Goal: Transaction & Acquisition: Purchase product/service

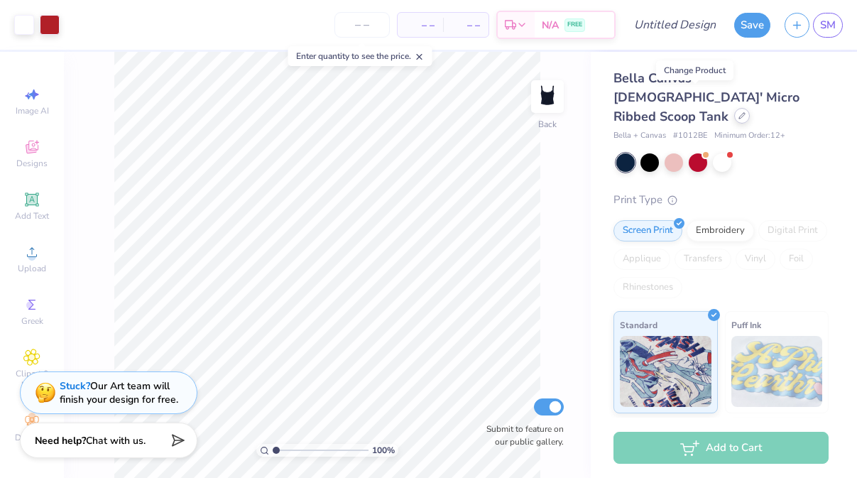
click at [738, 112] on icon at bounding box center [741, 115] width 7 height 7
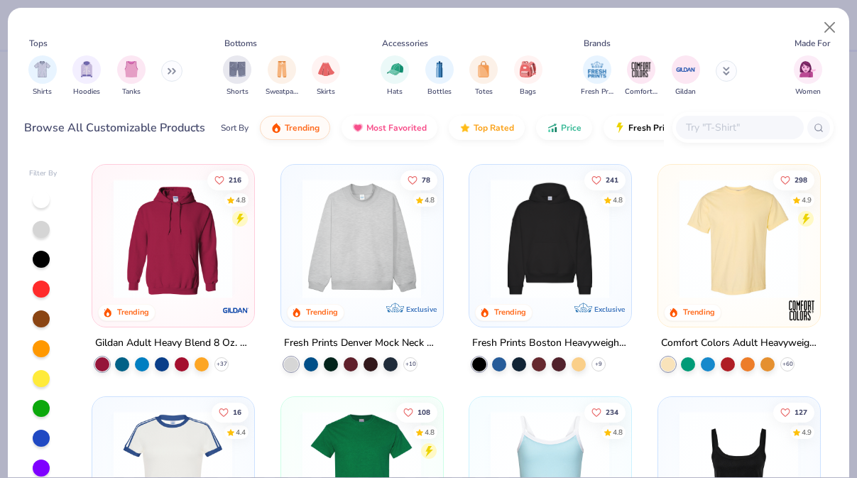
click at [415, 80] on div "Hats Bottles Totes Bags" at bounding box center [461, 76] width 170 height 53
click at [398, 71] on img "filter for Hats" at bounding box center [395, 68] width 16 height 16
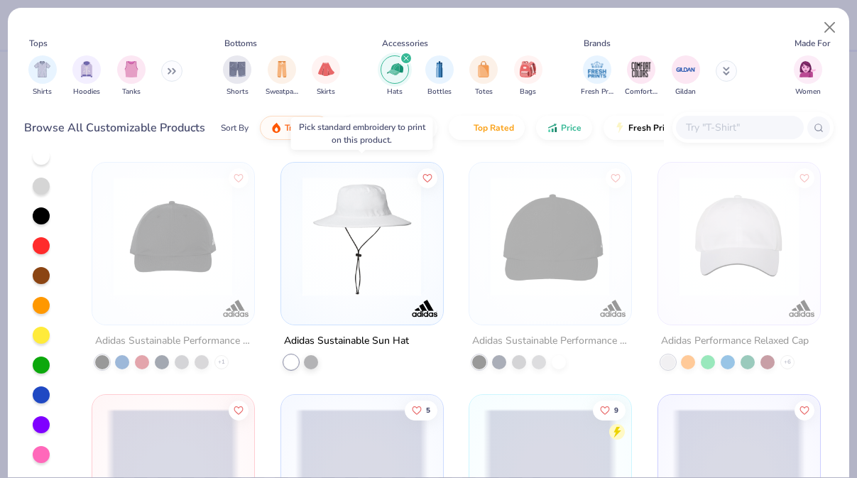
scroll to position [5205, 0]
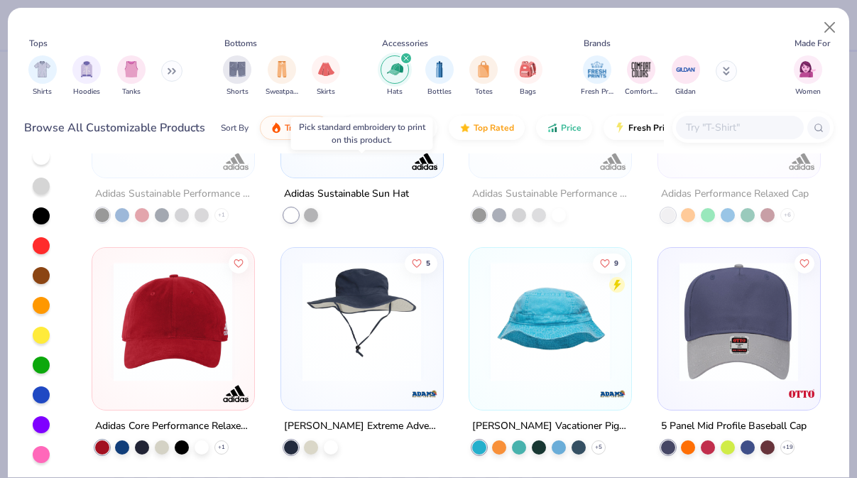
click at [693, 310] on img at bounding box center [738, 320] width 133 height 119
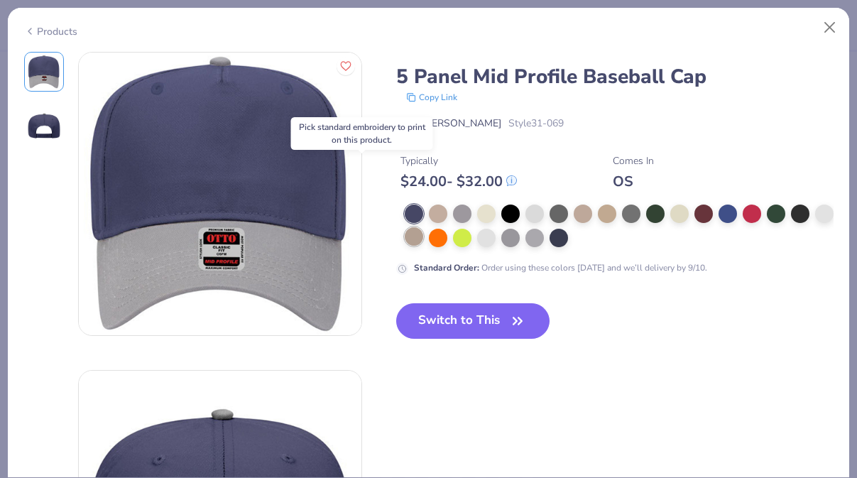
click at [413, 239] on div at bounding box center [414, 236] width 18 height 18
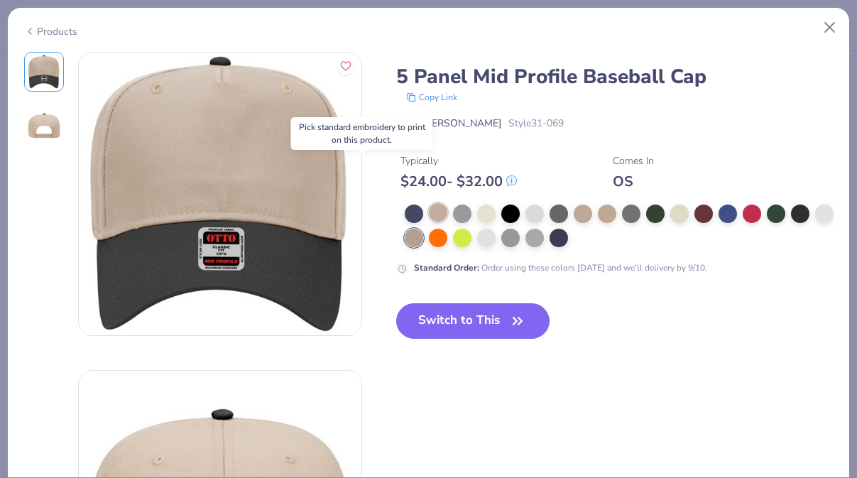
click at [434, 212] on div at bounding box center [438, 212] width 18 height 18
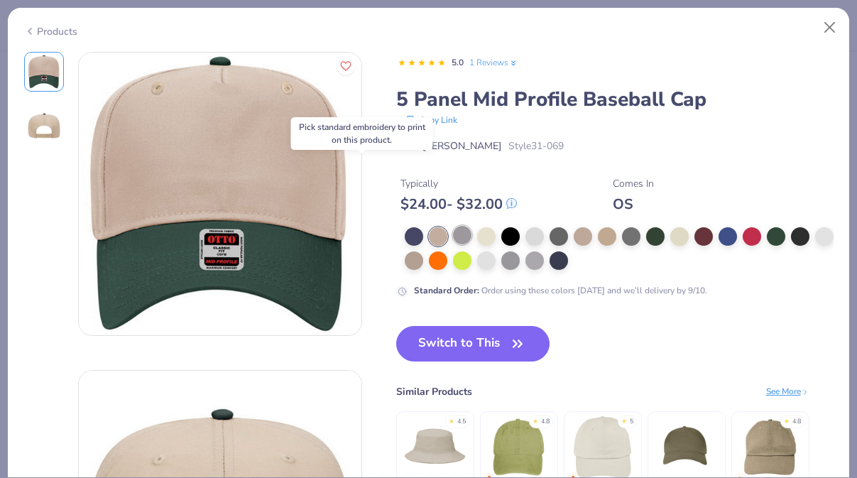
click at [458, 234] on div at bounding box center [462, 235] width 18 height 18
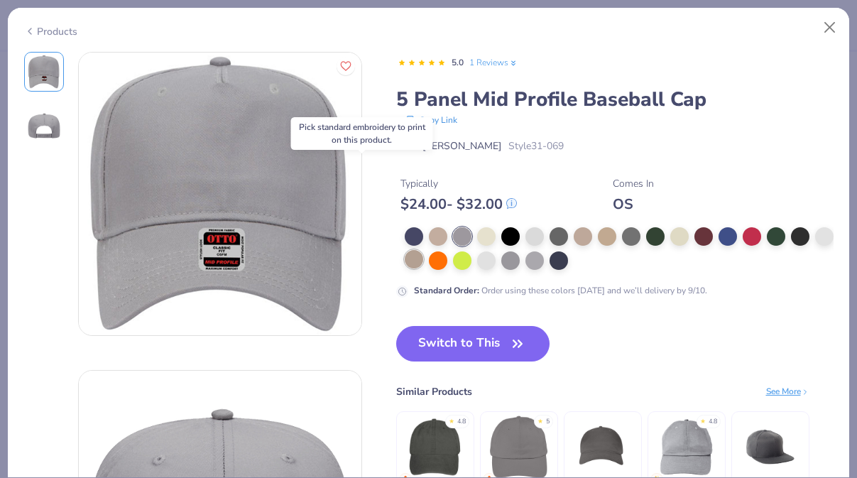
click at [410, 260] on div at bounding box center [414, 259] width 18 height 18
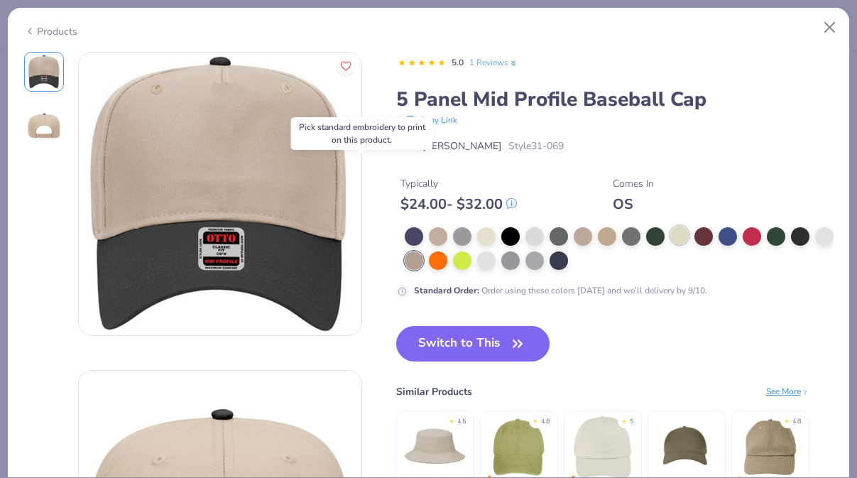
click at [678, 236] on div at bounding box center [679, 235] width 18 height 18
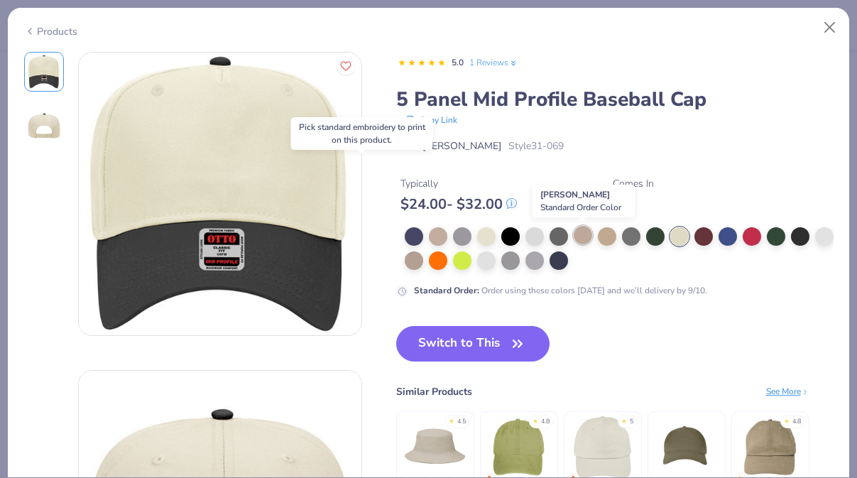
click at [578, 234] on div at bounding box center [583, 235] width 18 height 18
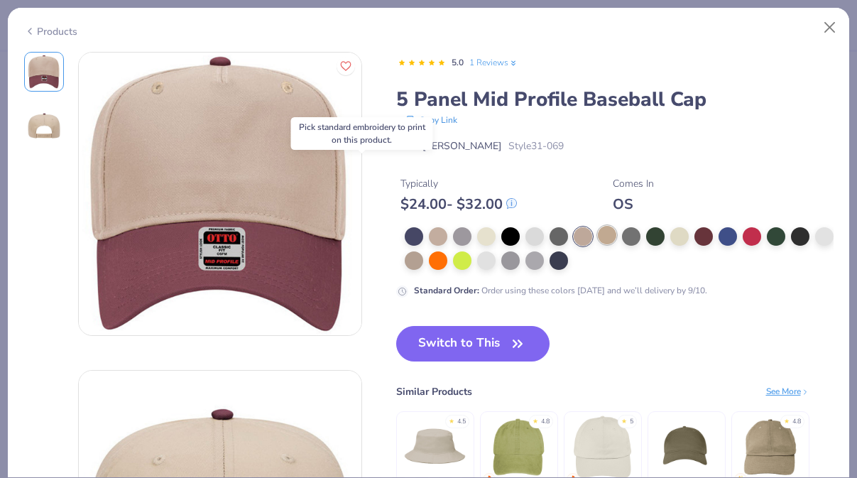
click at [605, 234] on div at bounding box center [607, 235] width 18 height 18
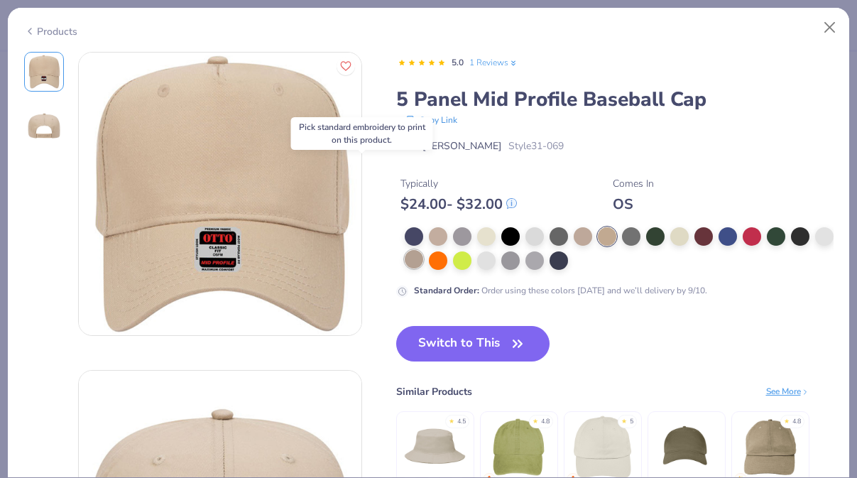
click at [415, 257] on div at bounding box center [414, 259] width 18 height 18
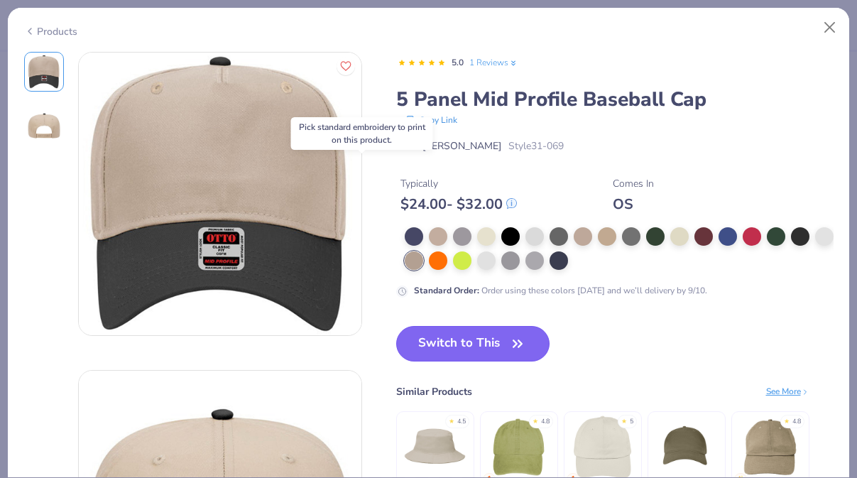
click at [471, 352] on button "Switch to This" at bounding box center [473, 343] width 154 height 35
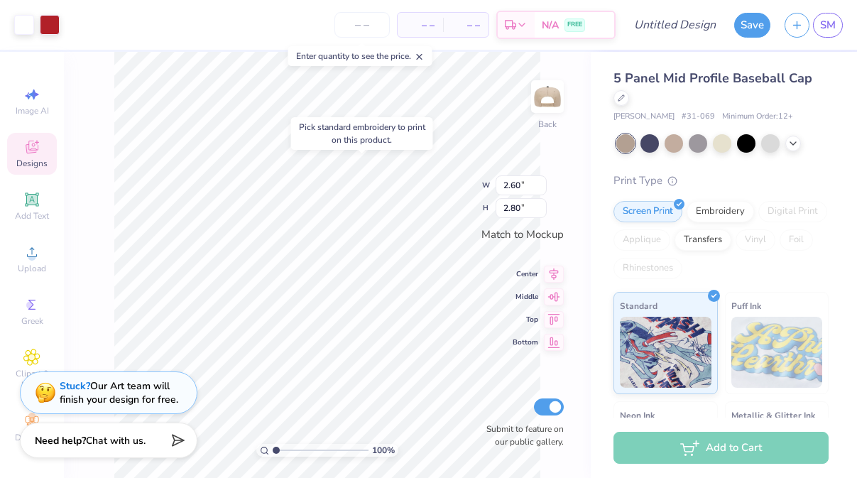
type input "1.81"
type input "1.95"
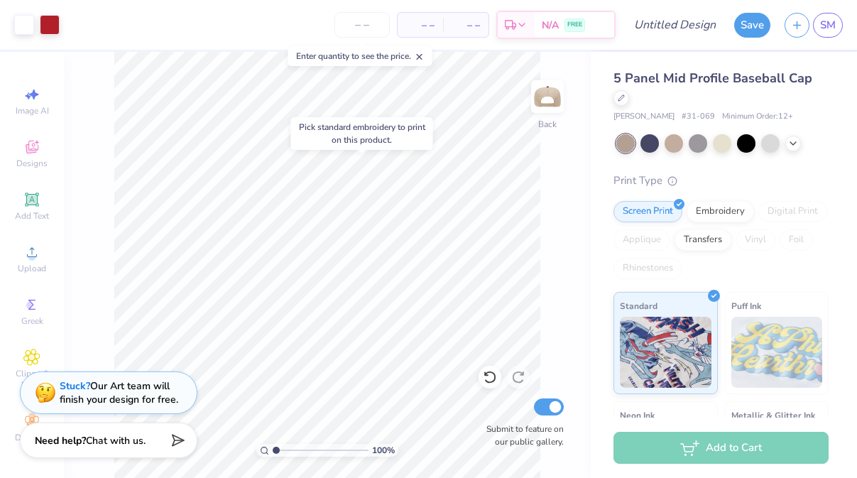
click at [395, 137] on div "Pick standard embroidery to print on this product." at bounding box center [362, 134] width 126 height 26
click at [424, 51] on span at bounding box center [420, 56] width 10 height 13
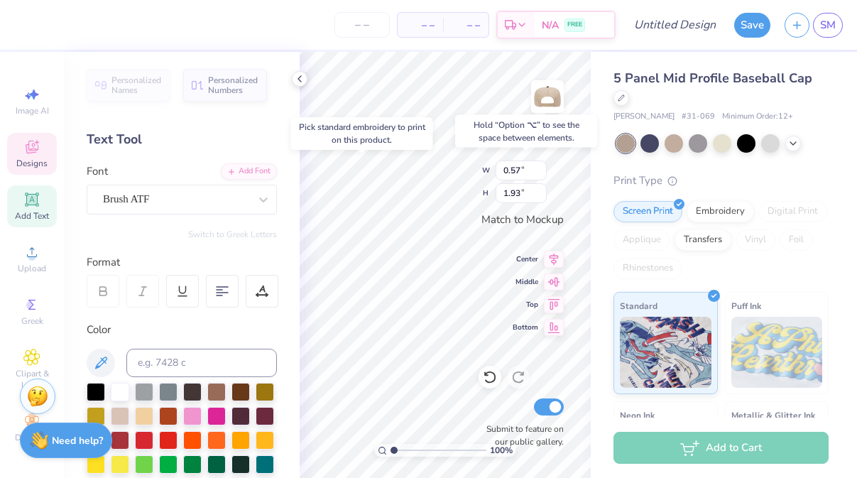
click at [373, 141] on div "Pick standard embroidery to print on this product." at bounding box center [362, 134] width 126 height 26
click at [302, 84] on icon at bounding box center [299, 78] width 11 height 11
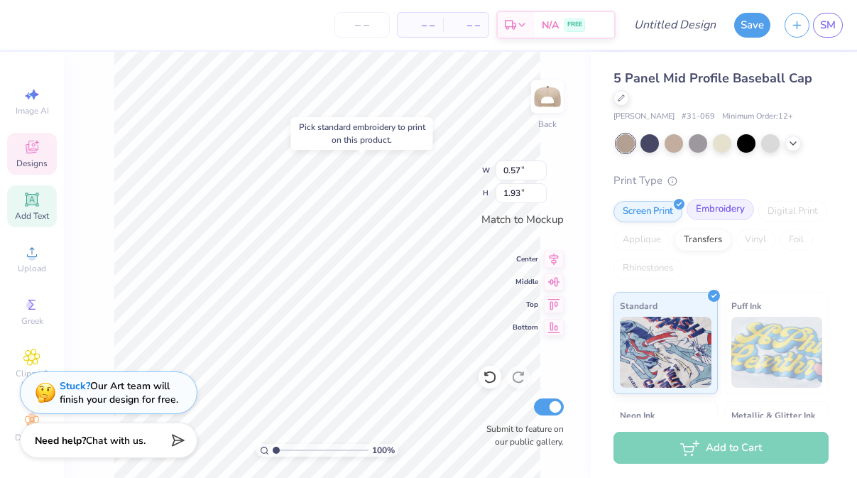
click at [725, 202] on div "Embroidery" at bounding box center [719, 209] width 67 height 21
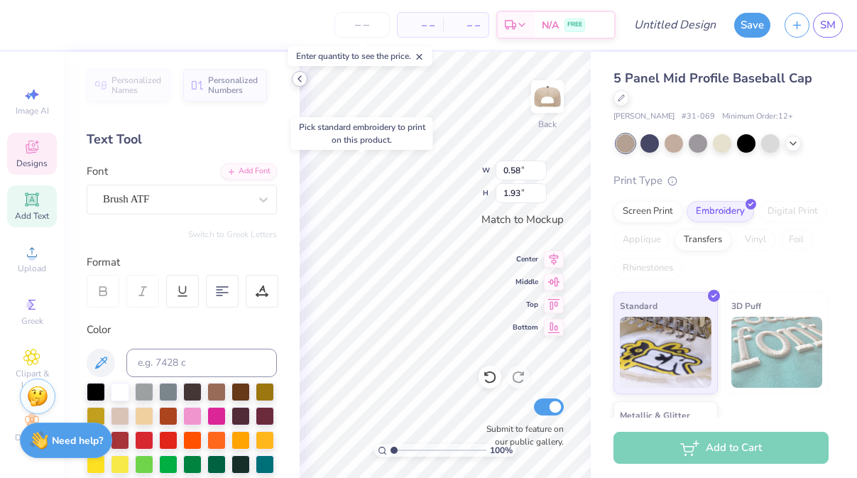
click at [301, 79] on icon at bounding box center [299, 78] width 11 height 11
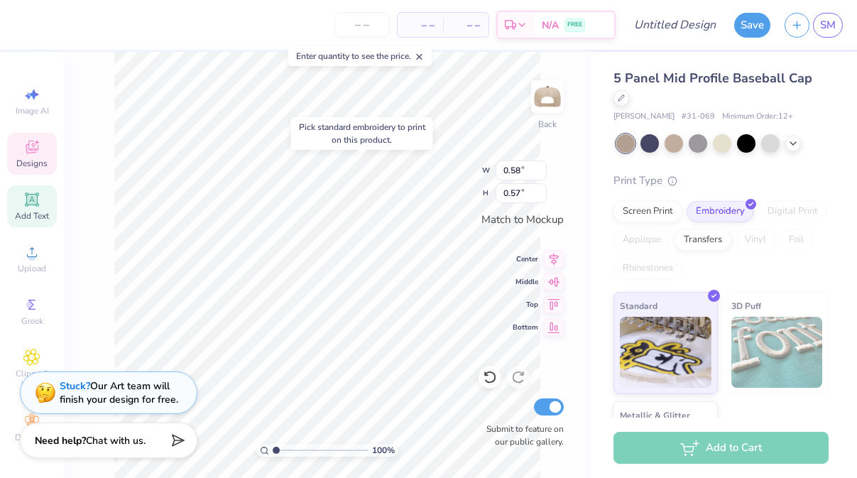
type input "1.93"
type input "0.57"
drag, startPoint x: 278, startPoint y: 453, endPoint x: 302, endPoint y: 452, distance: 24.1
click at [302, 452] on input "range" at bounding box center [321, 450] width 96 height 13
drag, startPoint x: 297, startPoint y: 448, endPoint x: 280, endPoint y: 440, distance: 19.4
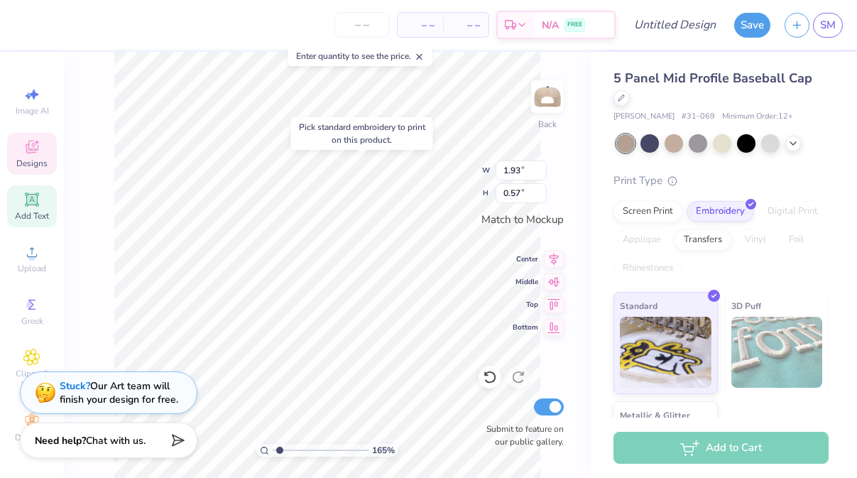
type input "1.39"
click at [280, 444] on input "range" at bounding box center [321, 450] width 96 height 13
type input "0.58"
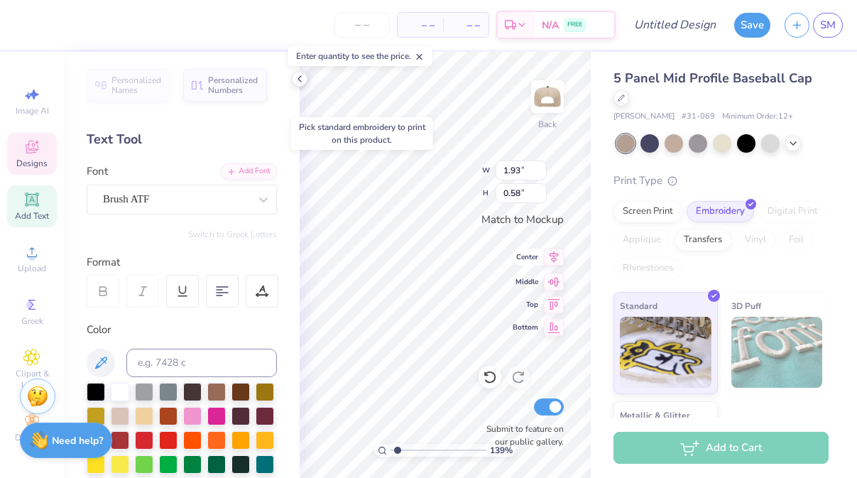
scroll to position [0, 1]
type textarea "Tri Sigma"
drag, startPoint x: 399, startPoint y: 449, endPoint x: 377, endPoint y: 444, distance: 22.6
type input "1"
click at [390, 444] on input "range" at bounding box center [438, 450] width 96 height 13
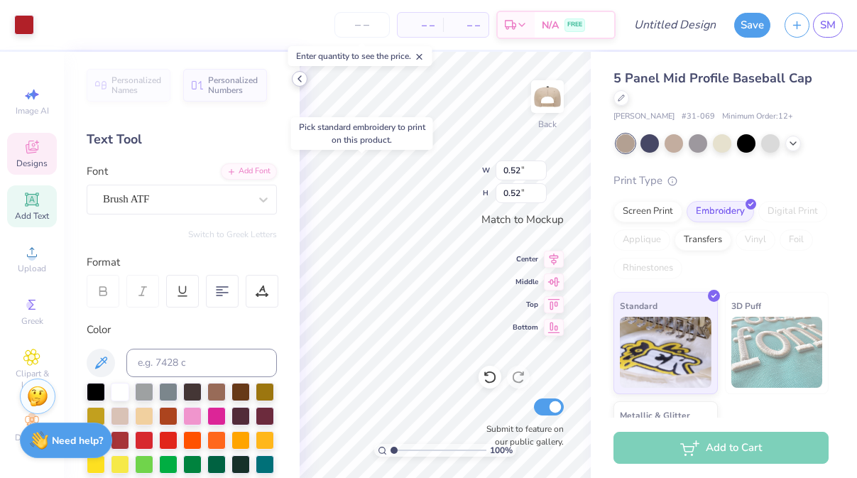
click at [297, 78] on icon at bounding box center [299, 78] width 11 height 11
type input "2.23"
type input "0.57"
type input "3.20"
type input "0.81"
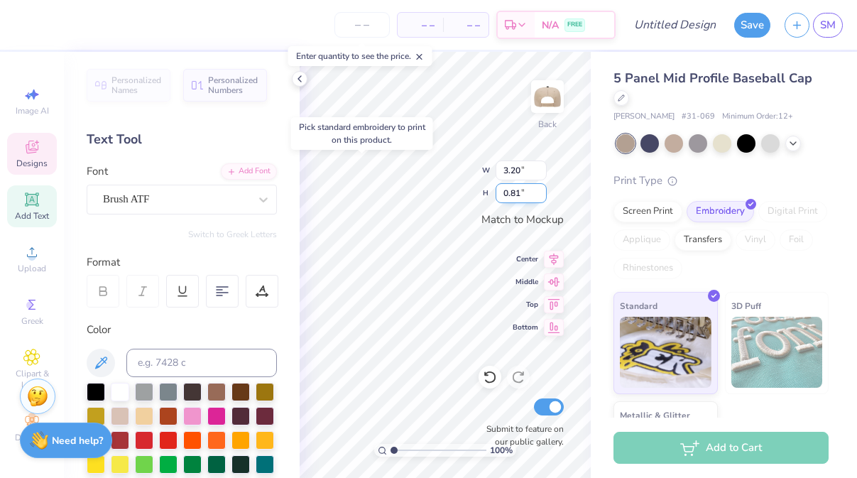
type input "0.52"
type input "0.92"
type input "3.20"
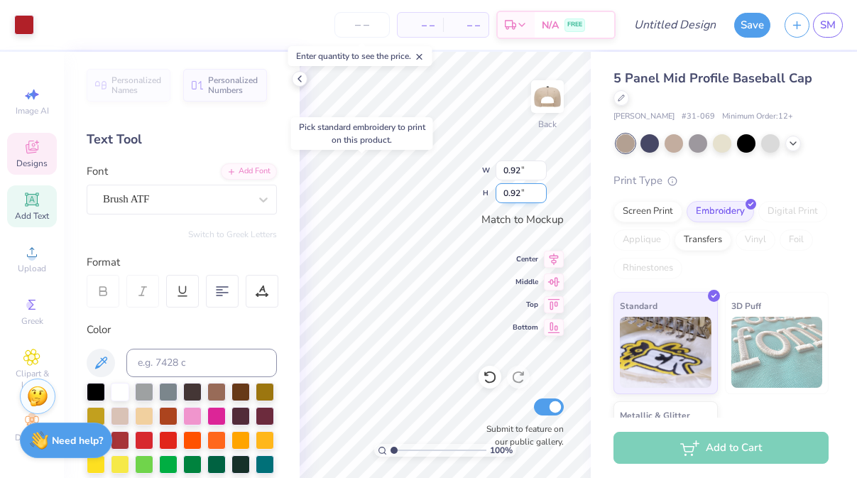
type input "0.81"
type input "0.92"
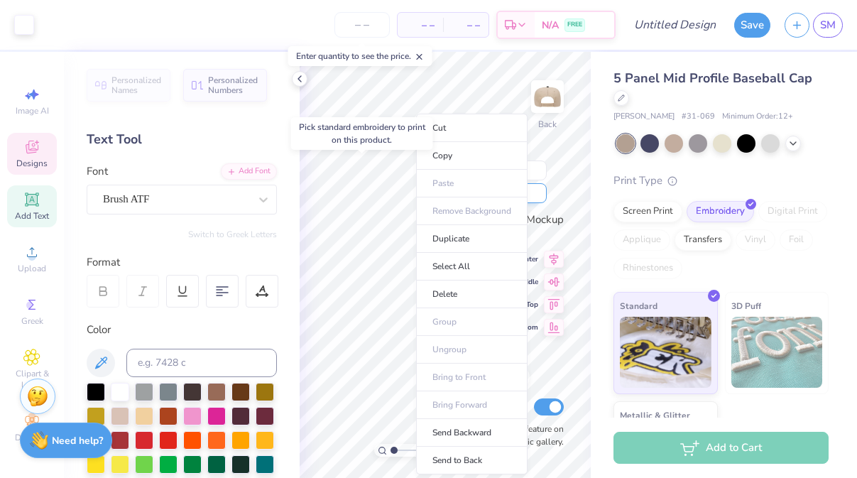
type input "3.20"
type input "0.81"
click at [451, 461] on li "Send to Back" at bounding box center [471, 461] width 111 height 28
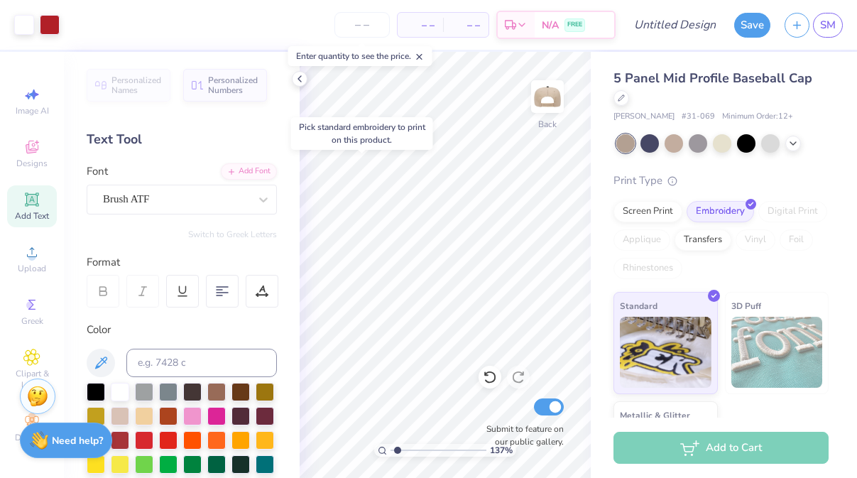
type input "1"
drag, startPoint x: 397, startPoint y: 445, endPoint x: 370, endPoint y: 444, distance: 27.0
click at [390, 444] on input "range" at bounding box center [438, 450] width 96 height 13
click at [300, 75] on icon at bounding box center [299, 78] width 11 height 11
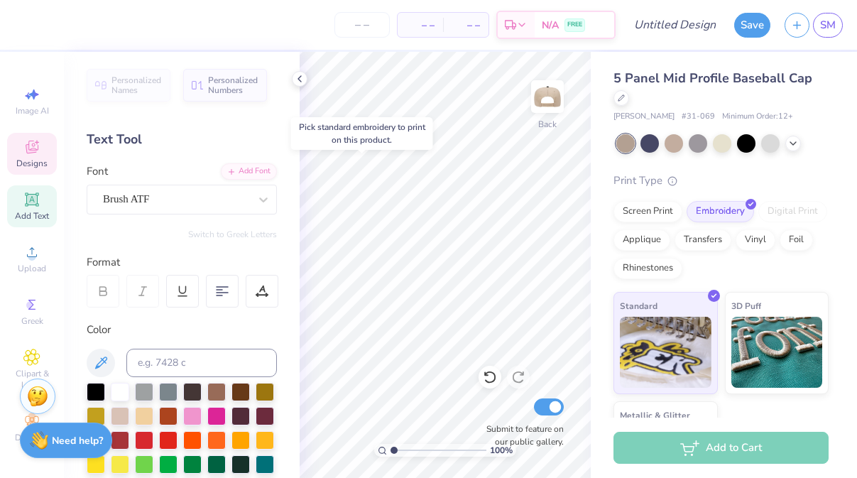
click at [26, 160] on span "Designs" at bounding box center [31, 163] width 31 height 11
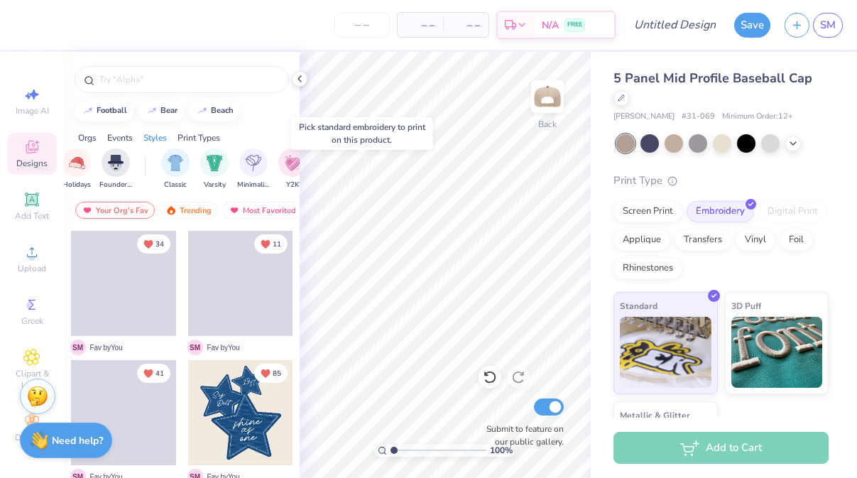
scroll to position [0, 748]
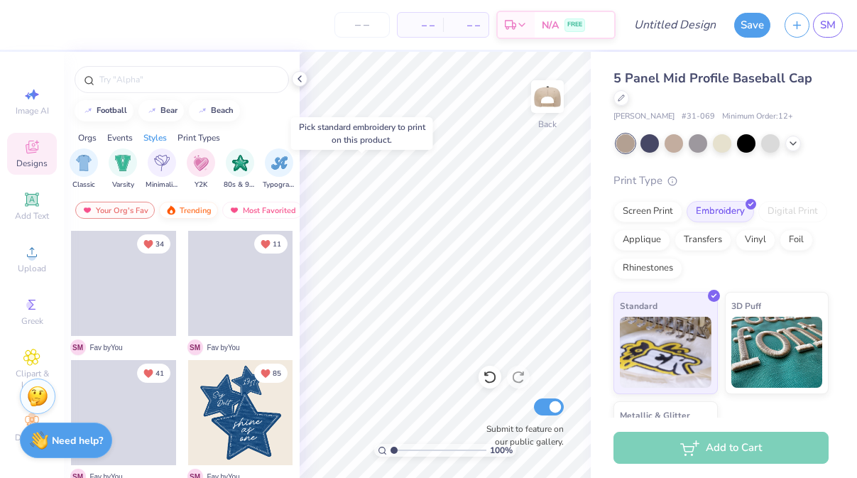
click at [200, 207] on div "Trending" at bounding box center [188, 210] width 59 height 17
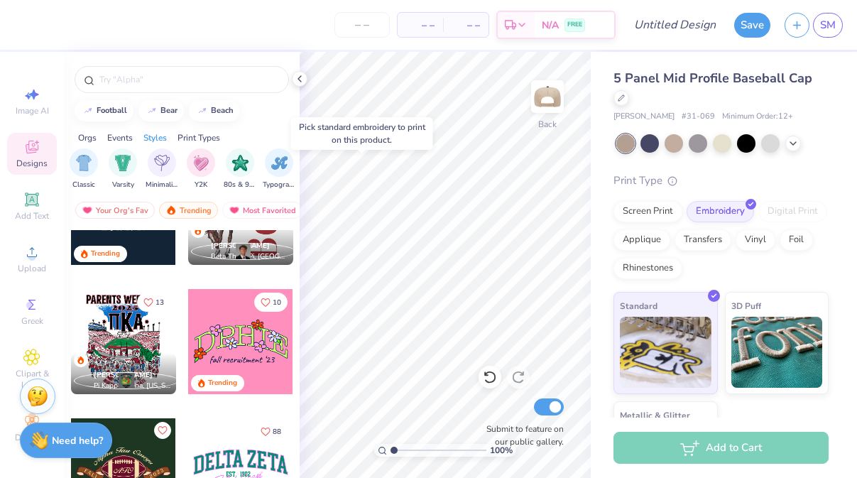
scroll to position [4359, 0]
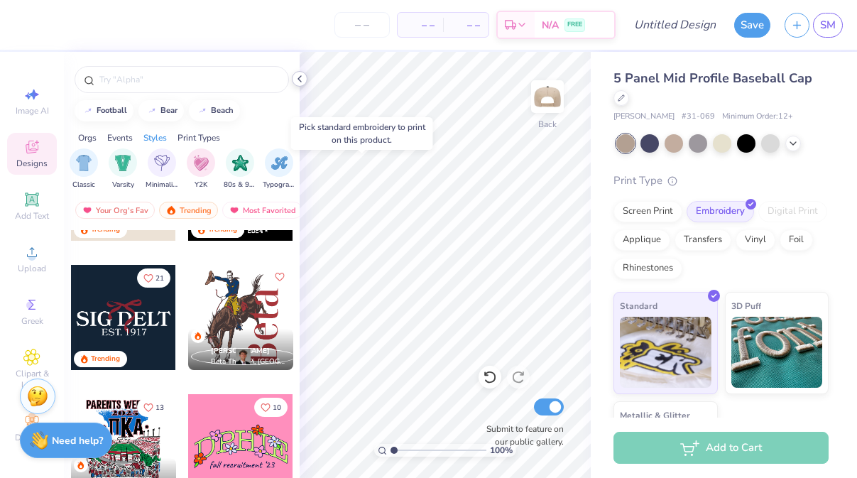
click at [303, 76] on icon at bounding box center [299, 78] width 11 height 11
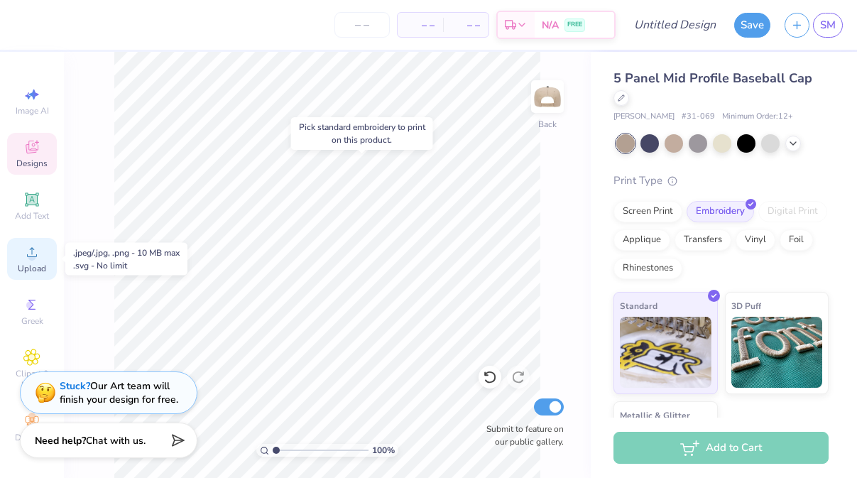
click at [31, 264] on span "Upload" at bounding box center [32, 268] width 28 height 11
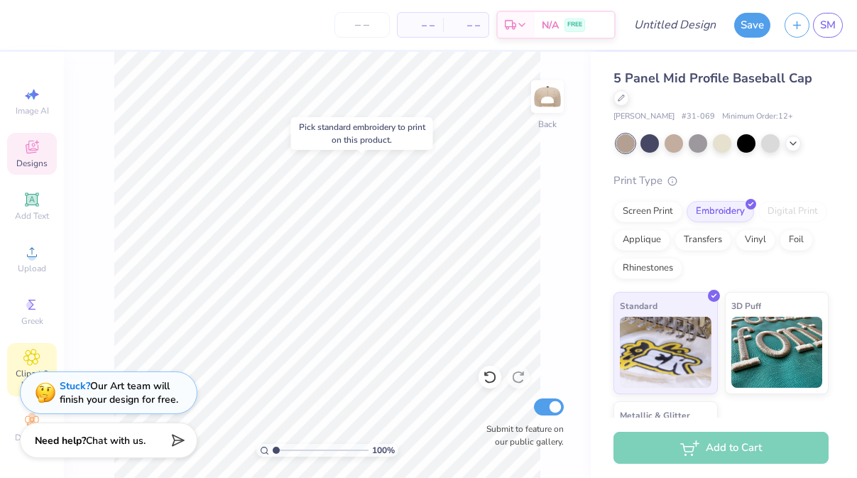
click at [29, 354] on icon at bounding box center [31, 357] width 16 height 17
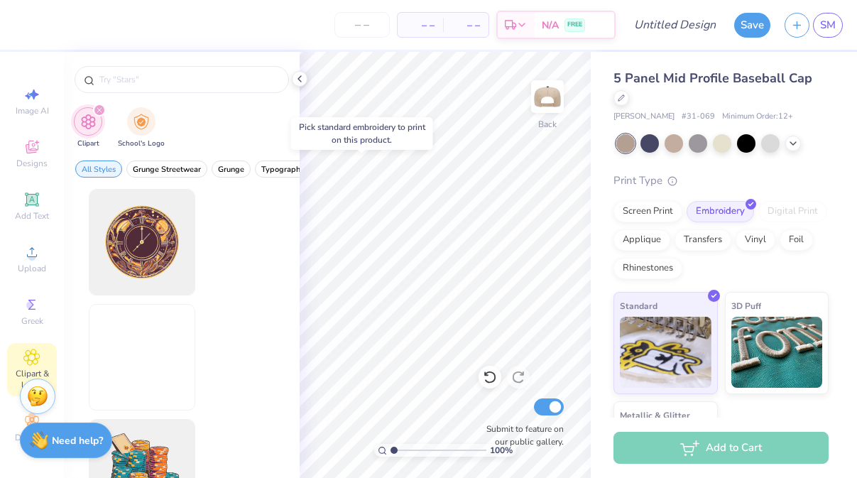
scroll to position [0, 0]
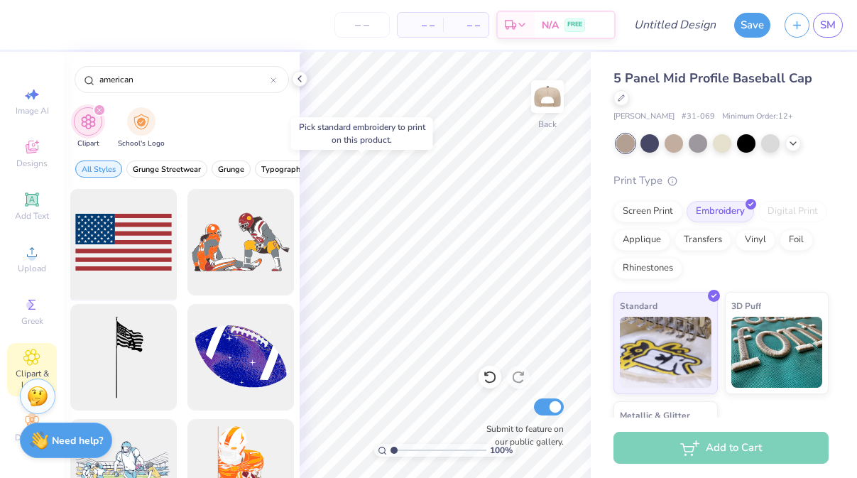
type input "american"
click at [138, 219] on div at bounding box center [123, 242] width 117 height 117
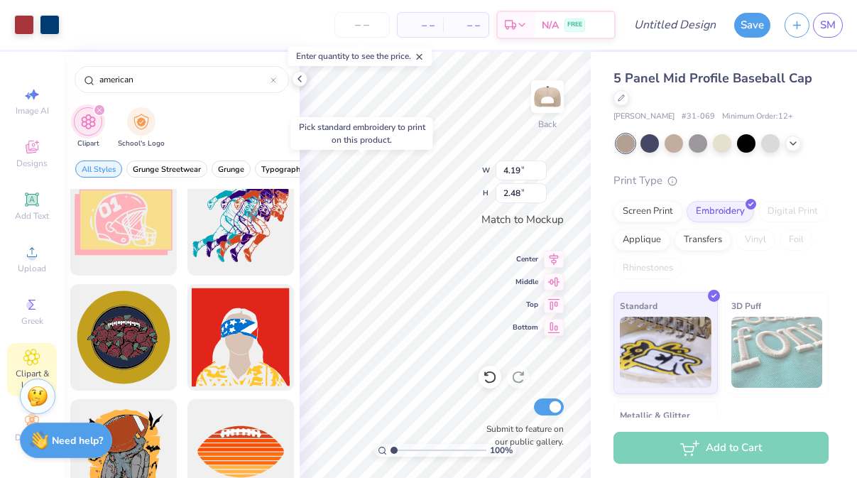
scroll to position [1513, 0]
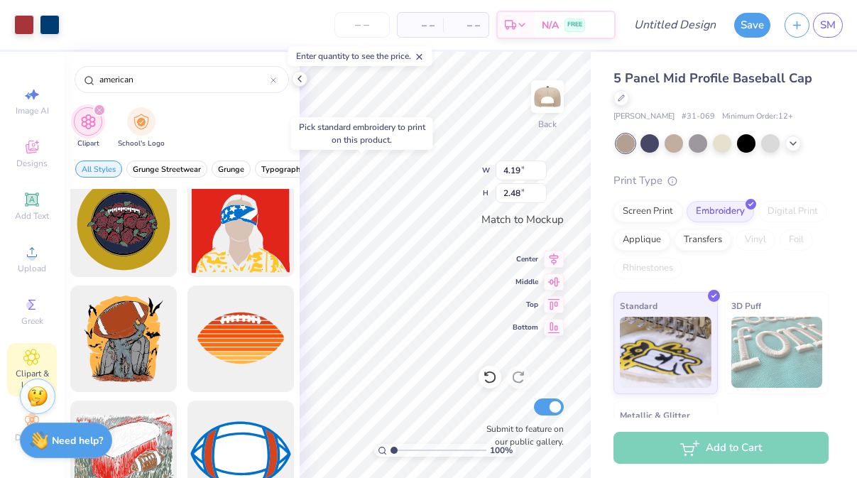
type input "2.11"
type input "1.25"
click at [772, 140] on div at bounding box center [770, 142] width 18 height 18
click at [718, 143] on div at bounding box center [722, 142] width 18 height 18
click at [700, 141] on div at bounding box center [698, 142] width 18 height 18
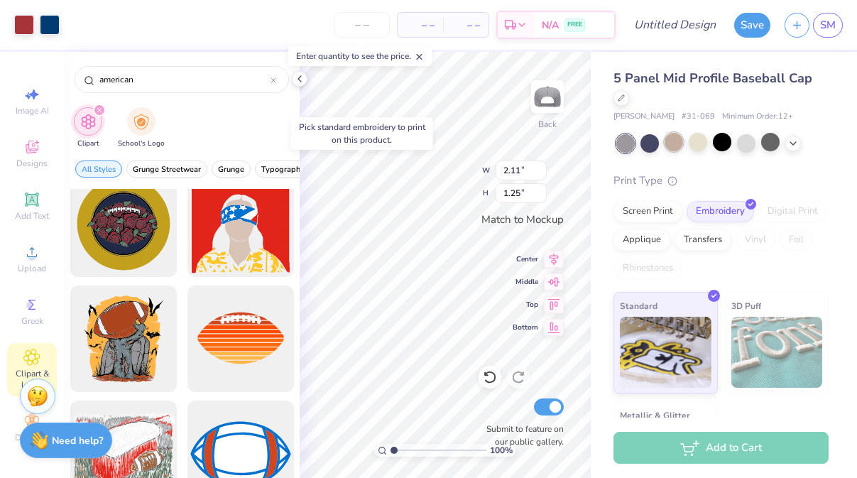
click at [679, 143] on div at bounding box center [673, 142] width 18 height 18
click at [655, 144] on div at bounding box center [649, 142] width 18 height 18
click at [787, 142] on icon at bounding box center [792, 141] width 11 height 11
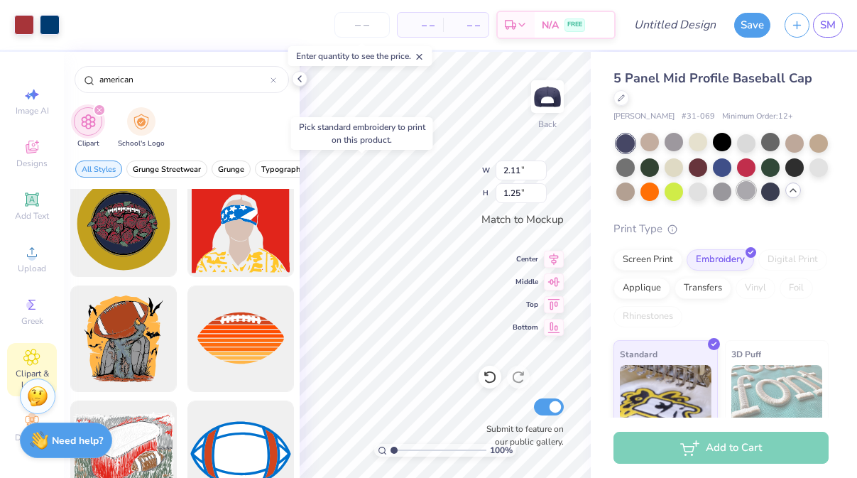
click at [742, 190] on div at bounding box center [746, 190] width 18 height 18
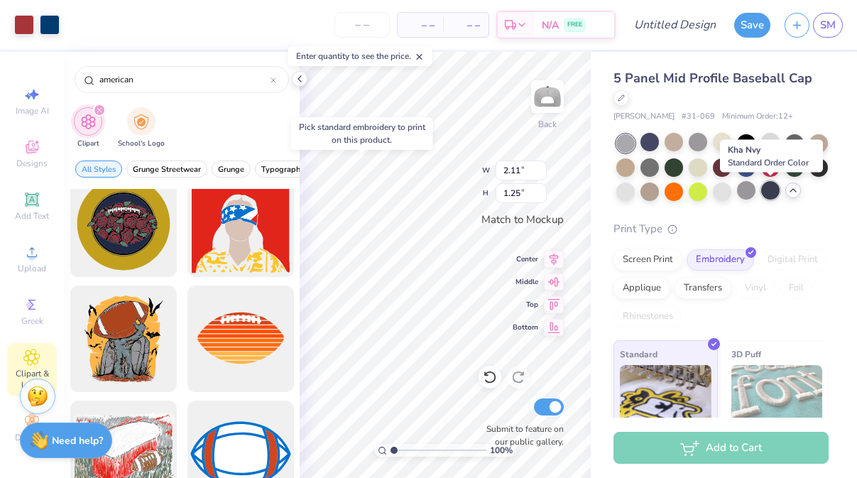
click at [772, 196] on div at bounding box center [770, 190] width 18 height 18
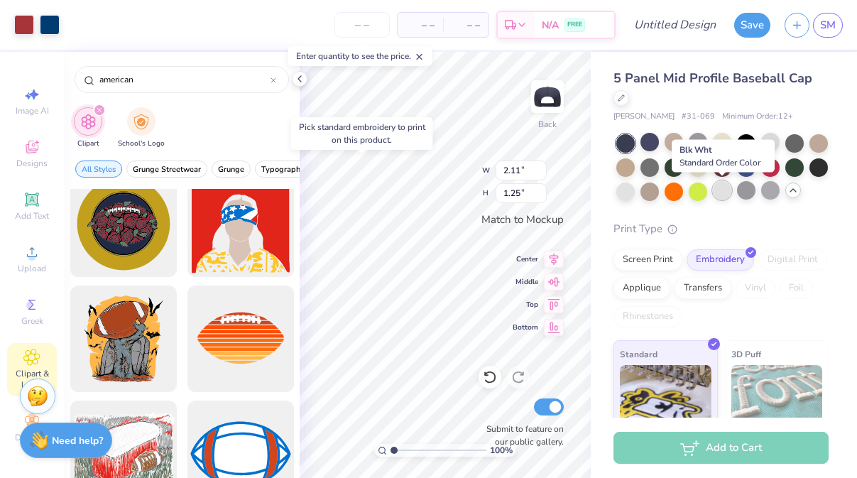
click at [721, 192] on div at bounding box center [722, 190] width 18 height 18
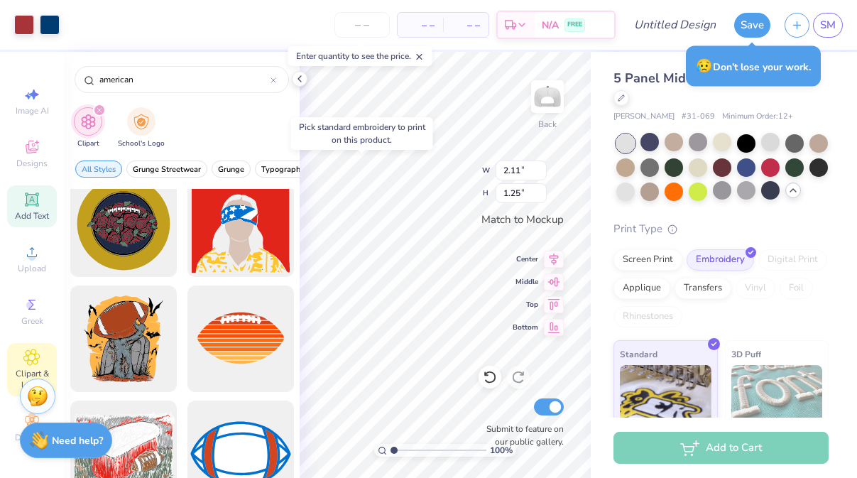
click at [27, 208] on div "Add Text" at bounding box center [32, 206] width 50 height 42
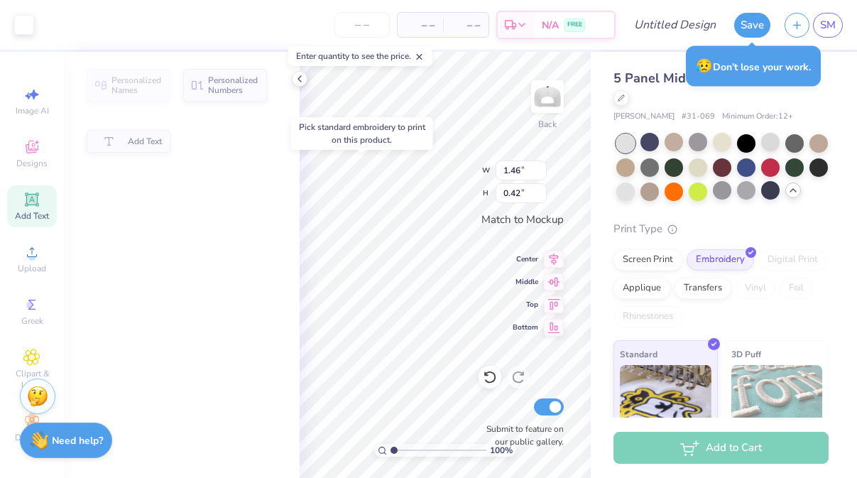
type input "1.46"
type input "0.42"
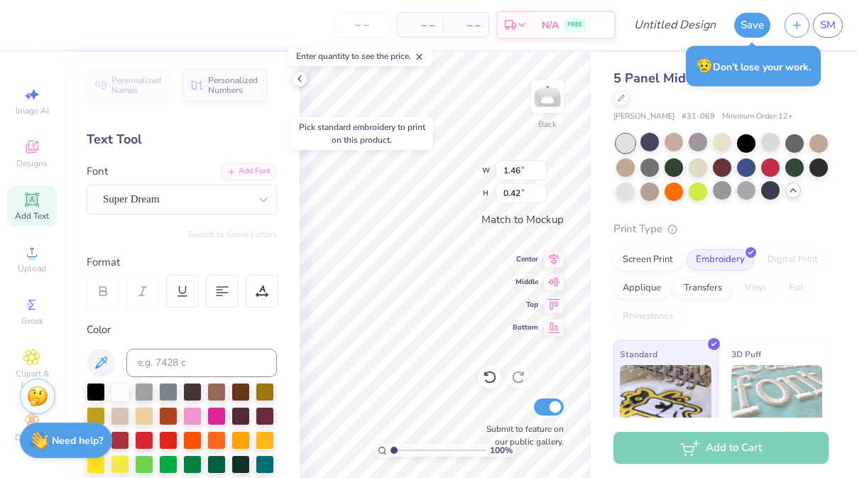
type textarea "S"
type textarea "SIGMA SIGMA SIGMA"
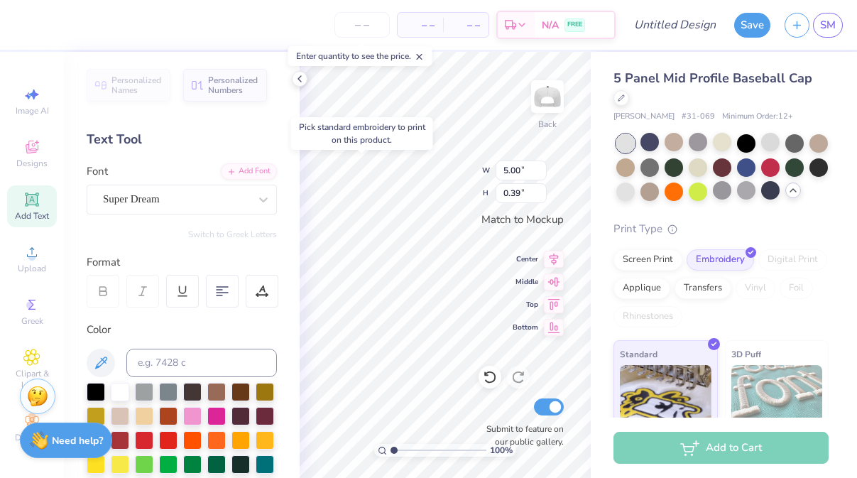
type input "3.68"
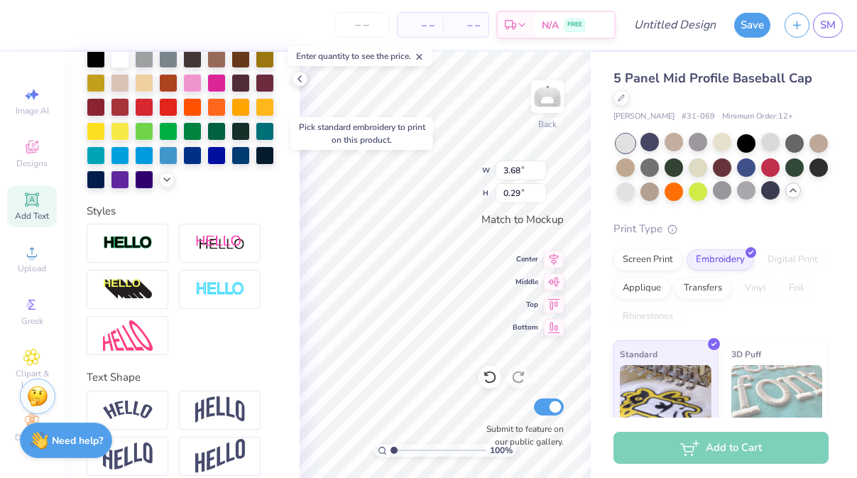
scroll to position [347, 0]
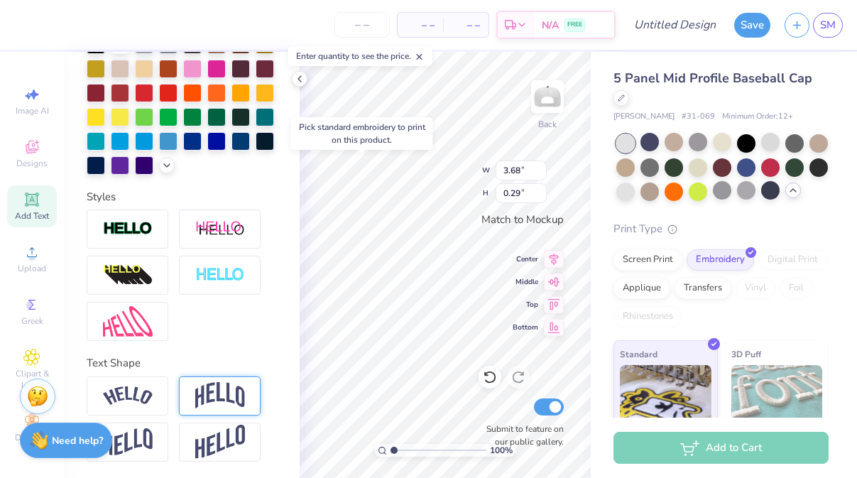
click at [229, 380] on div at bounding box center [220, 395] width 82 height 39
type input "1.01"
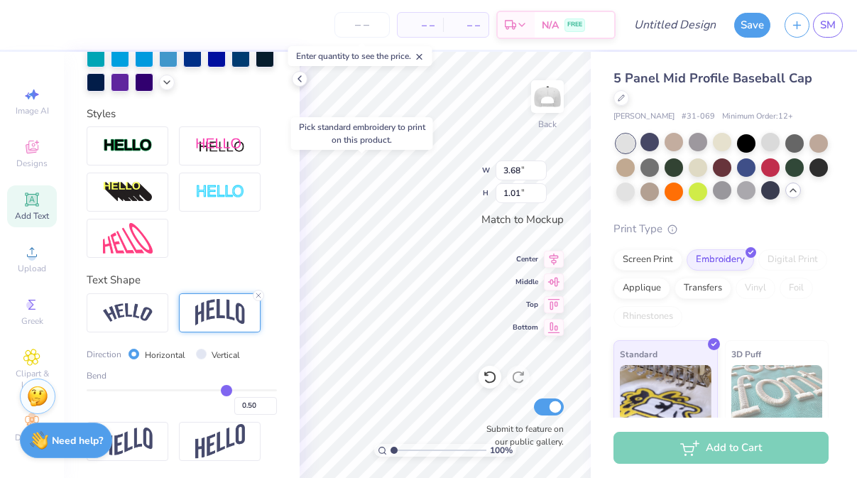
type input "0.51"
type input "0.5"
type input "0.50"
type input "0.47"
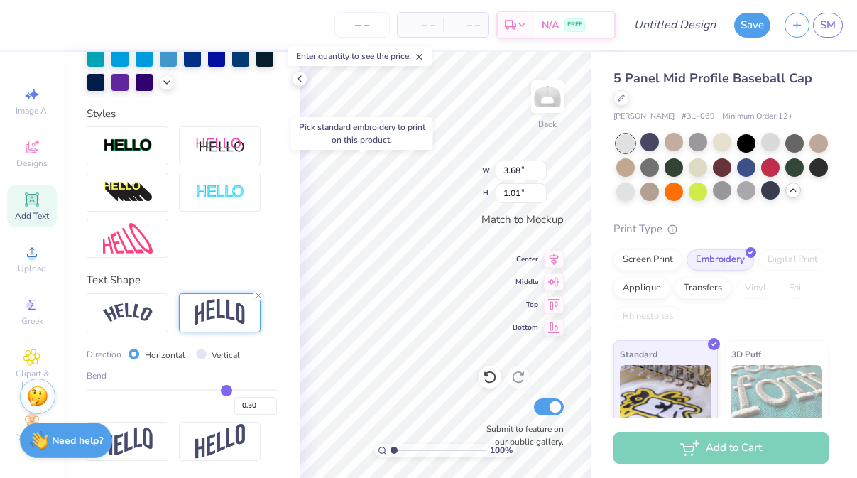
type input "0.47"
type input "0.45"
type input "0.42"
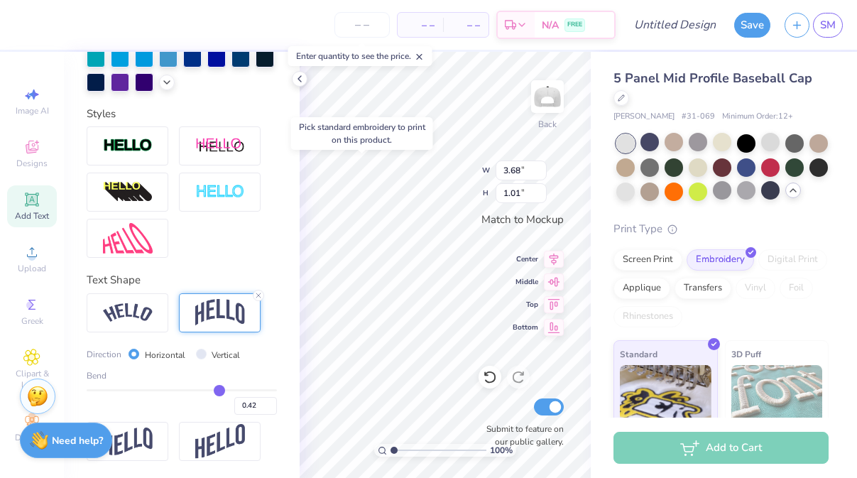
type input "0.4"
type input "0.40"
type input "0.39"
type input "0.38"
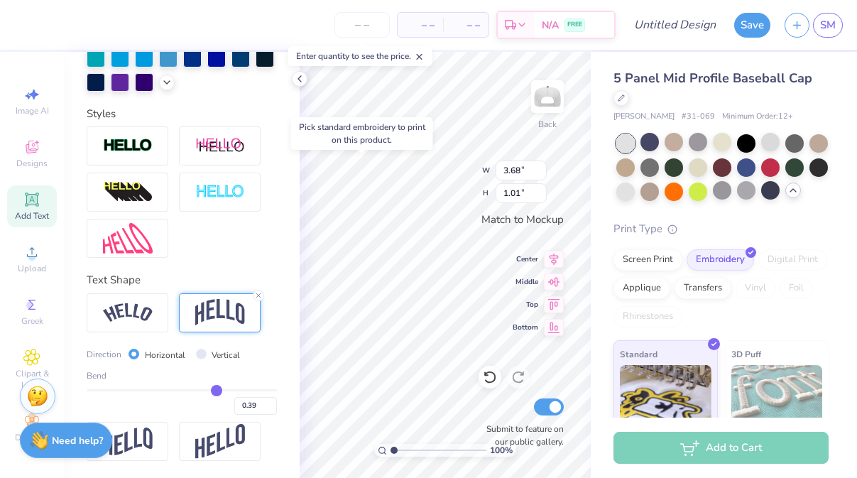
type input "0.38"
type input "0.37"
drag, startPoint x: 227, startPoint y: 386, endPoint x: 214, endPoint y: 386, distance: 12.8
type input "0.37"
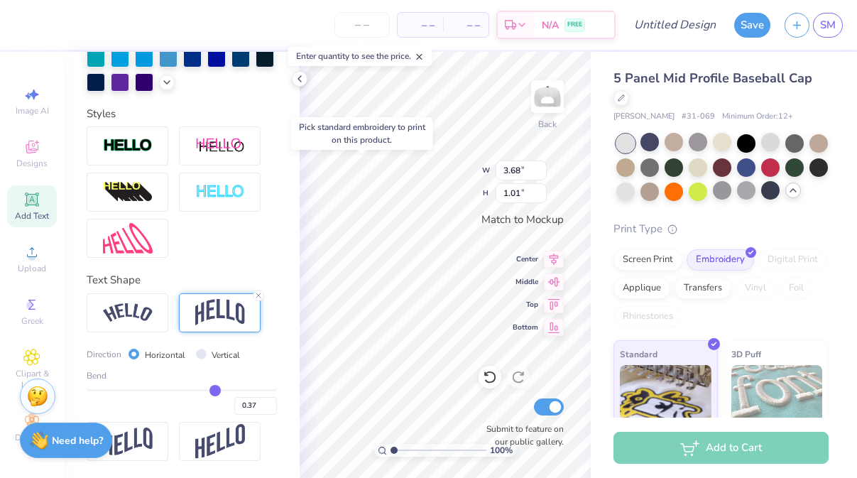
click at [214, 389] on input "range" at bounding box center [182, 390] width 190 height 2
type input "0.80"
type input "0.35"
type input "0.31"
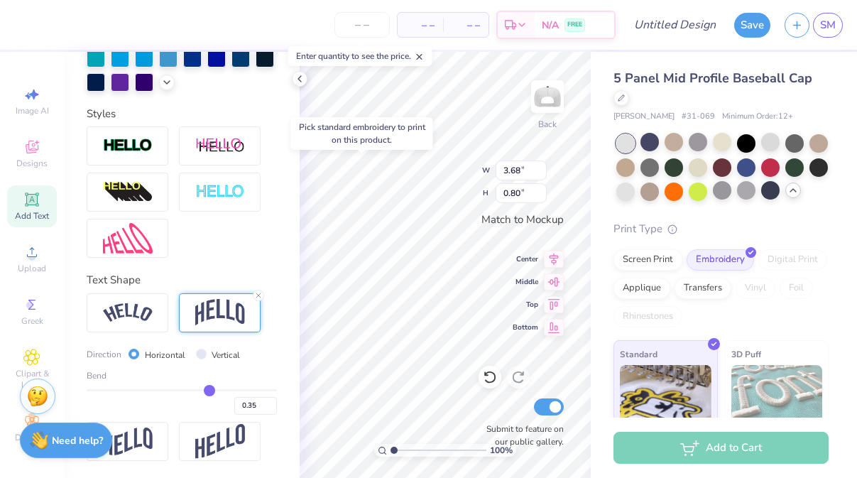
type input "0.31"
type input "0.27"
type input "0.24"
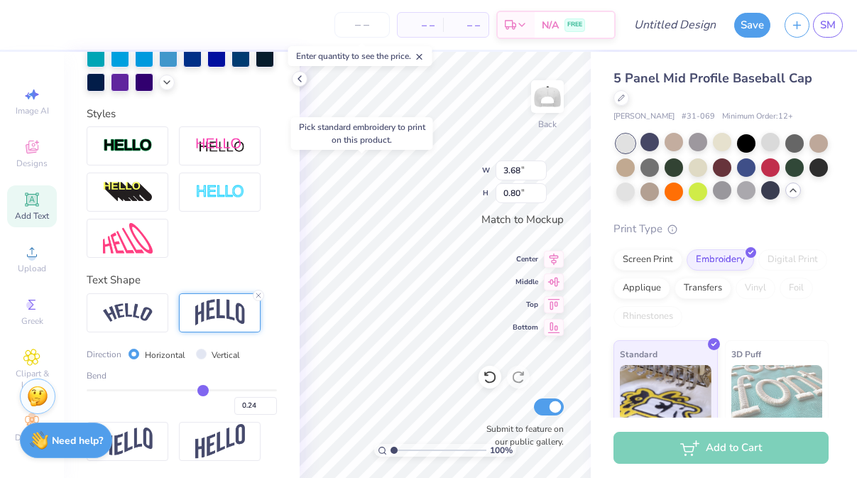
type input "0.22"
type input "0.21"
type input "0.2"
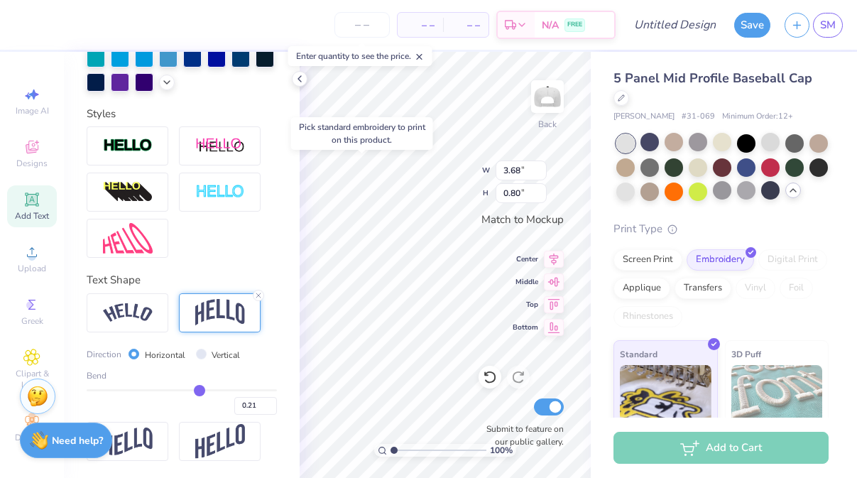
type input "0.20"
type input "0.19"
type input "0.18"
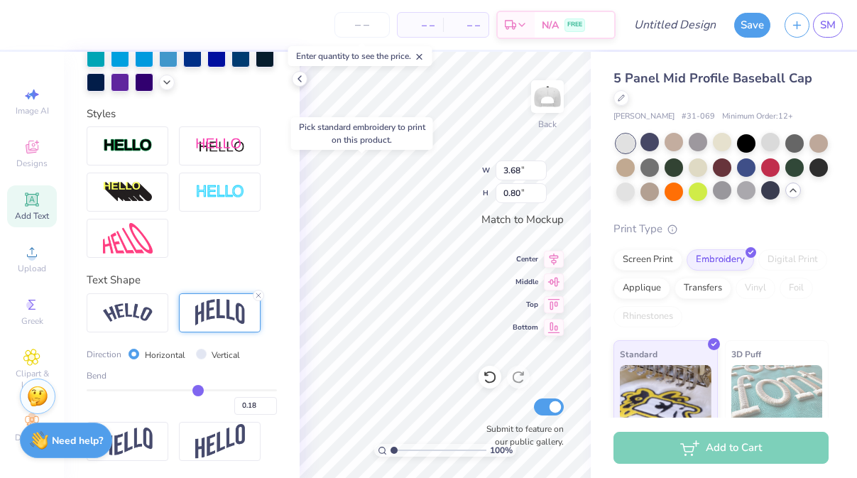
drag, startPoint x: 214, startPoint y: 386, endPoint x: 197, endPoint y: 385, distance: 17.1
type input "0.18"
click at [197, 389] on input "range" at bounding box center [182, 390] width 190 height 2
type input "0.52"
click at [197, 389] on input "range" at bounding box center [182, 390] width 190 height 2
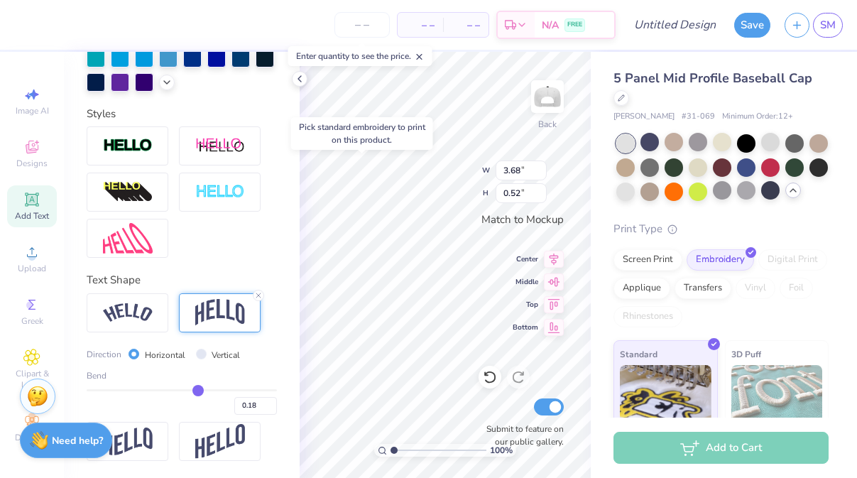
type input "2.11"
type input "1.25"
type input "1.38"
type input "0.82"
type input "3.68"
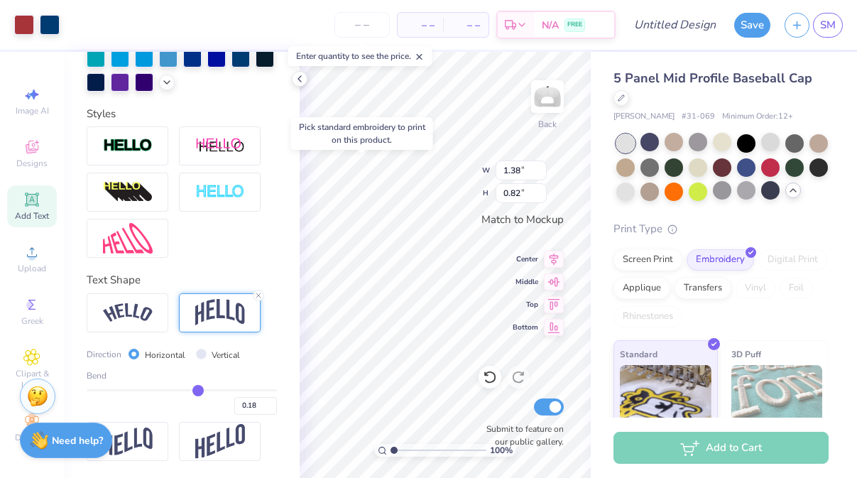
type input "0.52"
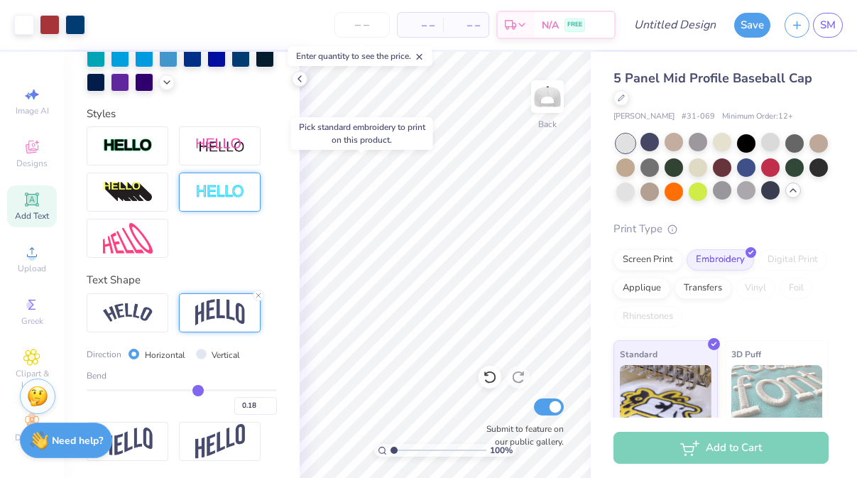
click at [44, 199] on div "Add Text" at bounding box center [32, 206] width 50 height 42
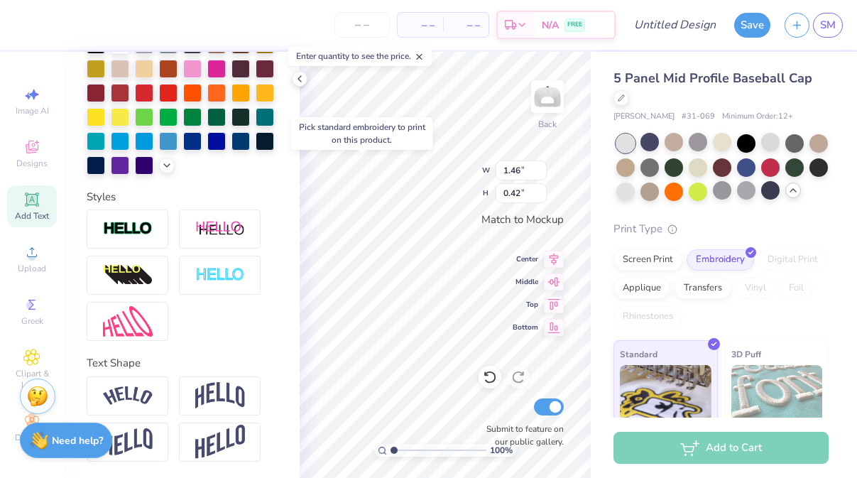
scroll to position [0, 0]
type textarea "Dad's Weekend 2025"
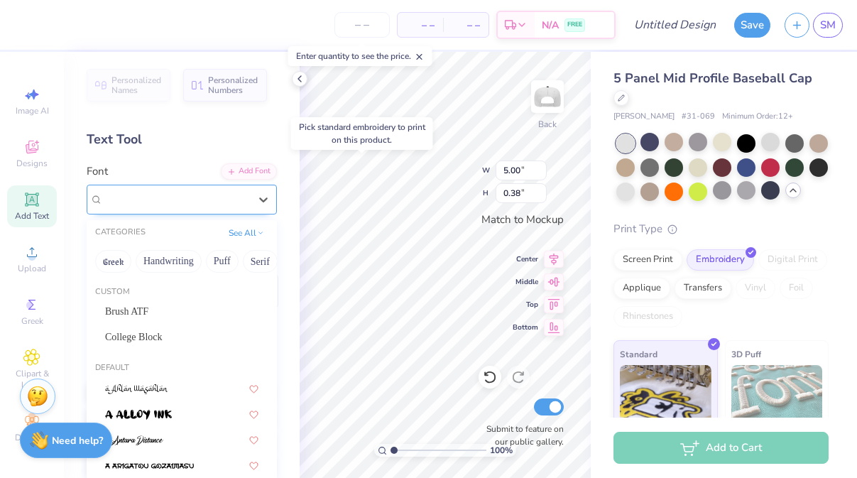
click at [171, 190] on div at bounding box center [176, 199] width 146 height 19
click at [150, 330] on span "College Block" at bounding box center [133, 336] width 57 height 15
type input "4.73"
type input "0.42"
click at [248, 196] on div "College Block" at bounding box center [176, 199] width 149 height 22
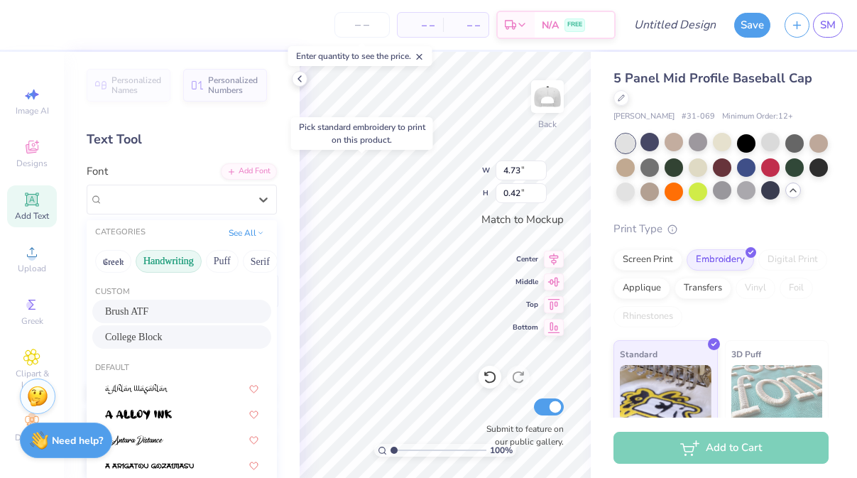
click at [179, 264] on button "Handwriting" at bounding box center [169, 261] width 66 height 23
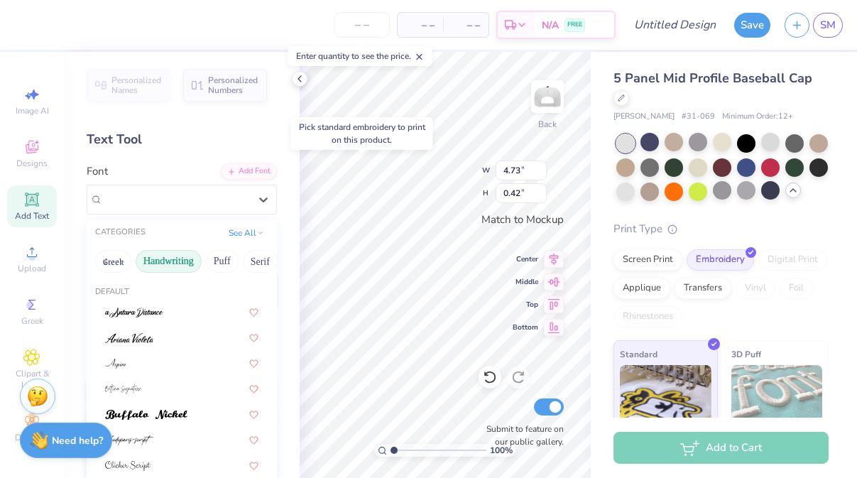
click at [167, 259] on button "Handwriting" at bounding box center [169, 261] width 66 height 23
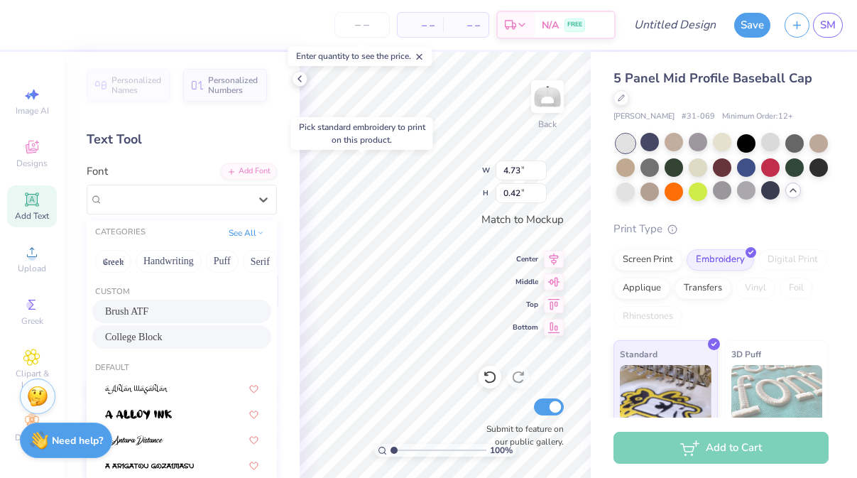
click at [154, 313] on div "Brush ATF" at bounding box center [181, 311] width 153 height 15
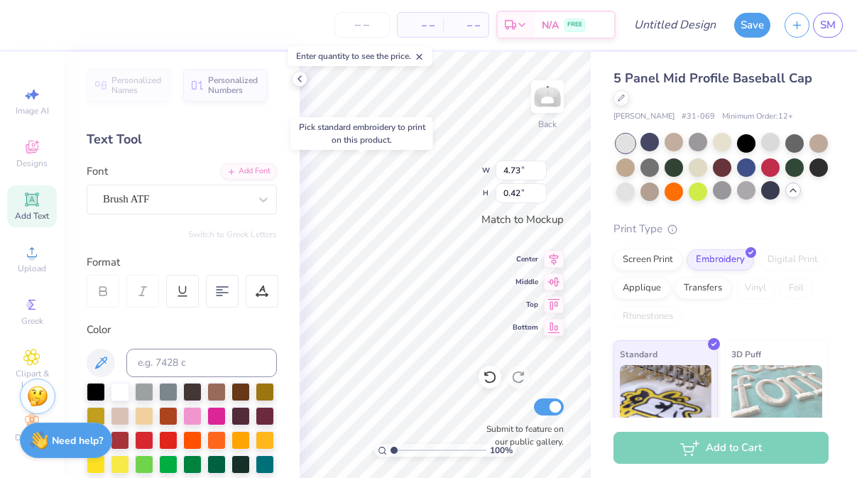
type input "4.06"
type input "0.40"
click at [221, 202] on div "Brush ATF" at bounding box center [176, 199] width 149 height 22
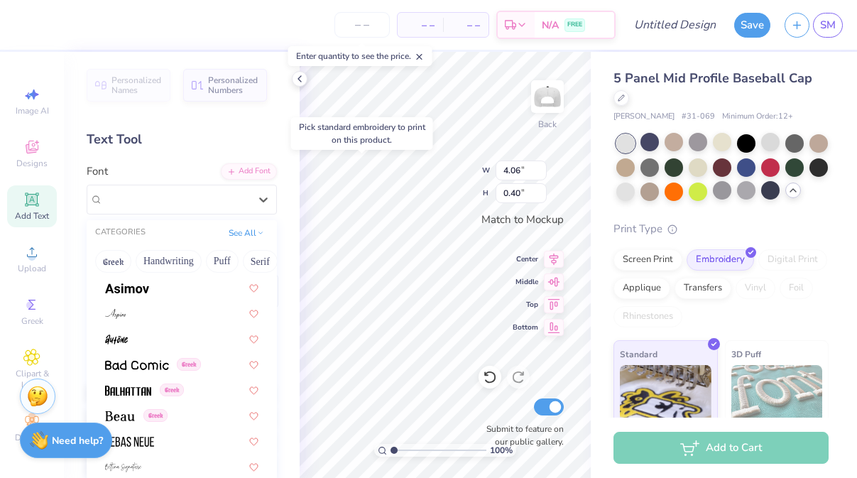
scroll to position [702, 0]
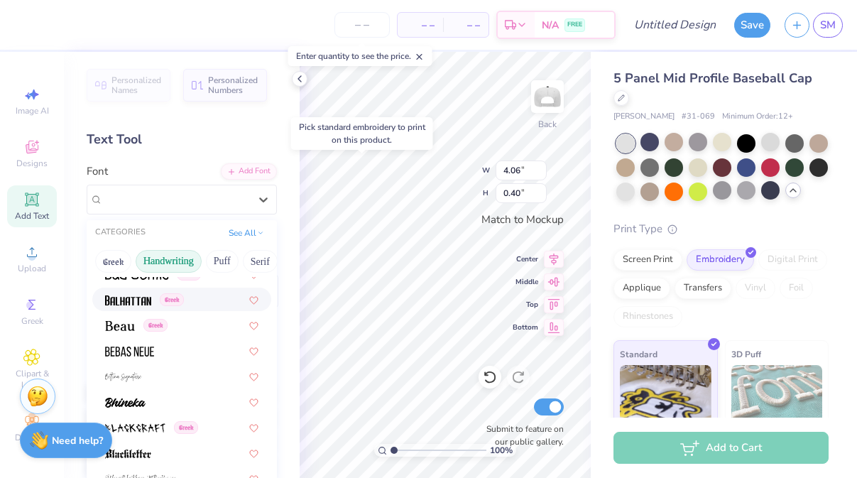
click at [199, 256] on button "Handwriting" at bounding box center [169, 261] width 66 height 23
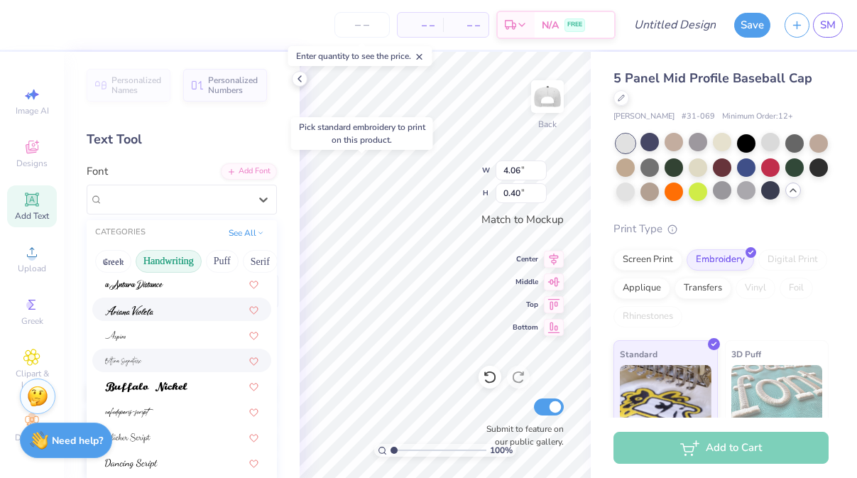
scroll to position [28, 0]
click at [159, 383] on img at bounding box center [146, 386] width 82 height 10
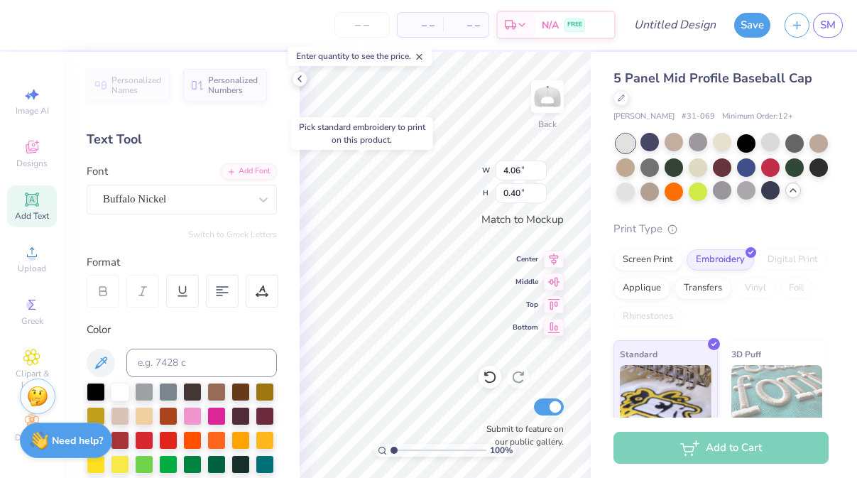
type input "4.54"
type input "0.38"
click at [239, 195] on div "Super Dream" at bounding box center [176, 199] width 149 height 22
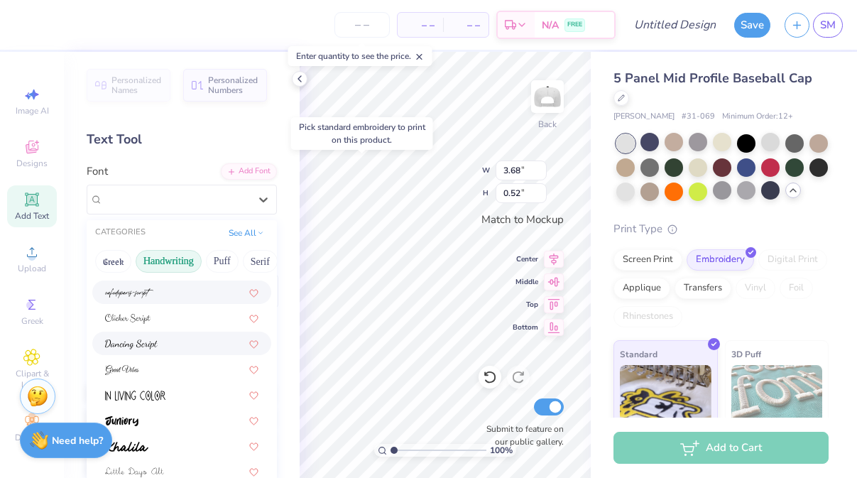
scroll to position [148, 0]
click at [180, 346] on div at bounding box center [181, 342] width 153 height 15
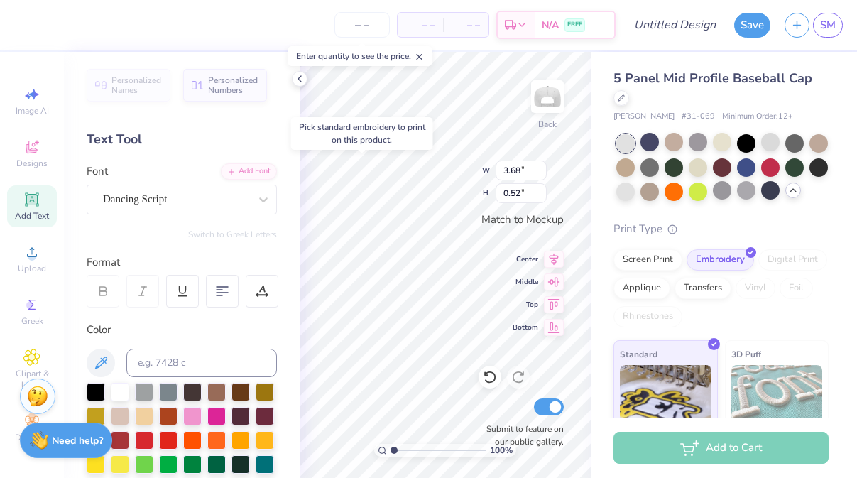
type input "3.59"
type input "0.56"
type input "4.54"
type input "0.38"
click at [208, 190] on div at bounding box center [176, 199] width 146 height 19
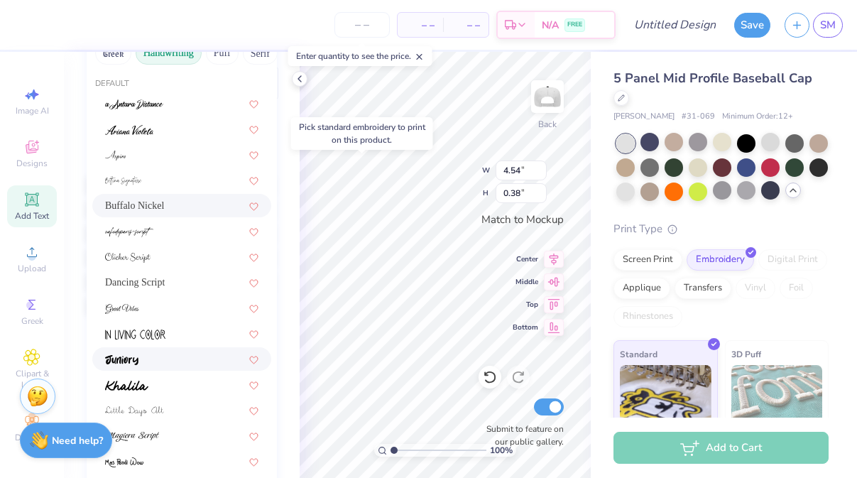
scroll to position [185, 0]
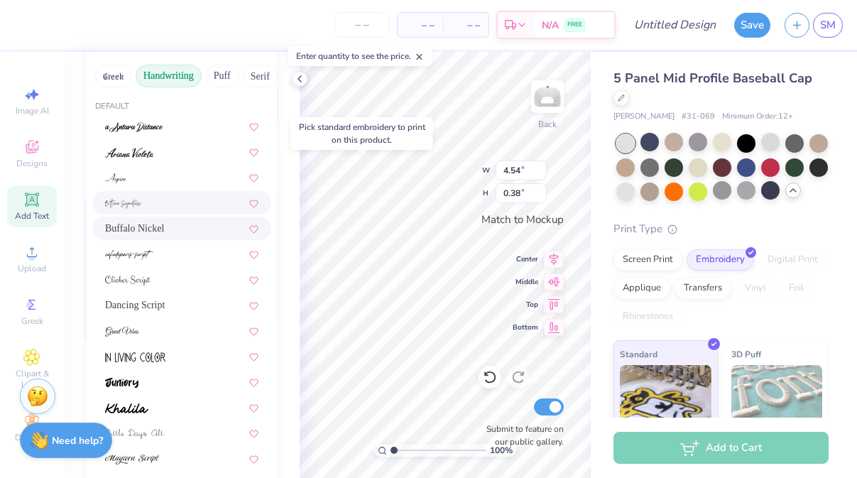
click at [168, 204] on div at bounding box center [181, 202] width 153 height 15
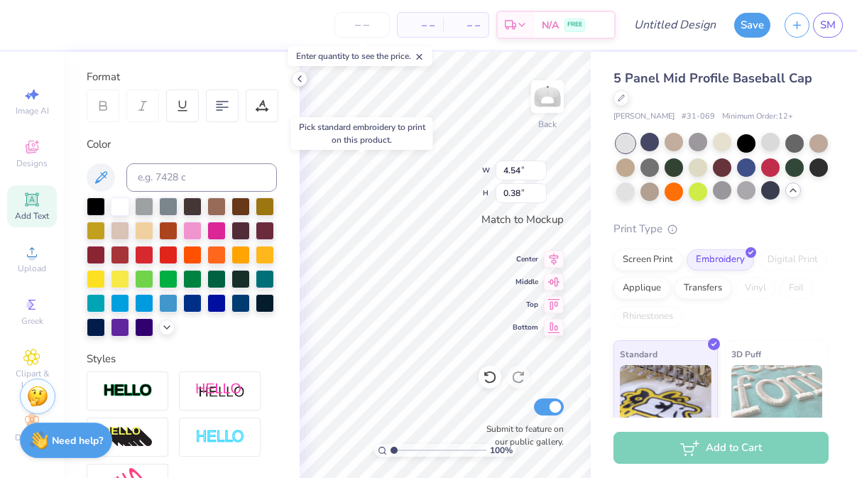
type input "5.00"
type input "0.87"
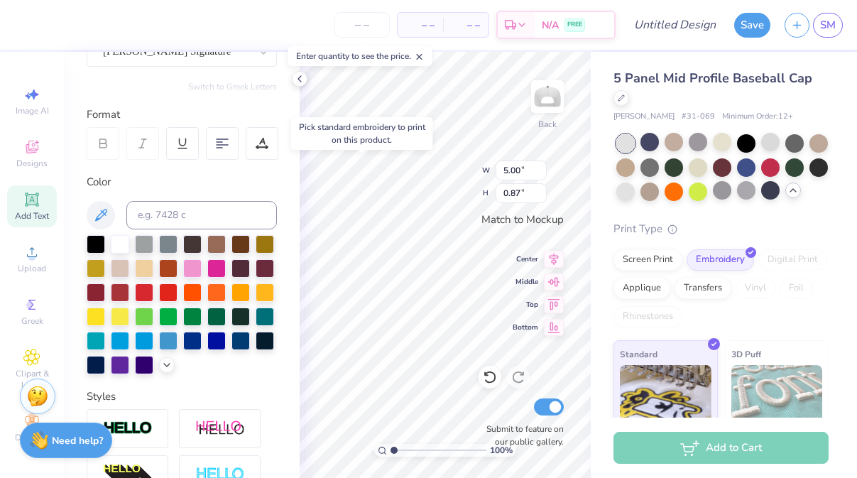
scroll to position [83, 0]
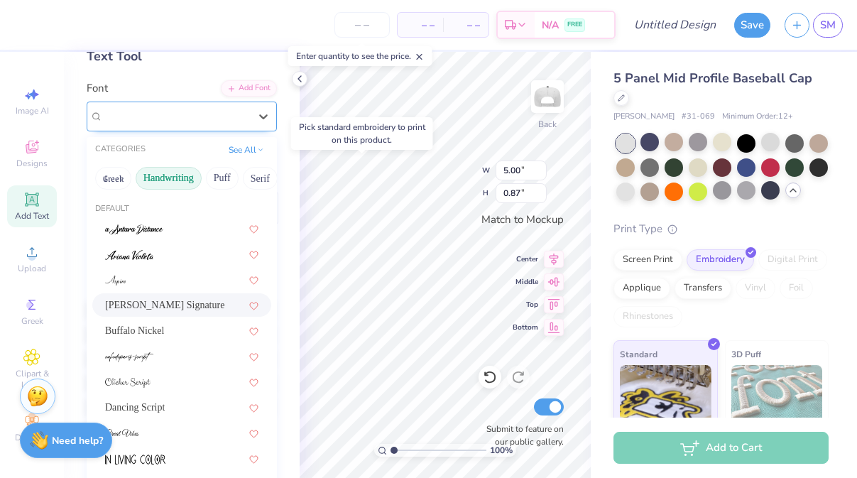
click at [210, 114] on div "Bettina Signature" at bounding box center [176, 116] width 149 height 22
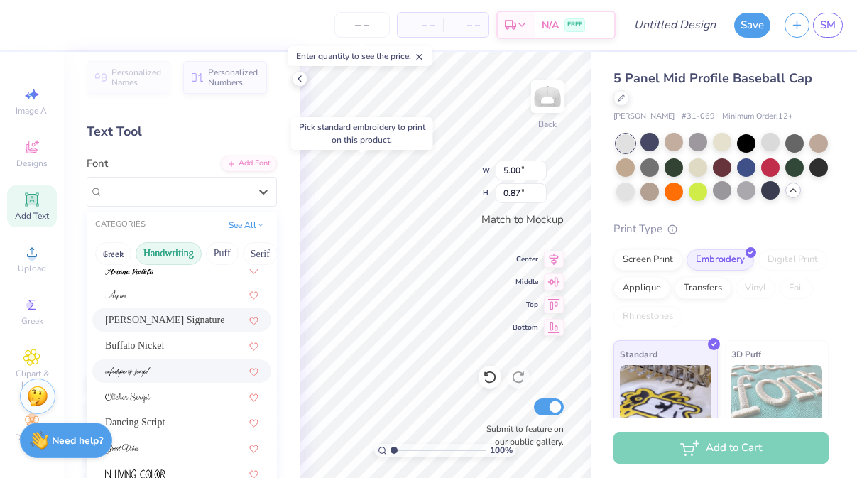
scroll to position [62, 0]
click at [141, 355] on div "Buffalo Nickel" at bounding box center [181, 343] width 179 height 23
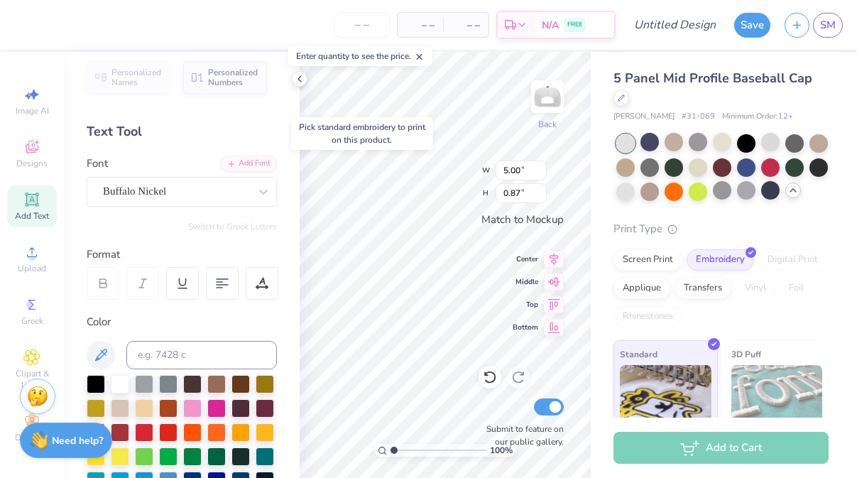
type input "3.51"
type input "0.30"
type input "3.59"
type input "0.56"
click at [254, 190] on div at bounding box center [264, 192] width 26 height 26
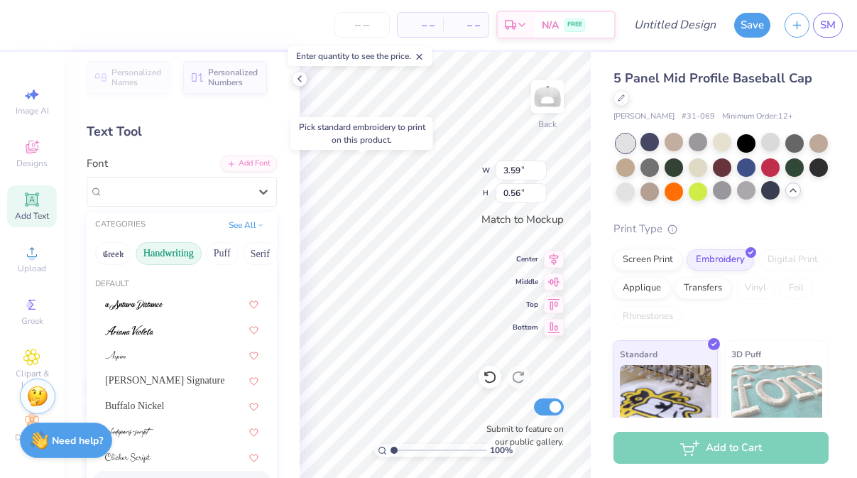
click at [170, 252] on button "Handwriting" at bounding box center [169, 253] width 66 height 23
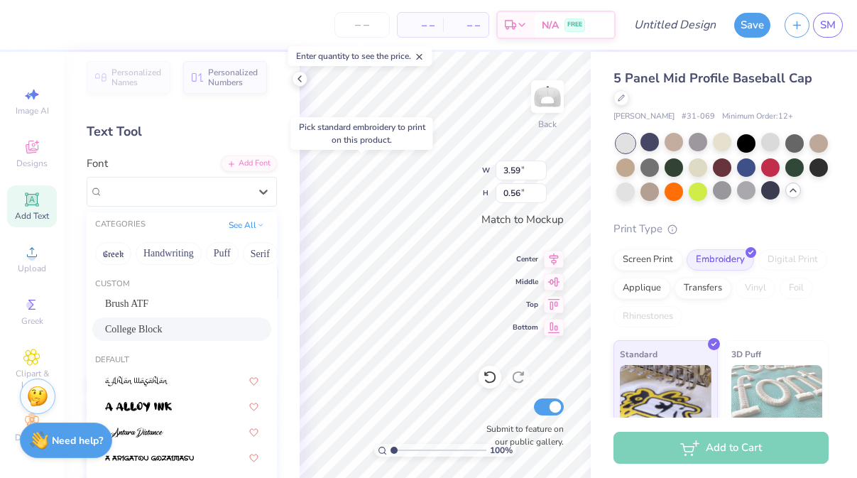
click at [170, 334] on div "College Block" at bounding box center [181, 329] width 153 height 15
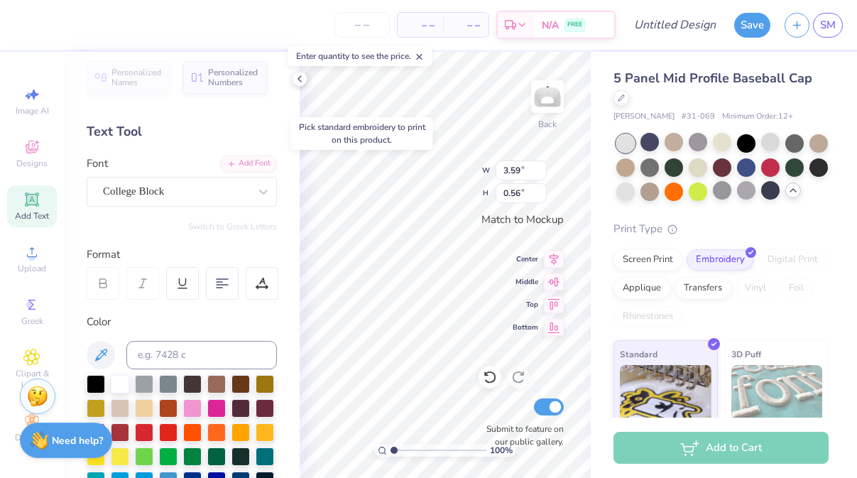
type input "3.19"
type input "0.54"
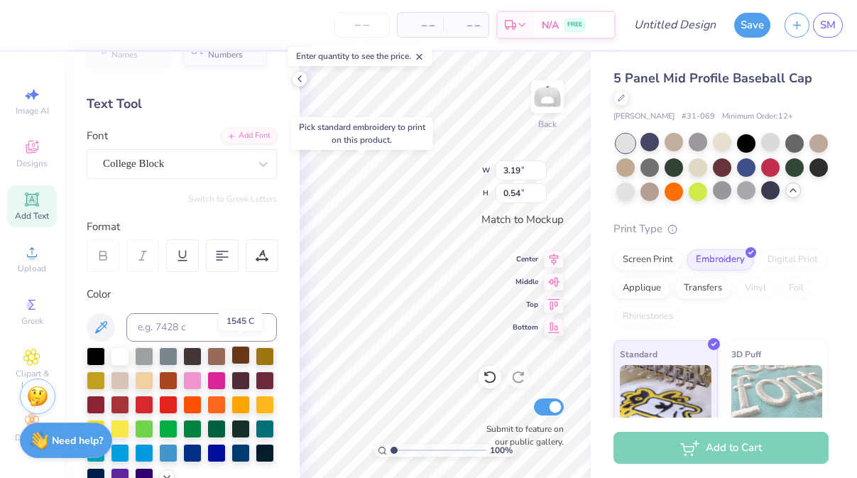
scroll to position [77, 0]
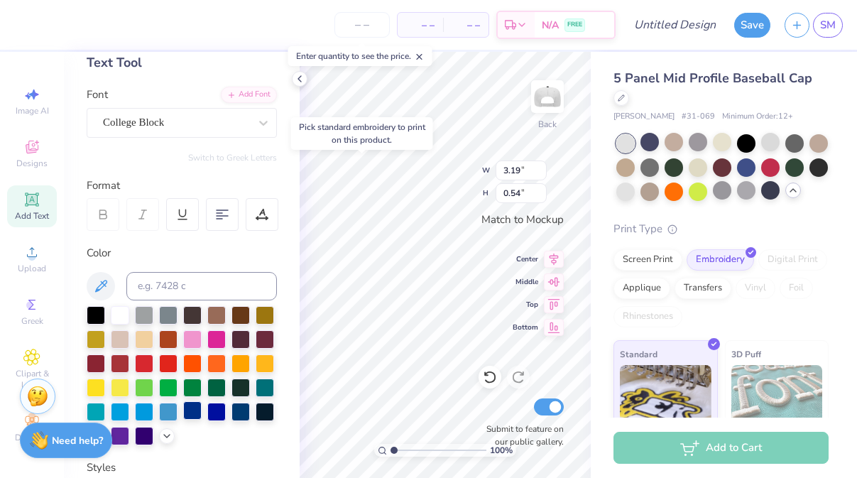
click at [192, 406] on div at bounding box center [192, 410] width 18 height 18
type input "3.51"
type input "0.30"
click at [236, 415] on div at bounding box center [240, 410] width 18 height 18
type input "3.19"
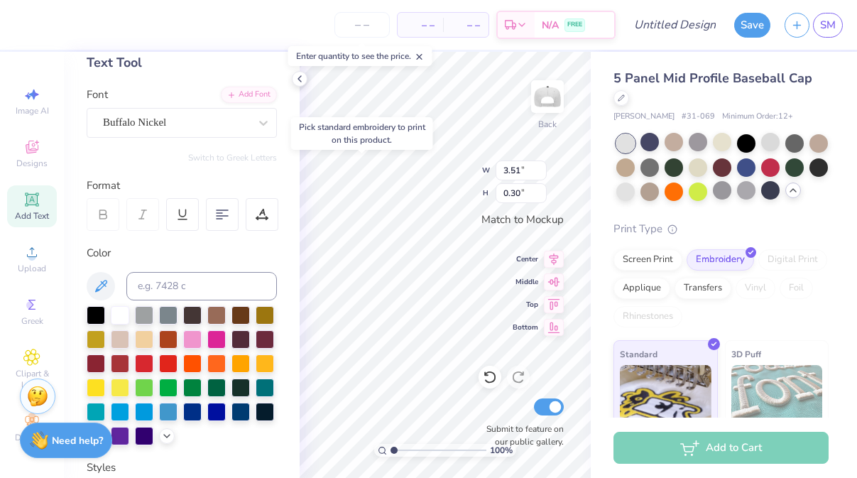
type input "0.54"
click at [238, 416] on div at bounding box center [240, 410] width 18 height 18
click at [34, 27] on div at bounding box center [24, 23] width 20 height 20
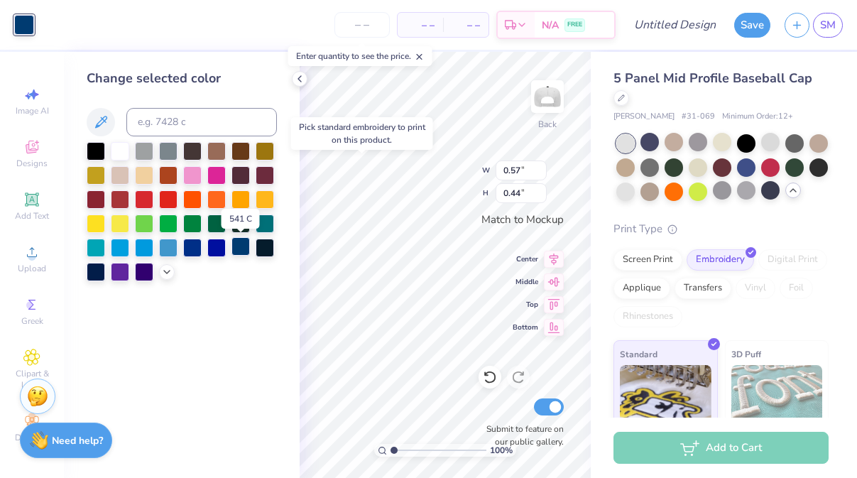
click at [242, 250] on div at bounding box center [240, 246] width 18 height 18
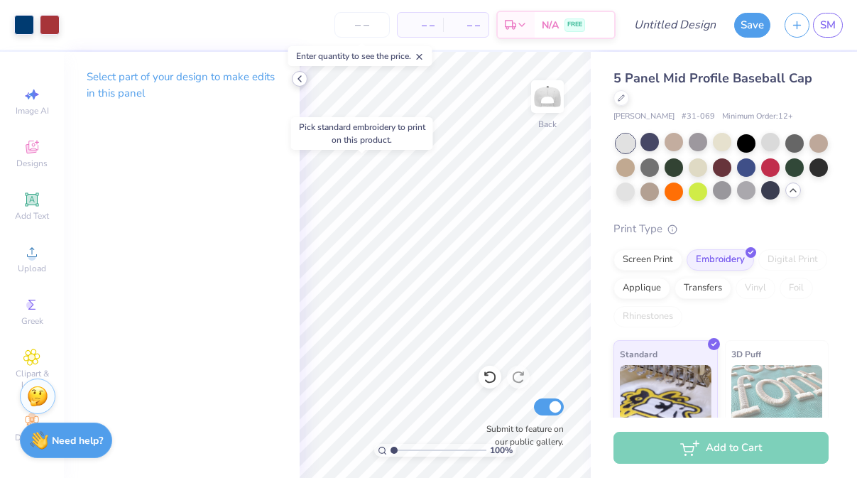
click at [301, 75] on icon at bounding box center [299, 78] width 11 height 11
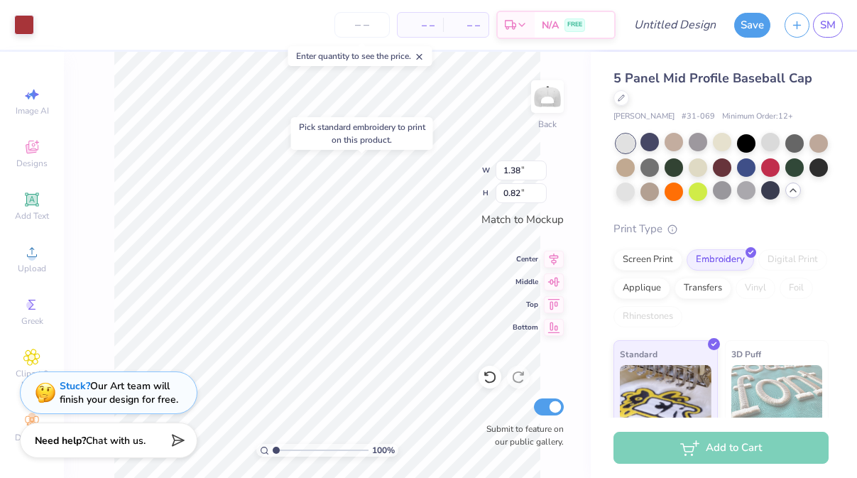
type input "1.05"
type input "0.62"
type input "1.38"
type input "0.82"
type input "0.89"
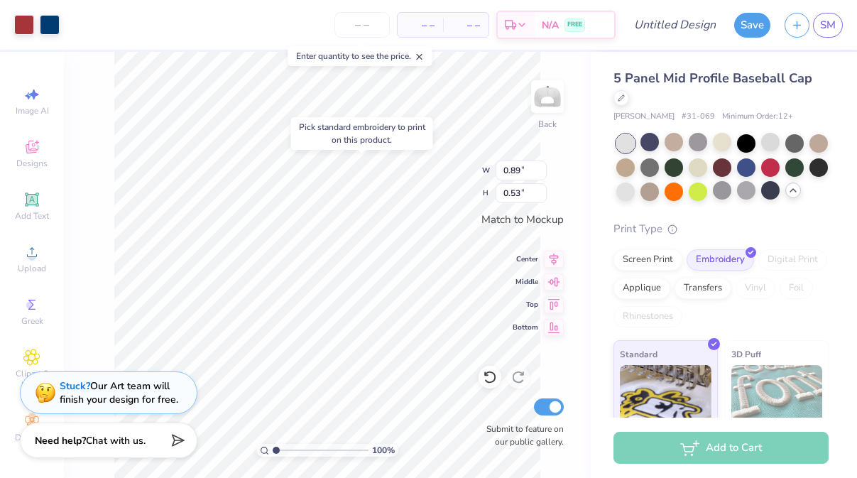
type input "0.53"
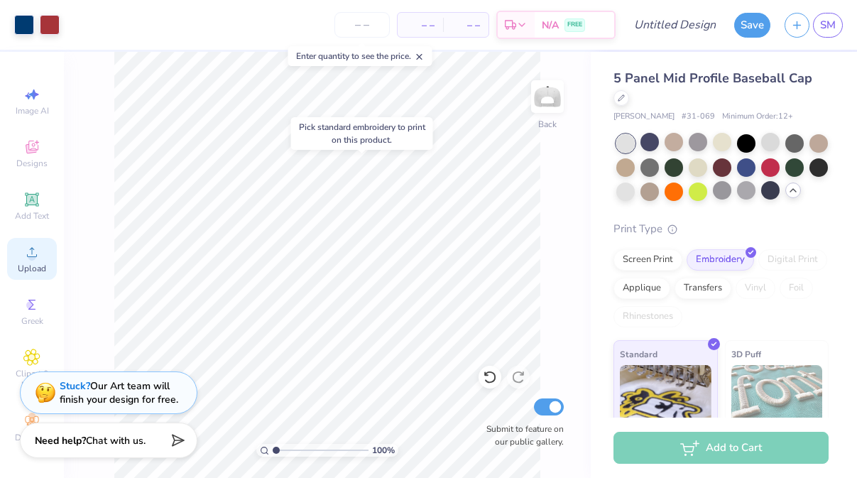
click at [22, 249] on div "Upload" at bounding box center [32, 259] width 50 height 42
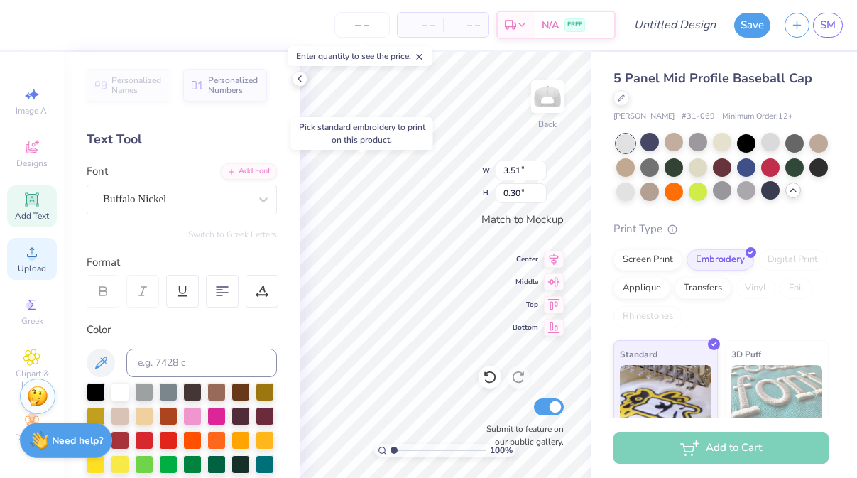
scroll to position [0, 5]
type textarea "Dad's Weekend"
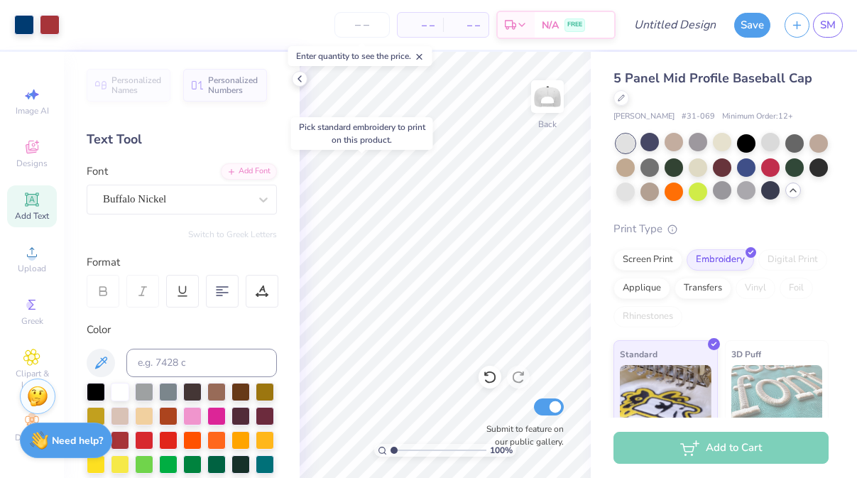
click at [37, 209] on div "Add Text" at bounding box center [32, 206] width 50 height 42
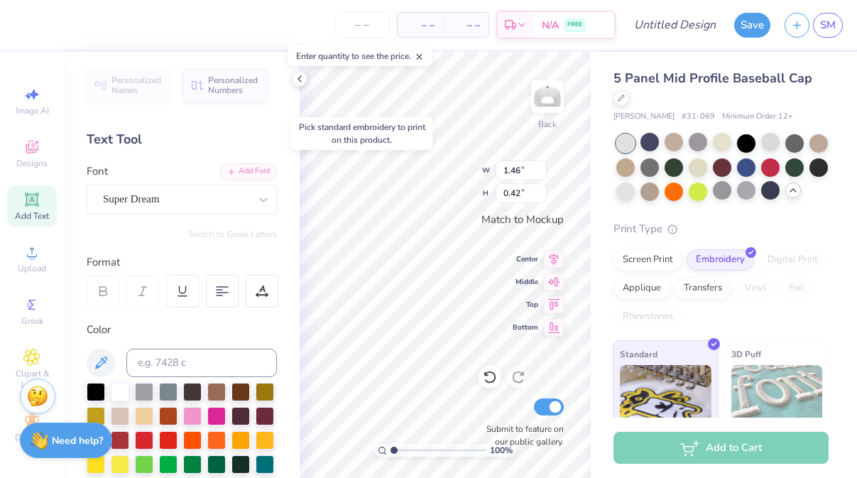
type textarea "20"
click at [235, 195] on div "Super Dream" at bounding box center [176, 199] width 149 height 22
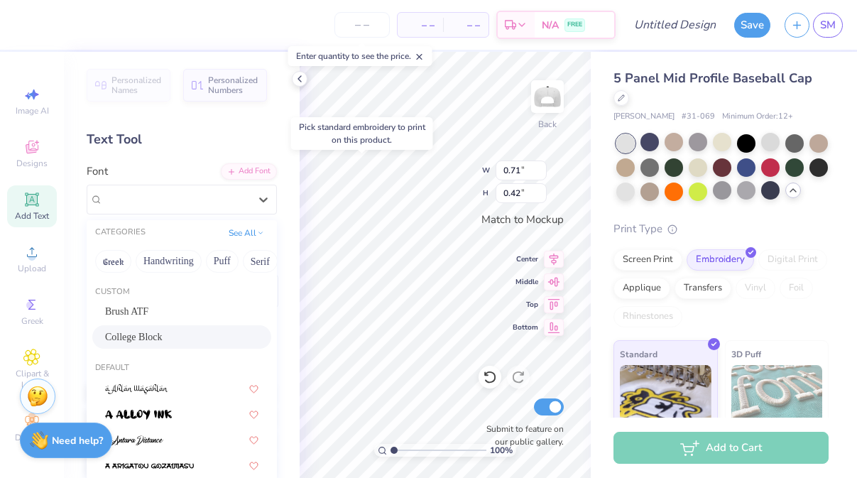
scroll to position [5, 0]
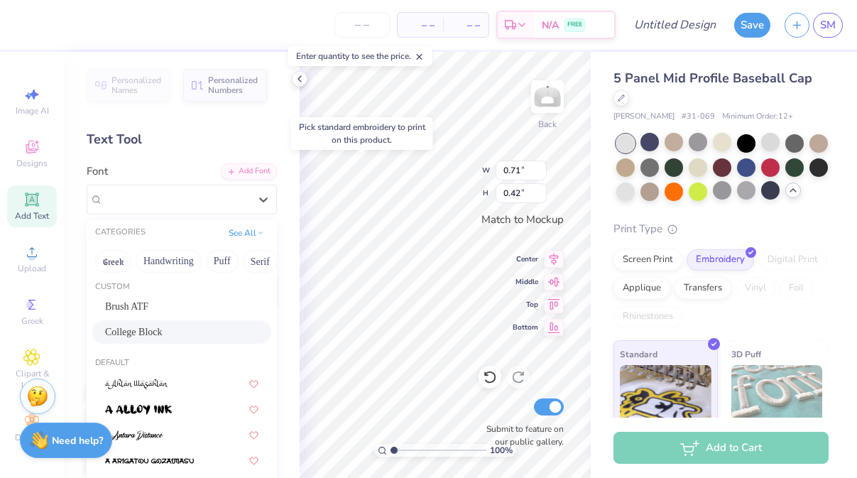
click at [180, 331] on div "College Block" at bounding box center [181, 331] width 153 height 15
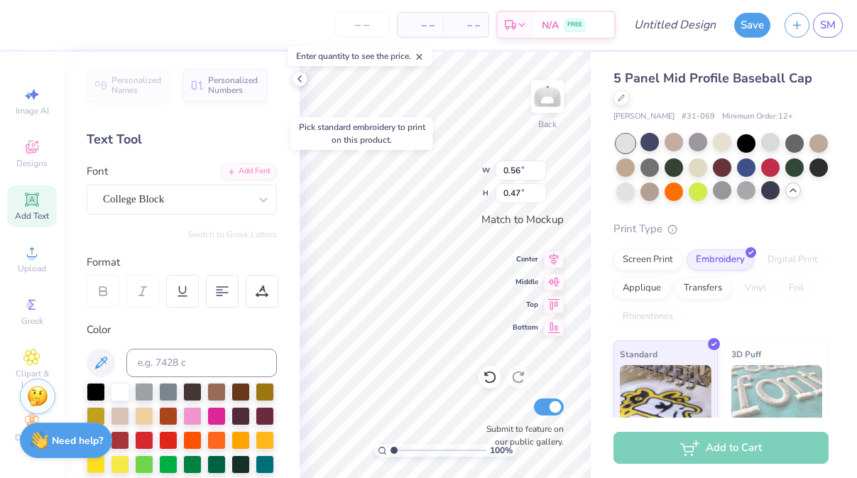
type input "0.56"
type input "0.47"
type input "0.42"
type input "0.36"
type input "0.56"
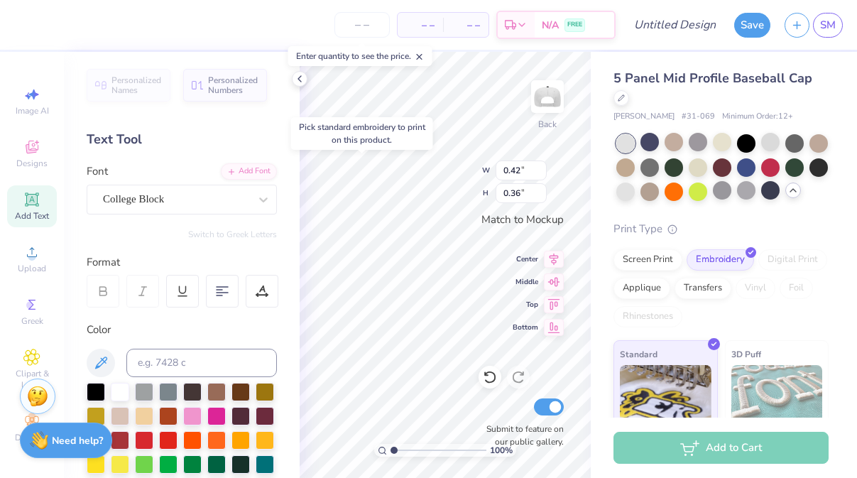
type input "0.47"
type textarea "25"
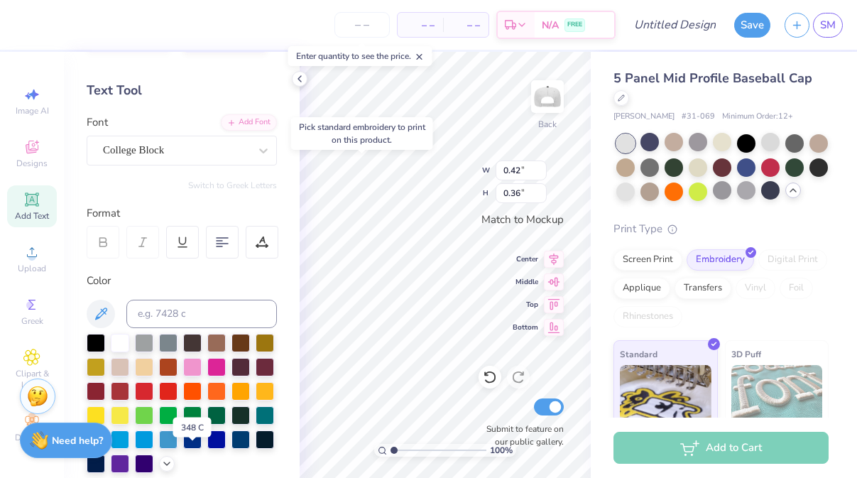
scroll to position [59, 0]
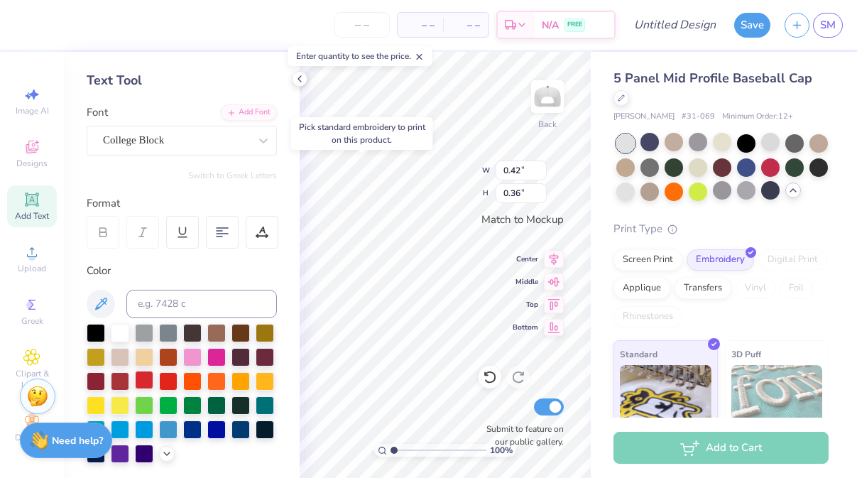
click at [141, 380] on div at bounding box center [144, 380] width 18 height 18
click at [146, 376] on div at bounding box center [144, 380] width 18 height 18
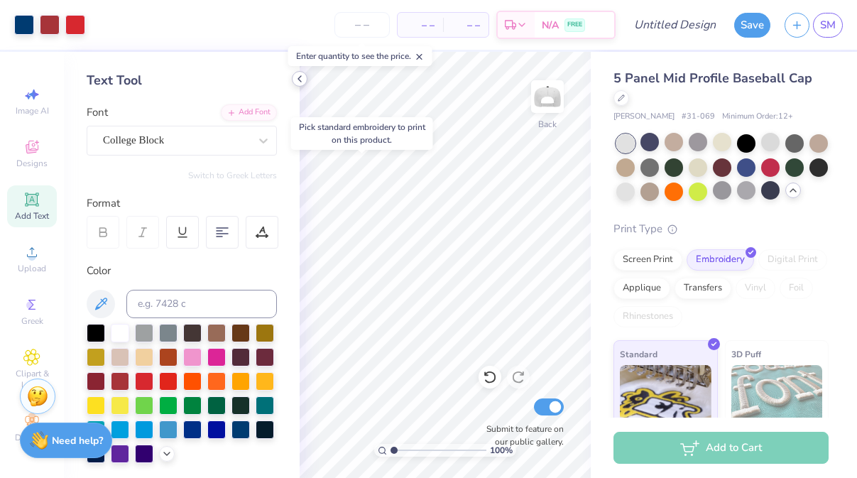
click at [297, 84] on icon at bounding box center [299, 78] width 11 height 11
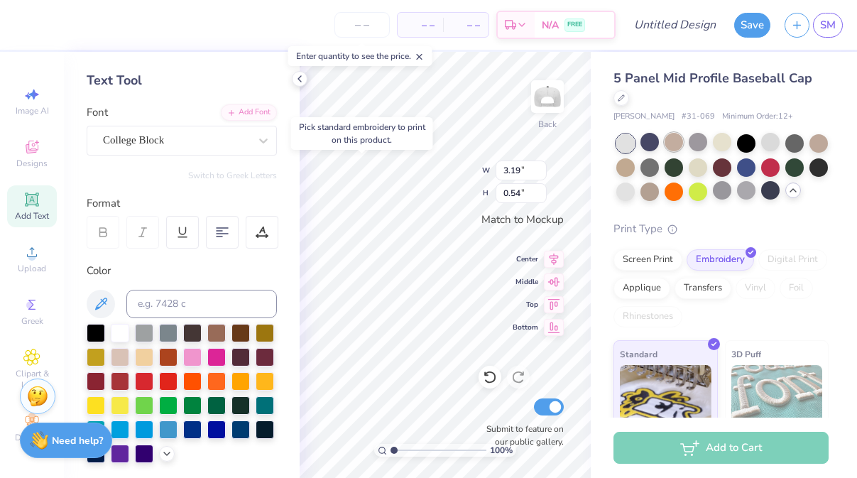
click at [681, 145] on div at bounding box center [673, 142] width 18 height 18
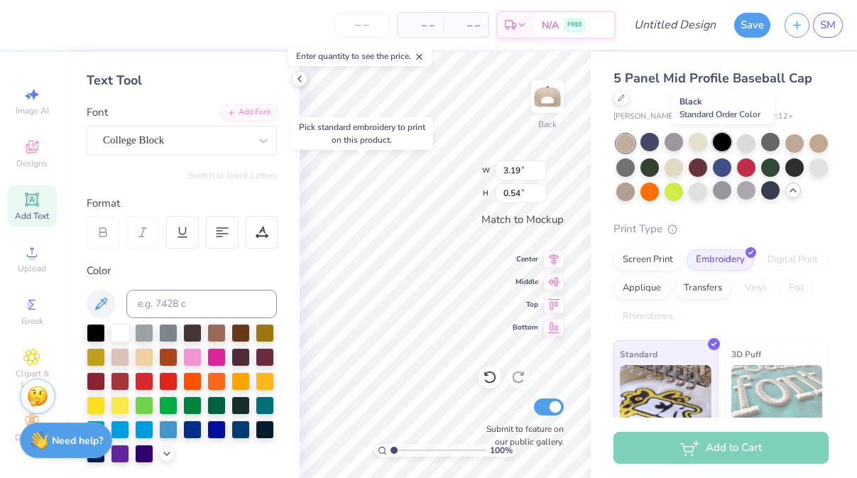
click at [718, 141] on div at bounding box center [722, 142] width 18 height 18
click at [677, 141] on div at bounding box center [673, 142] width 18 height 18
click at [706, 135] on div at bounding box center [698, 142] width 18 height 18
click at [696, 145] on div at bounding box center [698, 142] width 18 height 18
click at [623, 169] on div at bounding box center [625, 166] width 18 height 18
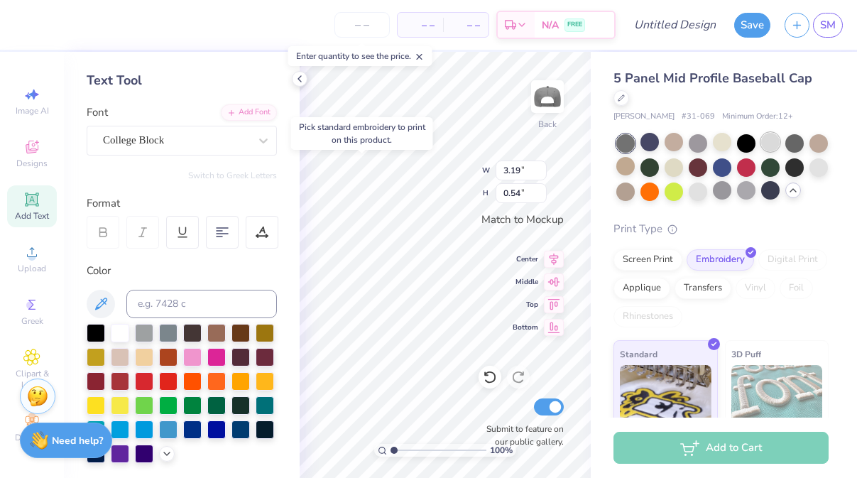
click at [764, 144] on div at bounding box center [770, 142] width 18 height 18
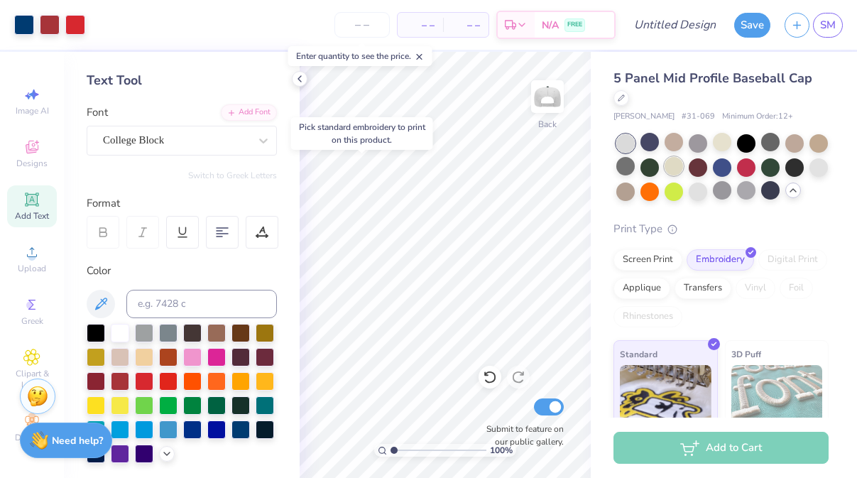
click at [683, 163] on div at bounding box center [673, 166] width 18 height 18
click at [302, 78] on icon at bounding box center [299, 78] width 11 height 11
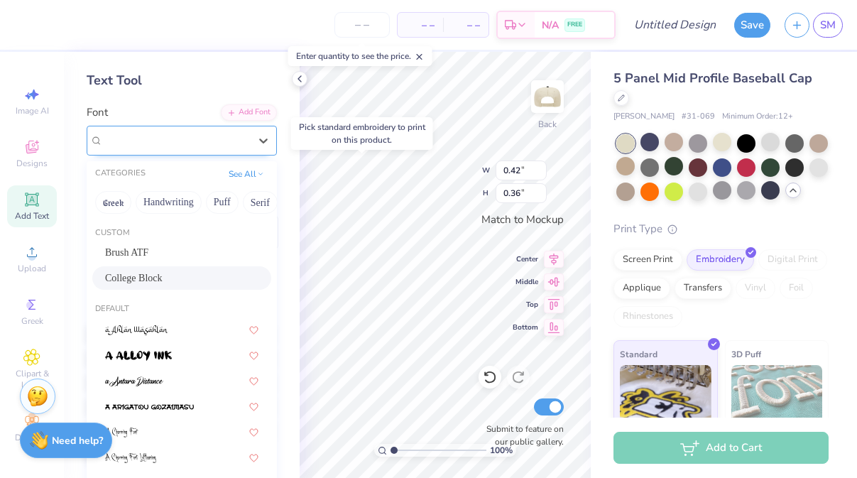
click at [214, 137] on div "College Block" at bounding box center [176, 140] width 149 height 22
click at [261, 173] on icon at bounding box center [260, 172] width 7 height 7
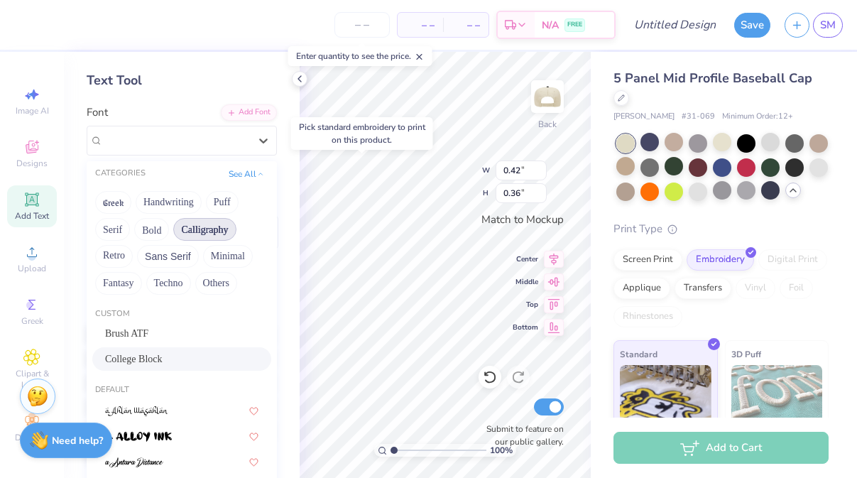
click at [229, 228] on button "Calligraphy" at bounding box center [204, 229] width 62 height 23
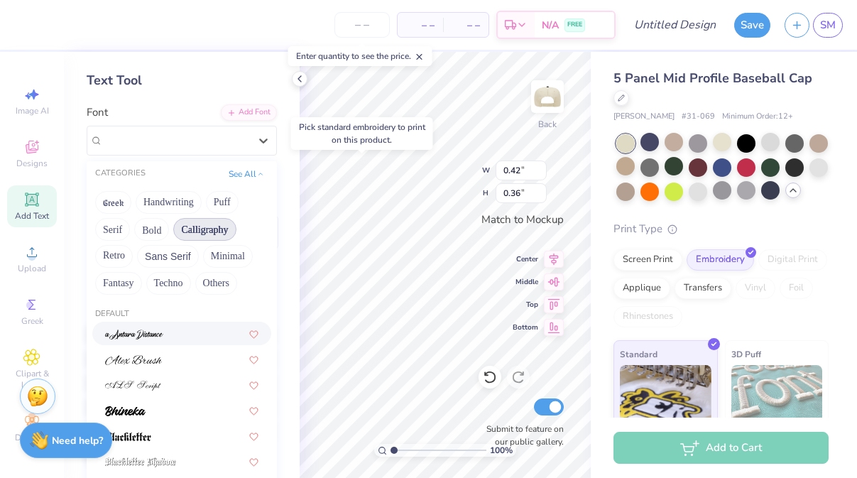
click at [177, 335] on div at bounding box center [181, 333] width 153 height 15
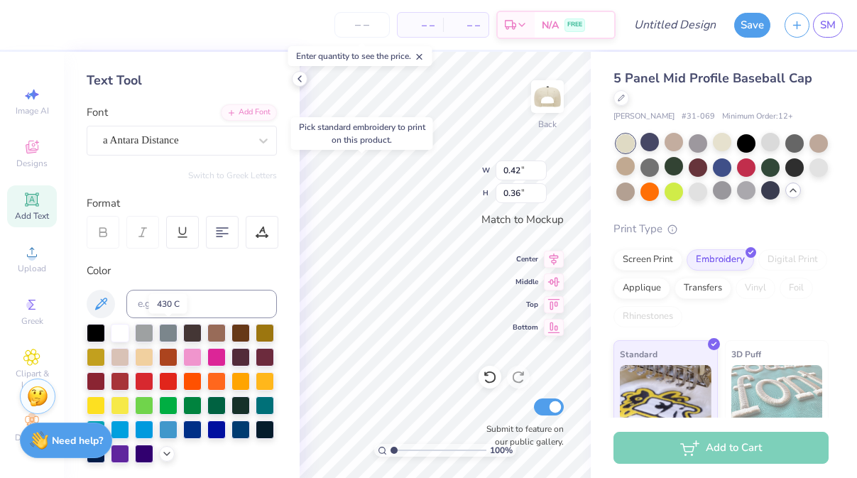
type input "0.49"
type input "0.32"
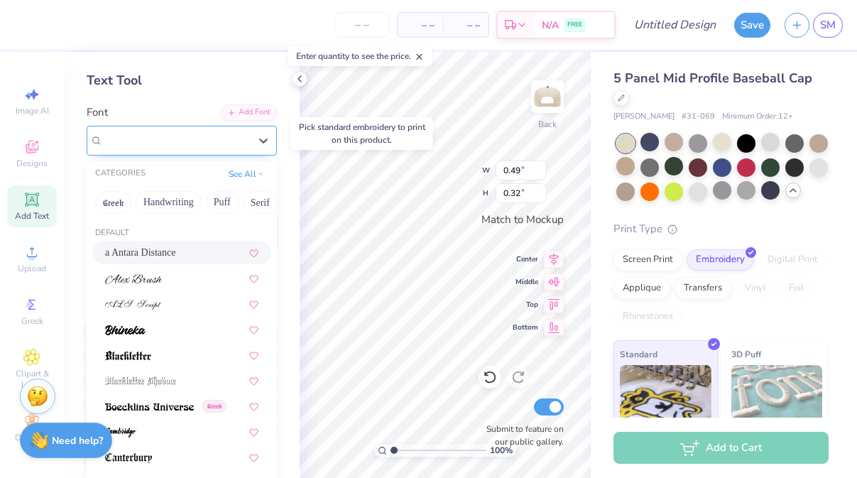
click at [246, 141] on div "a Antara Distance" at bounding box center [176, 140] width 149 height 22
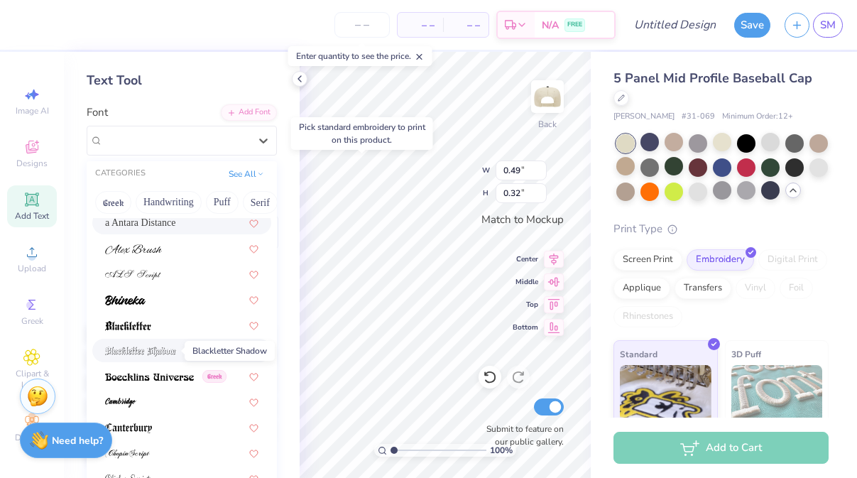
scroll to position [41, 0]
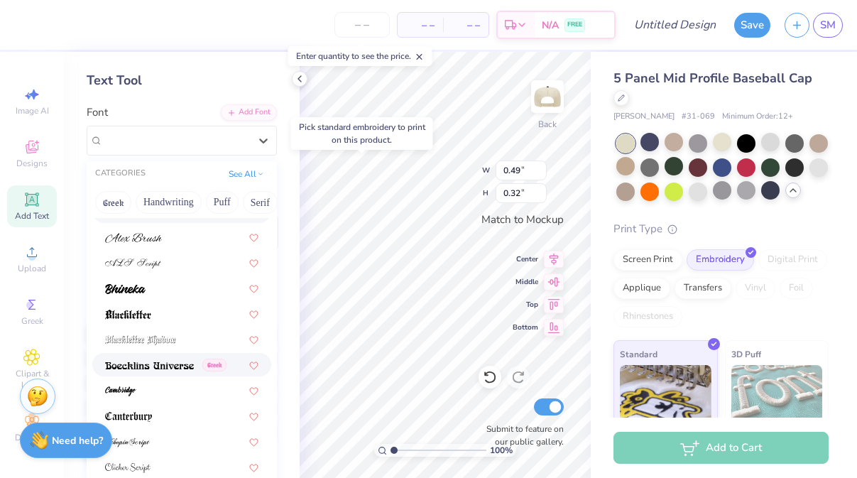
click at [163, 365] on img at bounding box center [149, 366] width 89 height 10
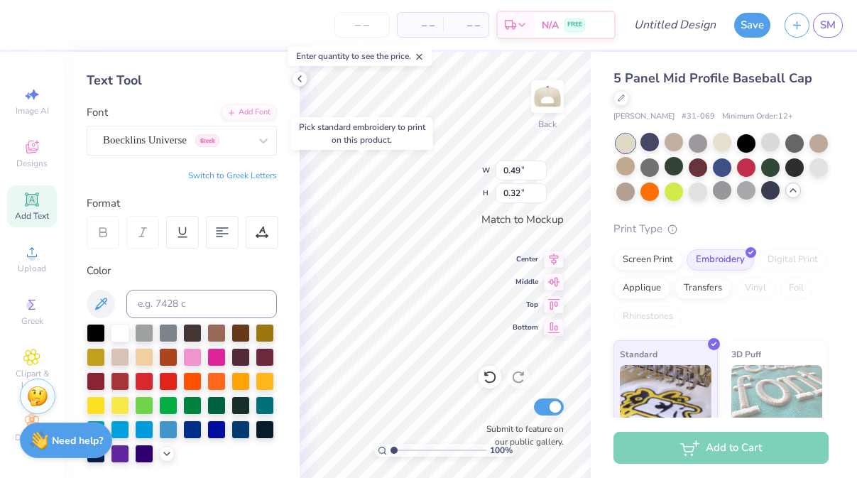
type input "0.32"
type input "0.20"
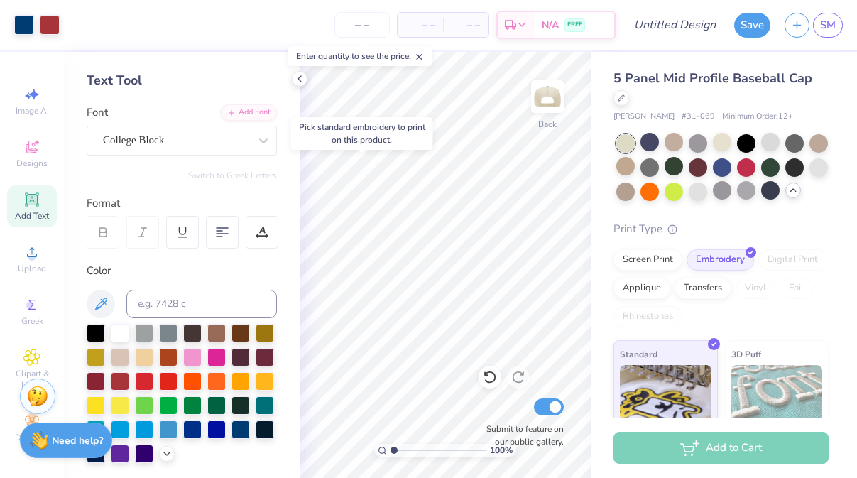
click at [45, 201] on div "Add Text" at bounding box center [32, 206] width 50 height 42
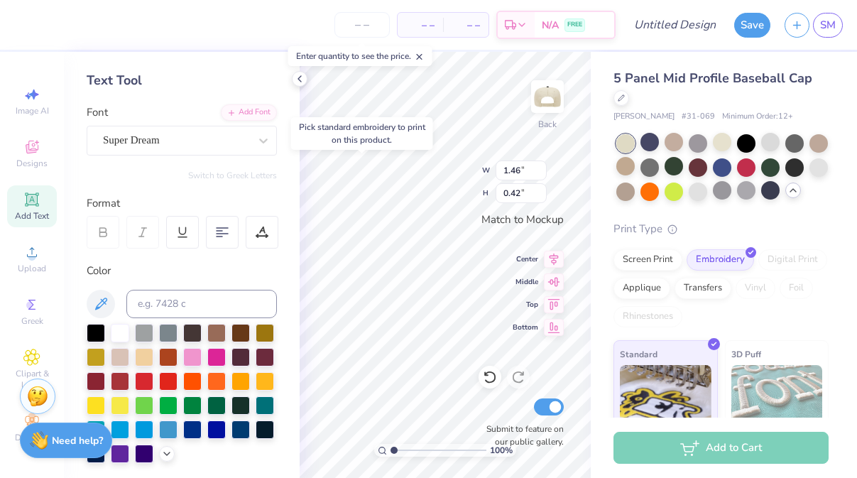
scroll to position [0, 0]
type textarea "20"
type input "0.37"
type input "0.22"
click at [200, 142] on div "Super Dream" at bounding box center [176, 140] width 149 height 22
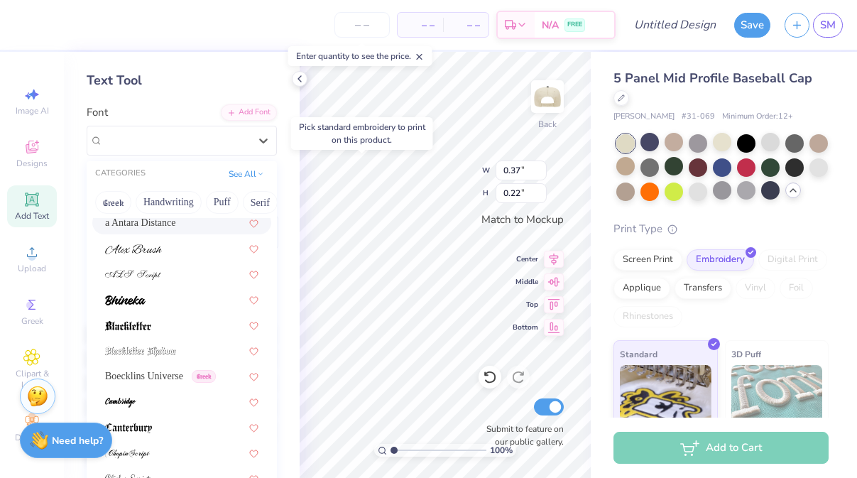
scroll to position [39, 0]
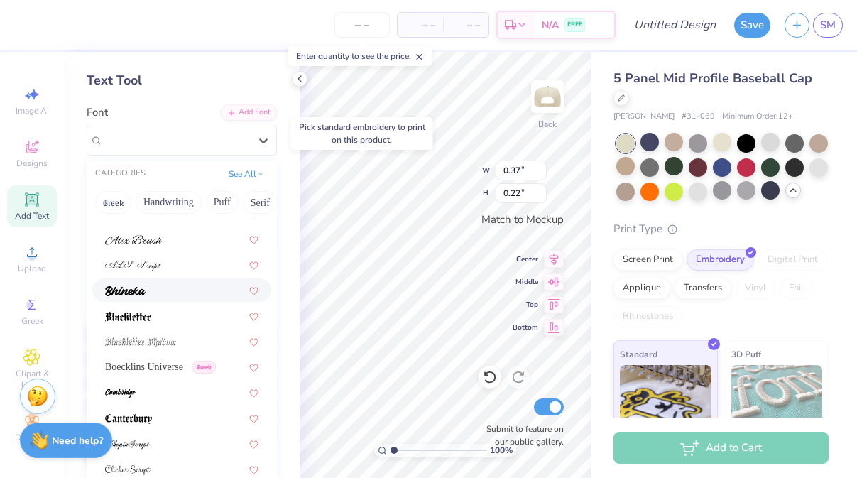
click at [146, 288] on div at bounding box center [181, 290] width 153 height 15
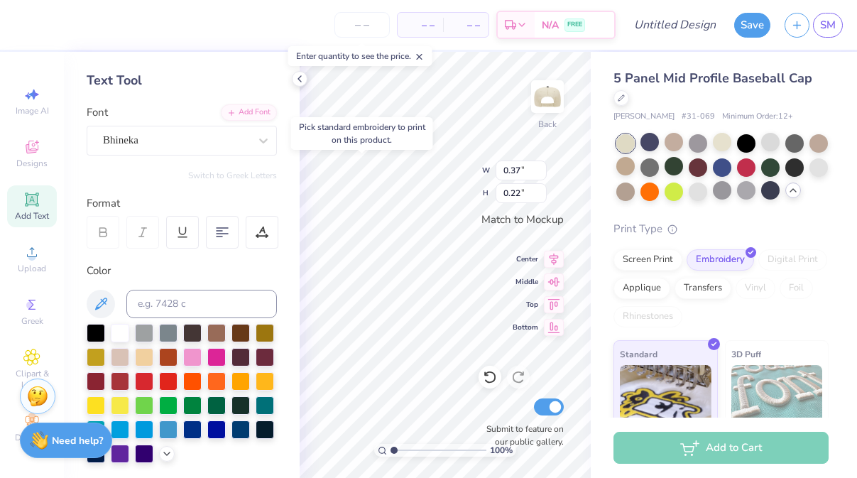
type input "0.31"
type input "0.19"
click at [145, 380] on div at bounding box center [144, 380] width 18 height 18
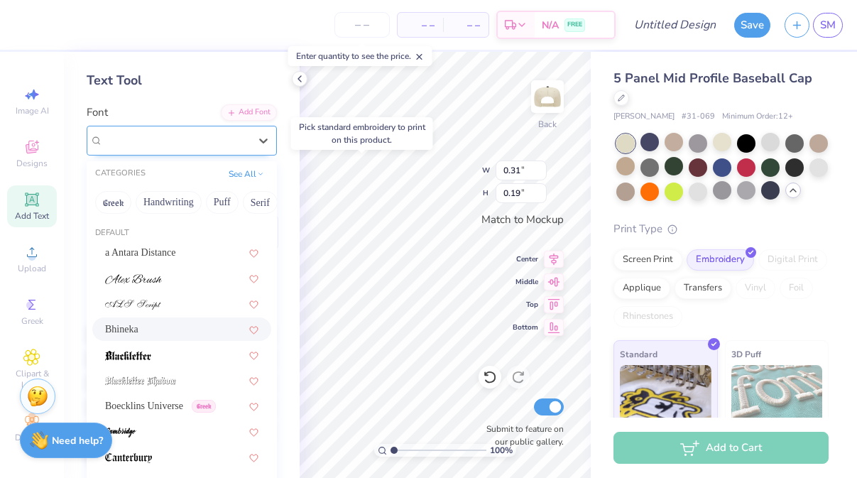
click at [237, 142] on div "Bhineka" at bounding box center [176, 140] width 149 height 22
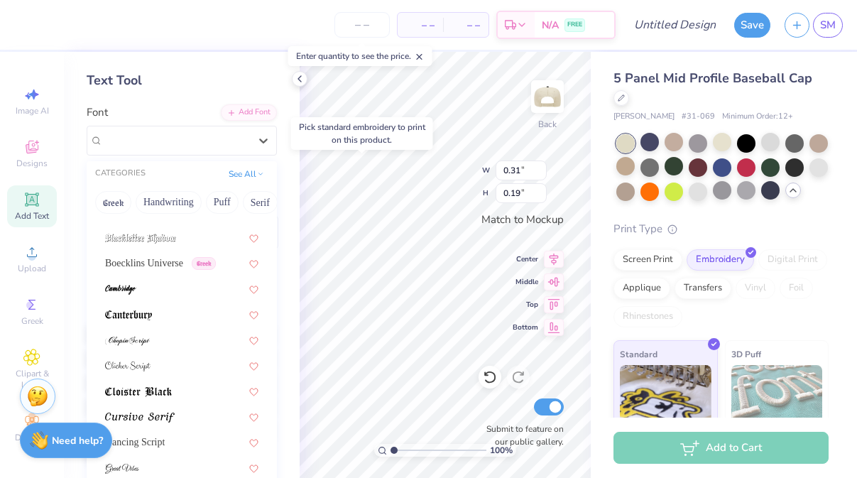
scroll to position [162, 0]
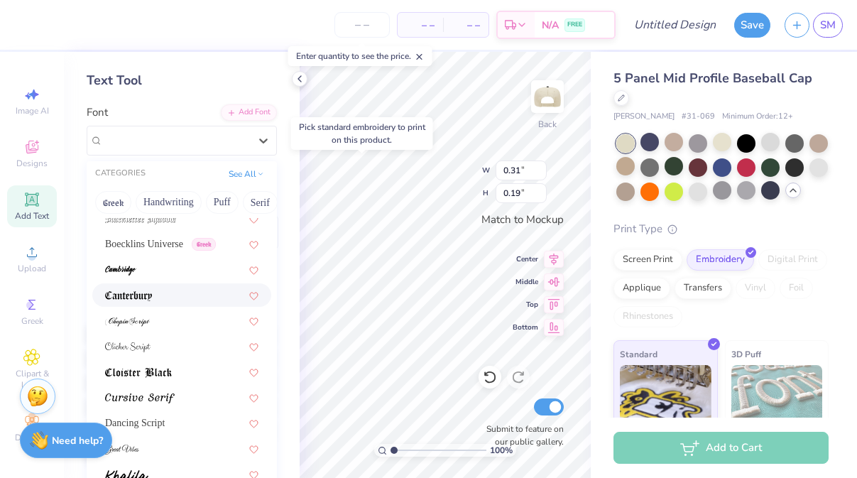
click at [182, 295] on div at bounding box center [181, 294] width 153 height 15
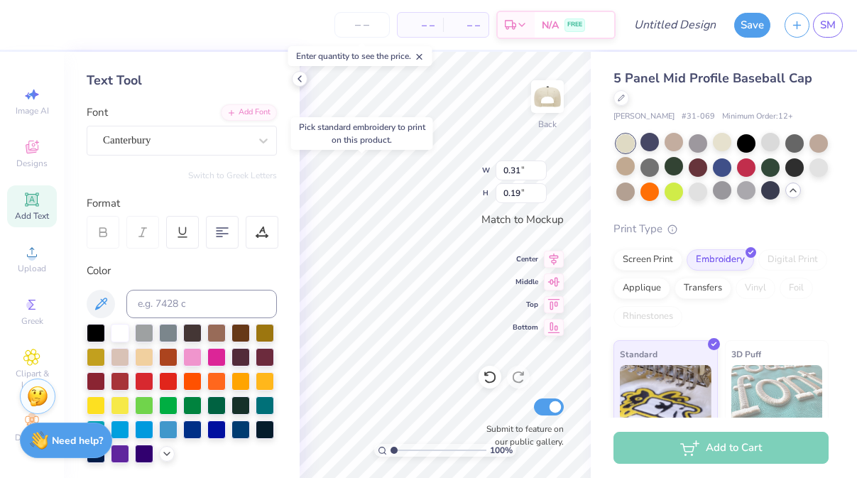
type input "0.30"
type input "0.21"
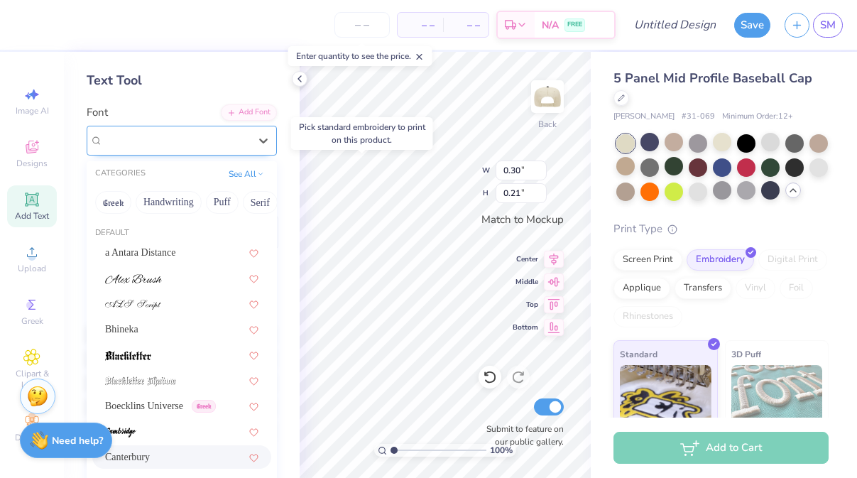
click at [240, 142] on div "Canterbury" at bounding box center [176, 140] width 149 height 22
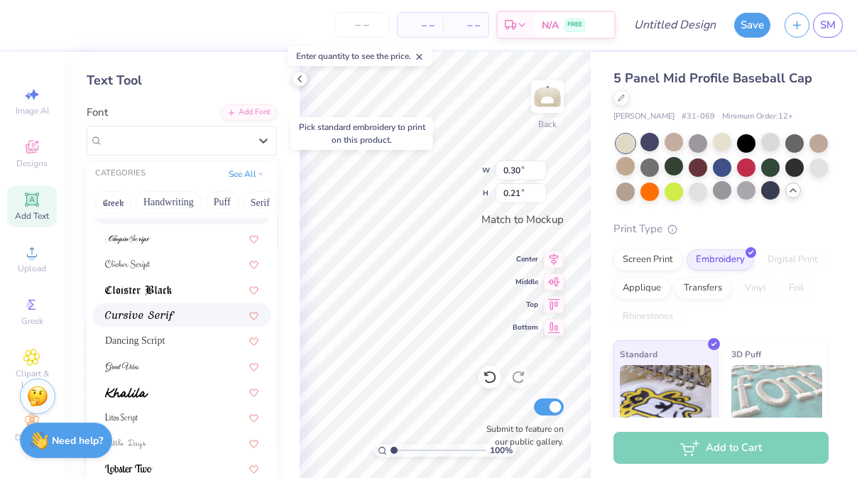
scroll to position [246, 0]
click at [198, 321] on div at bounding box center [181, 313] width 153 height 15
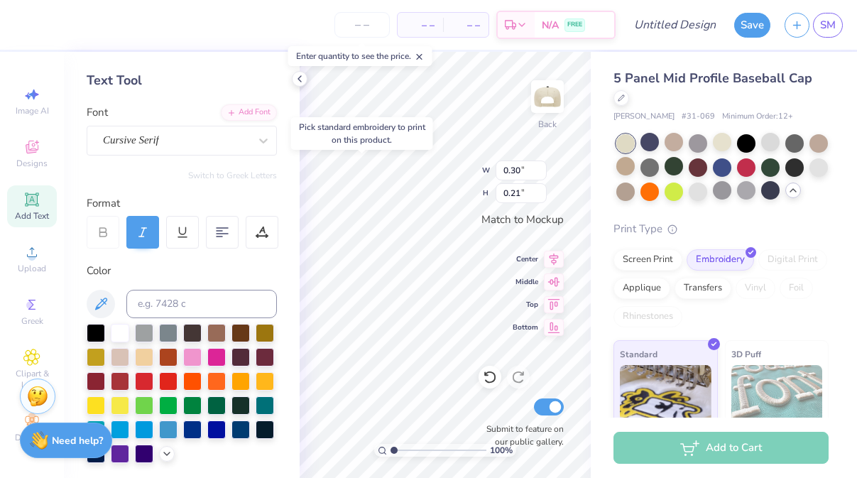
type input "0.42"
type input "0.24"
click at [143, 233] on icon at bounding box center [142, 232] width 13 height 13
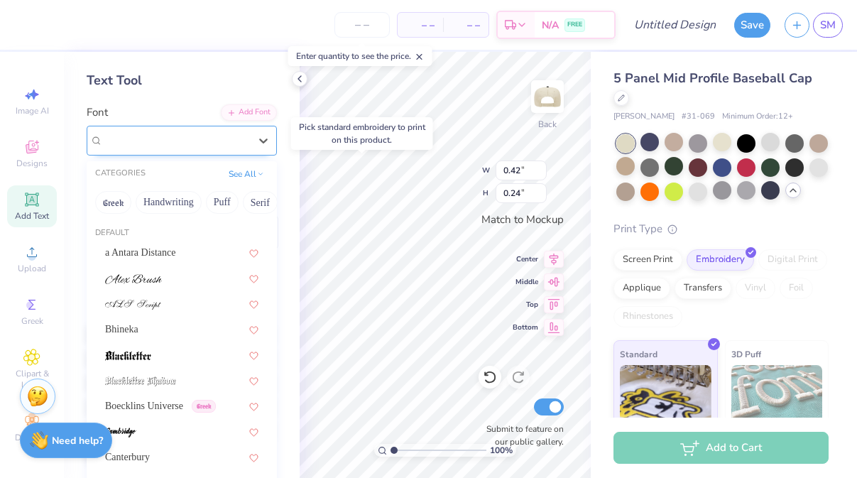
click at [235, 153] on div "Cursive Serif" at bounding box center [182, 141] width 190 height 30
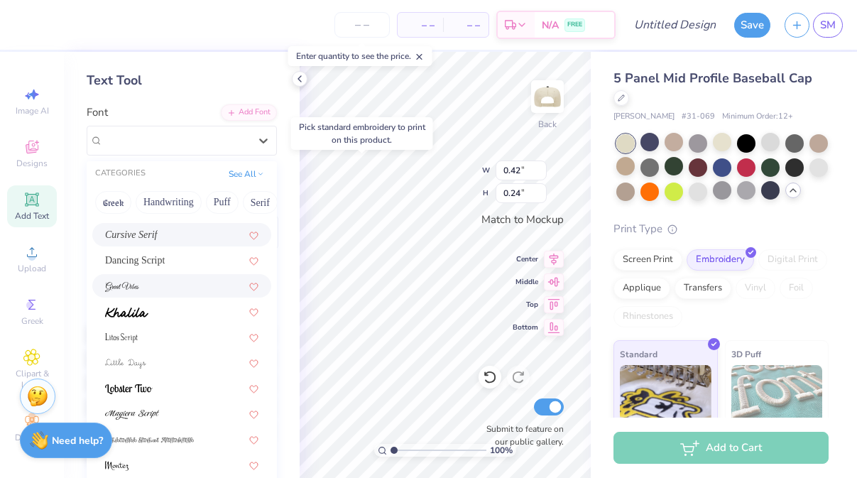
scroll to position [336, 0]
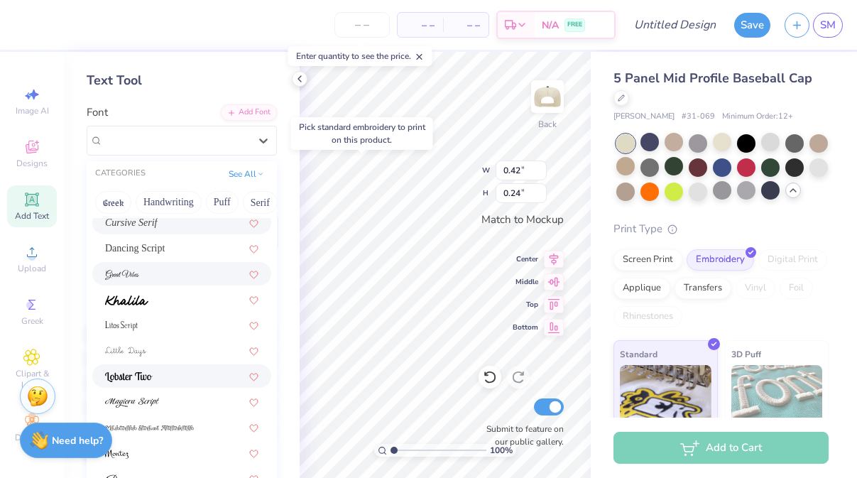
click at [160, 367] on div at bounding box center [181, 375] width 179 height 23
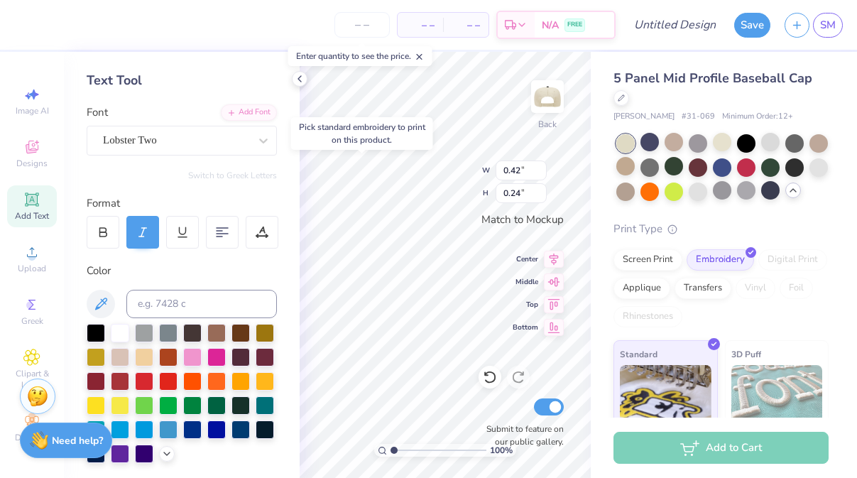
type input "0.34"
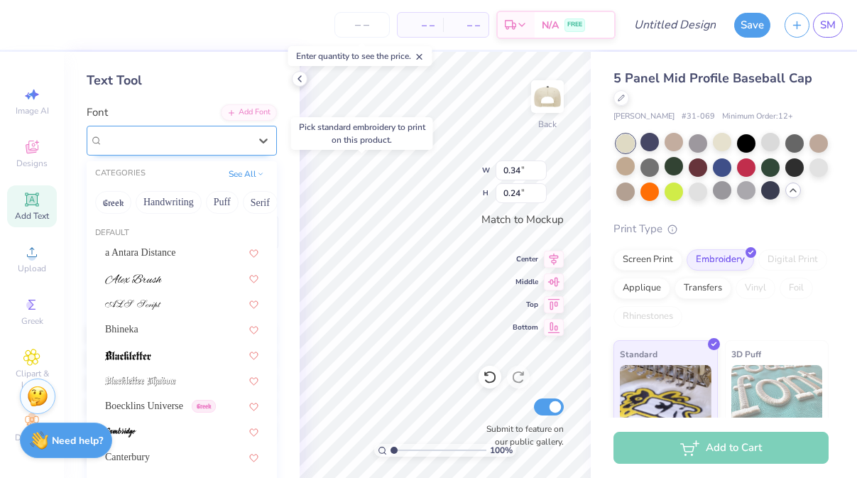
click at [248, 141] on div "Lobster Two" at bounding box center [176, 140] width 149 height 22
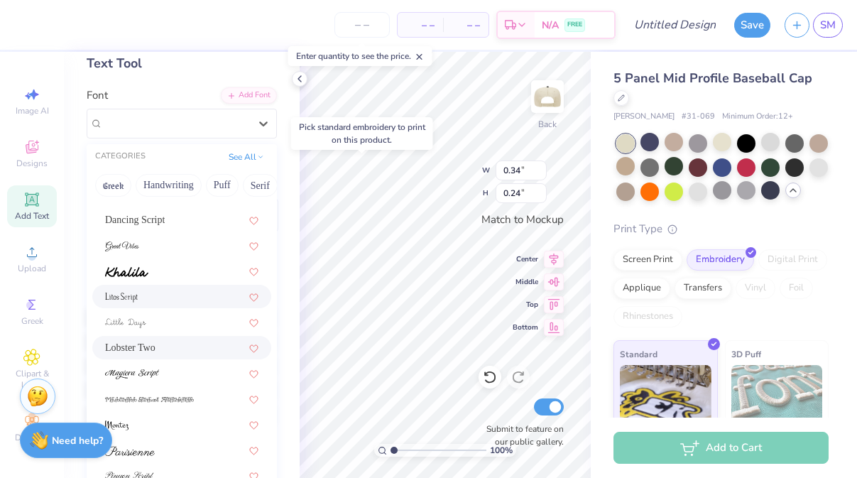
scroll to position [80, 0]
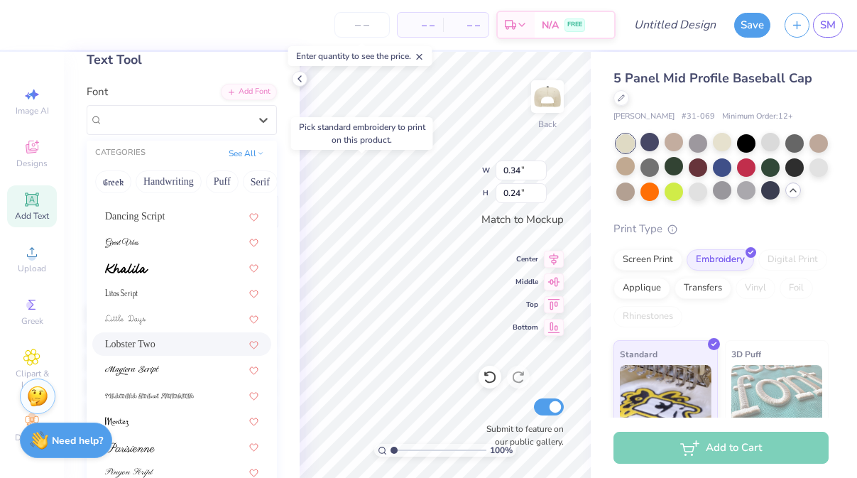
click at [185, 339] on div "Lobster Two" at bounding box center [181, 343] width 153 height 15
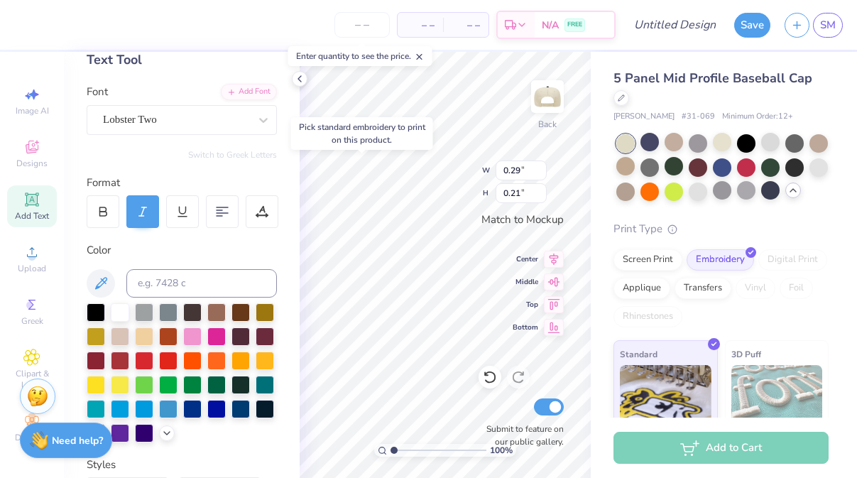
type input "0.29"
type input "0.21"
type textarea "25"
type input "3.19"
type input "0.54"
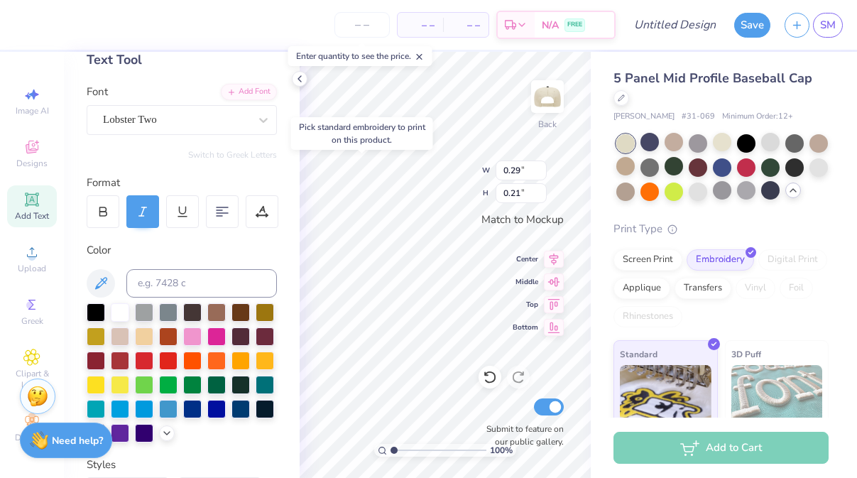
type input "0.27"
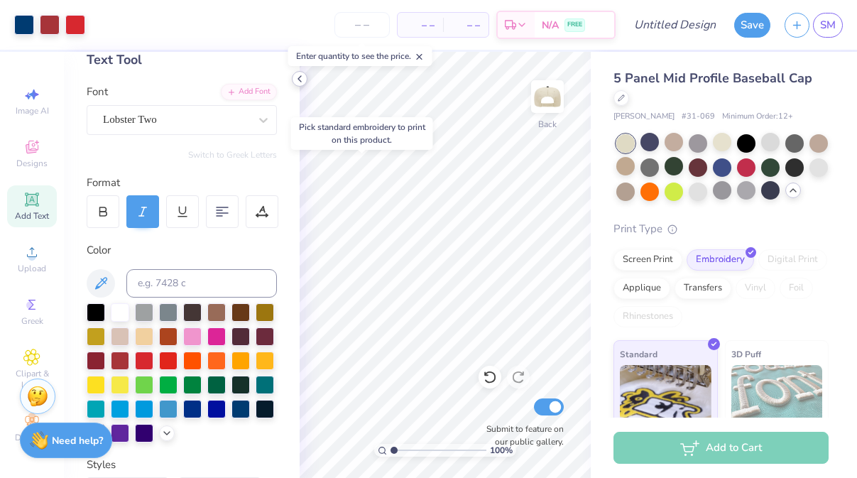
click at [304, 75] on icon at bounding box center [299, 78] width 11 height 11
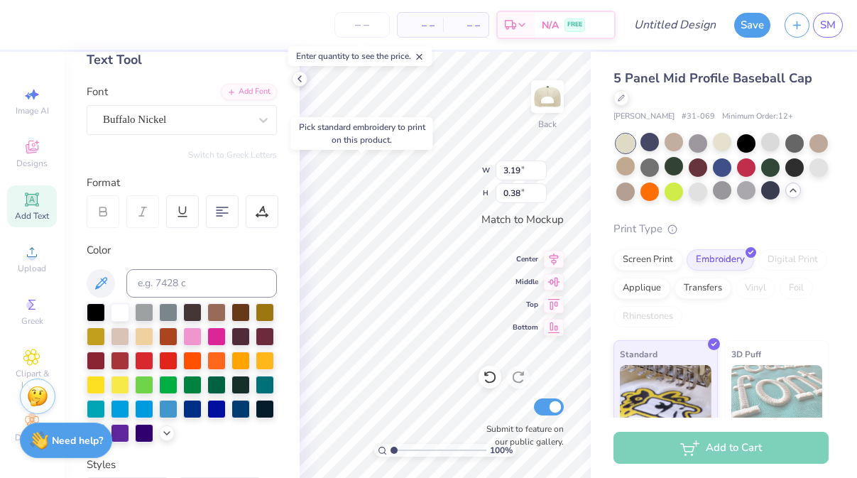
type input "3.19"
type input "0.38"
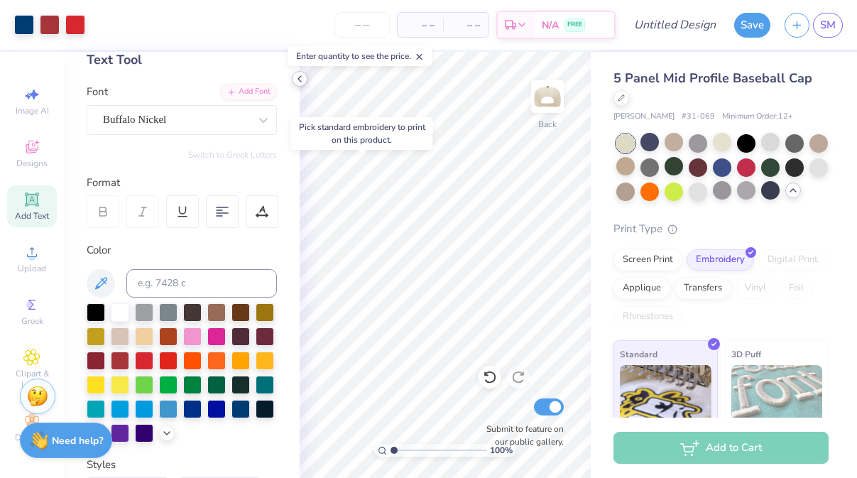
click at [302, 77] on icon at bounding box center [299, 78] width 11 height 11
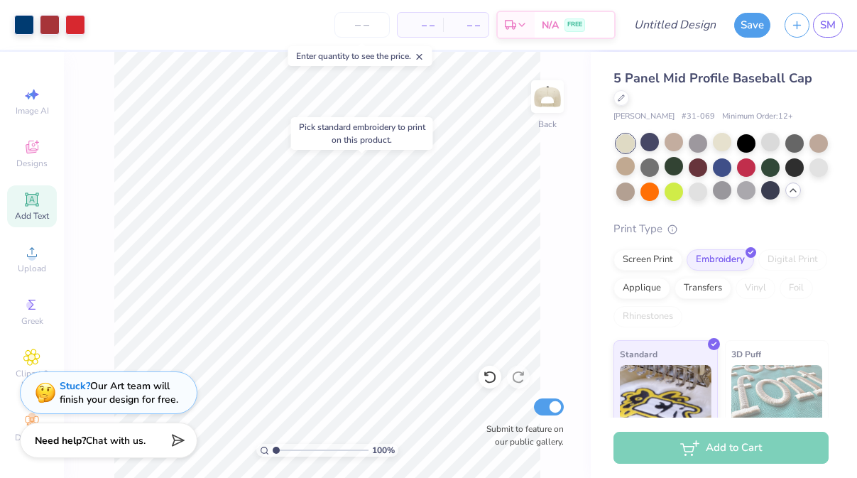
click at [241, 23] on div "Art colors – – Per Item – – Total Est. Delivery N/A FREE Design Title Save SM I…" at bounding box center [428, 239] width 857 height 478
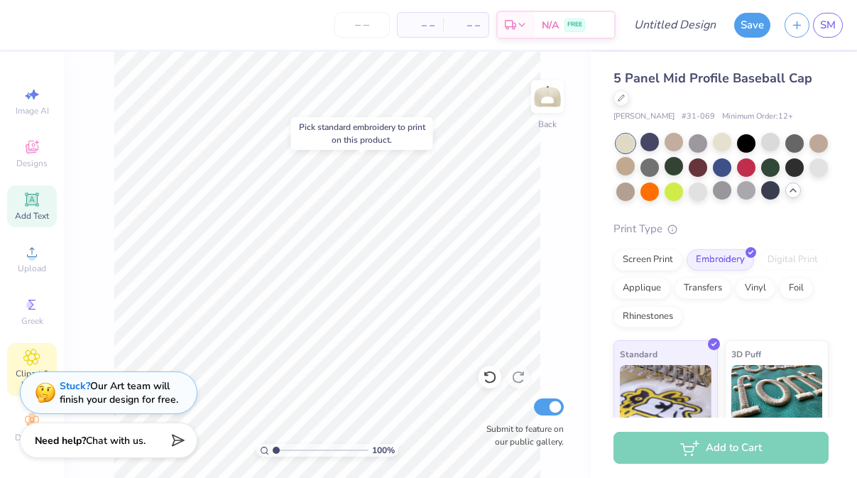
click at [33, 345] on div "Clipart & logos" at bounding box center [32, 369] width 50 height 53
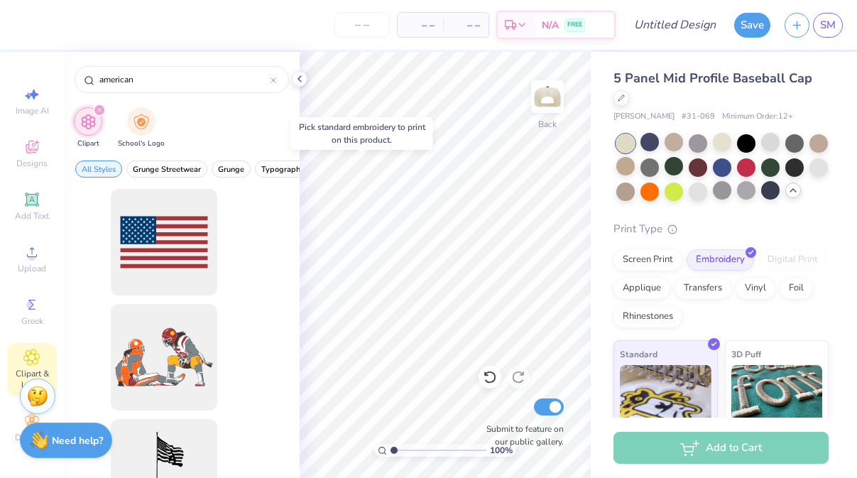
scroll to position [0, 0]
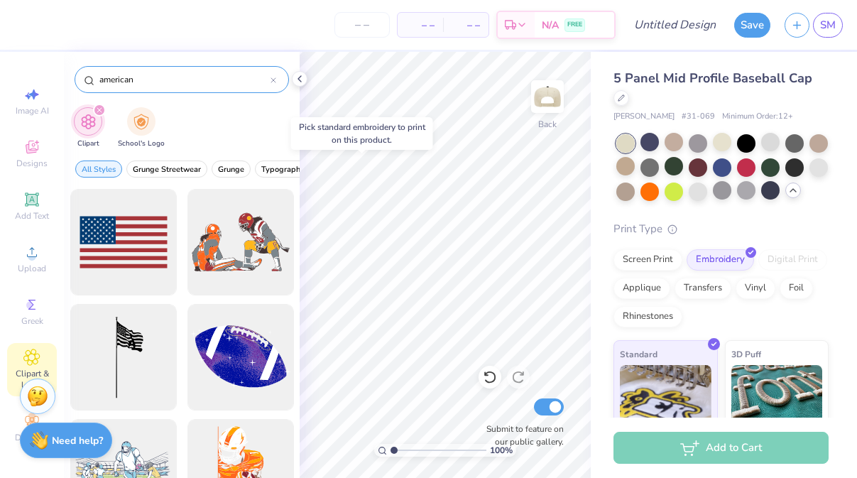
click at [268, 75] on input "american" at bounding box center [184, 79] width 172 height 14
click at [274, 75] on div at bounding box center [273, 79] width 6 height 13
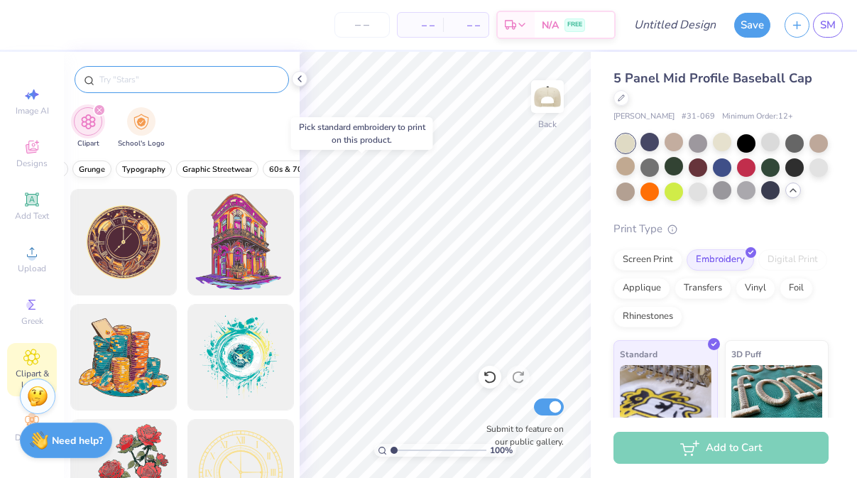
scroll to position [0, 143]
click at [236, 172] on span "Graphic Streetwear" at bounding box center [213, 169] width 70 height 11
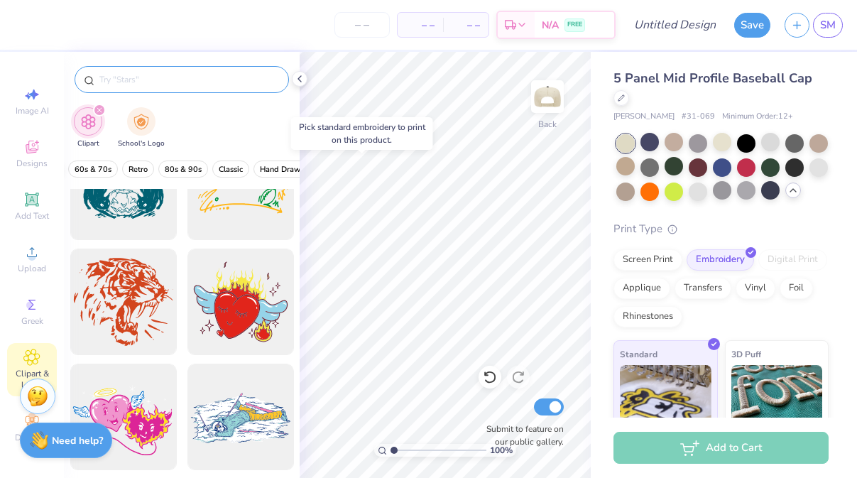
scroll to position [0, 336]
click at [135, 171] on span "Retro" at bounding box center [135, 169] width 19 height 11
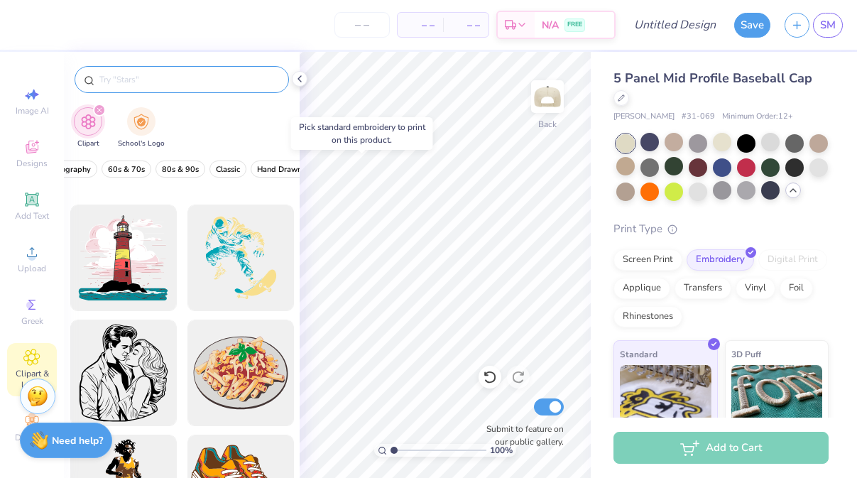
scroll to position [7192, 0]
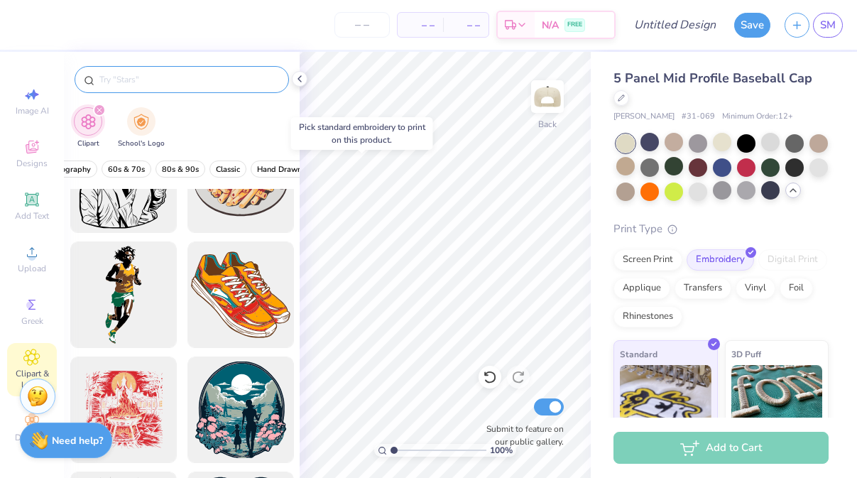
click at [99, 115] on div "filter for Clipart" at bounding box center [99, 110] width 13 height 13
click at [32, 161] on span "Designs" at bounding box center [31, 163] width 31 height 11
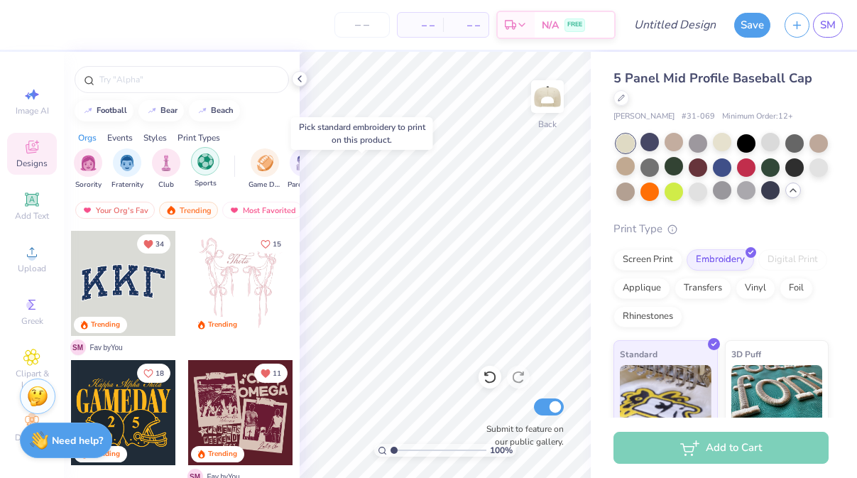
click at [214, 158] on div "filter for Sports" at bounding box center [205, 161] width 28 height 28
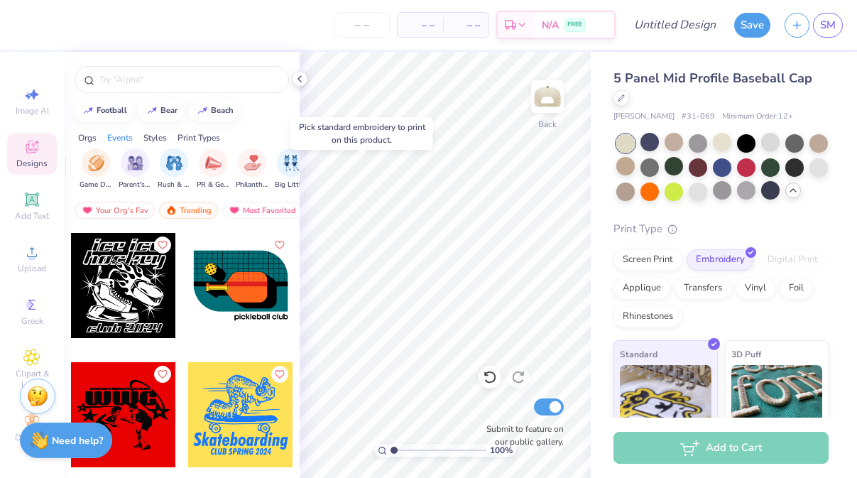
scroll to position [0, 194]
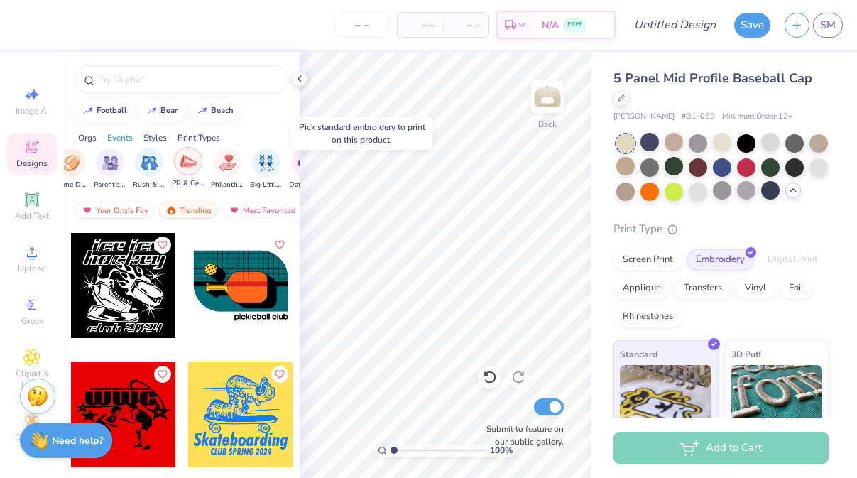
click at [196, 162] on div "filter for PR & General" at bounding box center [188, 161] width 28 height 28
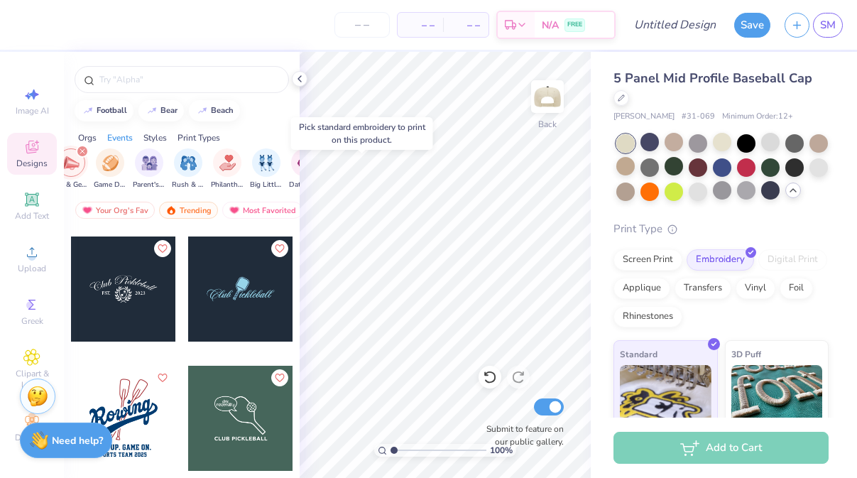
scroll to position [805, 0]
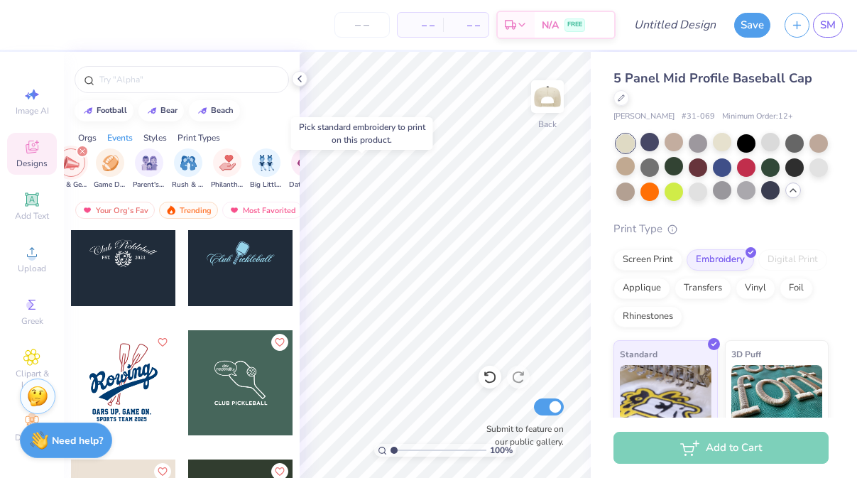
click at [80, 150] on icon "filter for PR & General" at bounding box center [83, 151] width 6 height 6
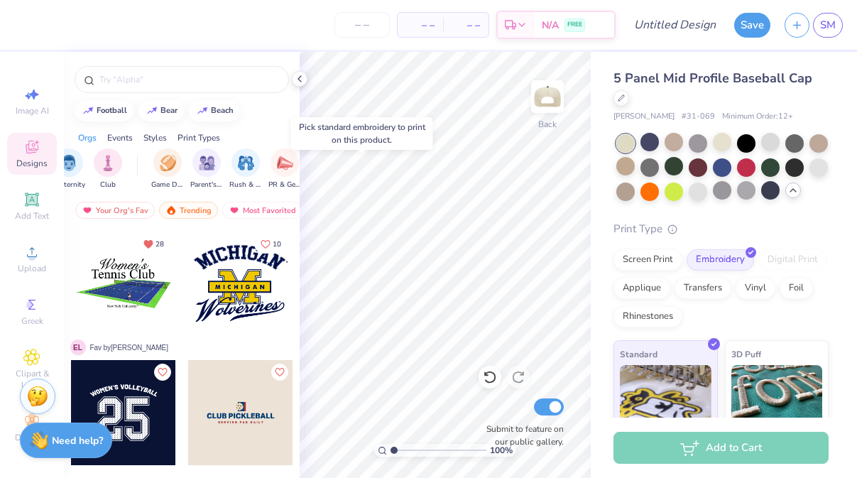
scroll to position [0, 0]
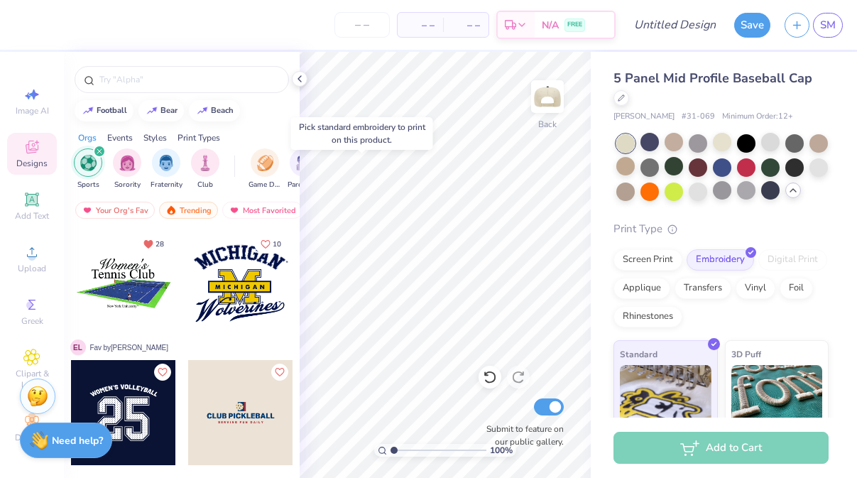
click at [97, 148] on icon "filter for Sports" at bounding box center [100, 151] width 6 height 6
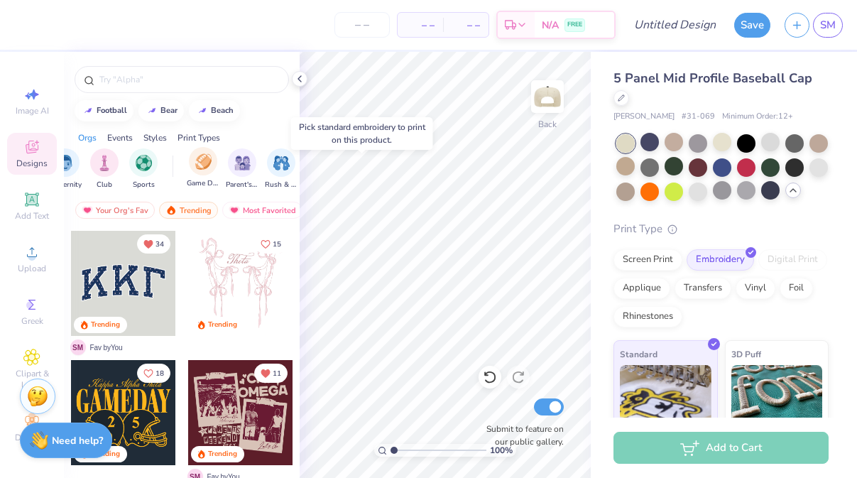
scroll to position [0, 115]
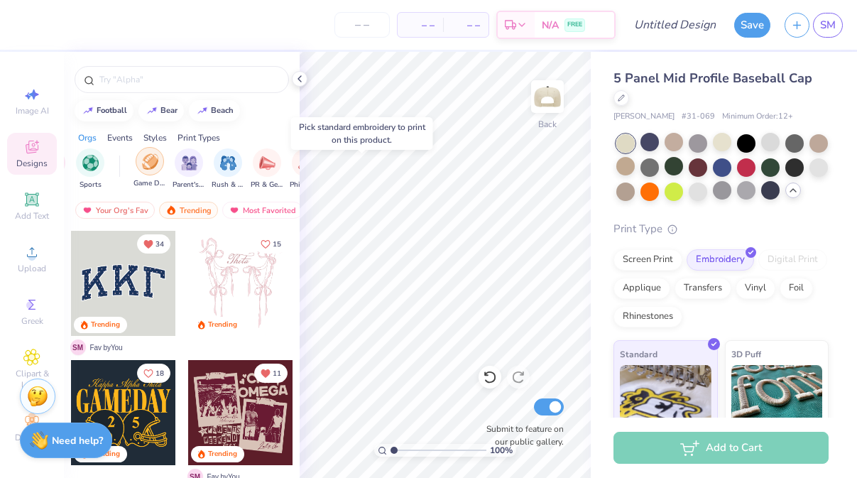
click at [148, 161] on img "filter for Game Day" at bounding box center [150, 161] width 16 height 16
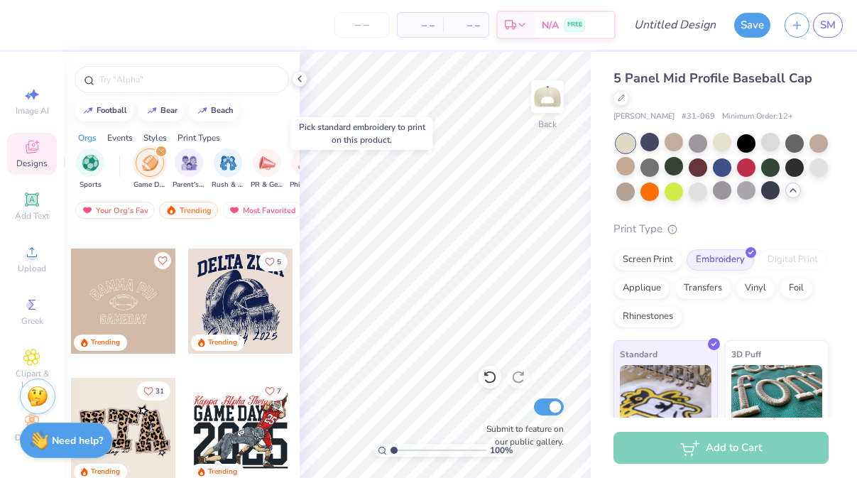
scroll to position [249, 0]
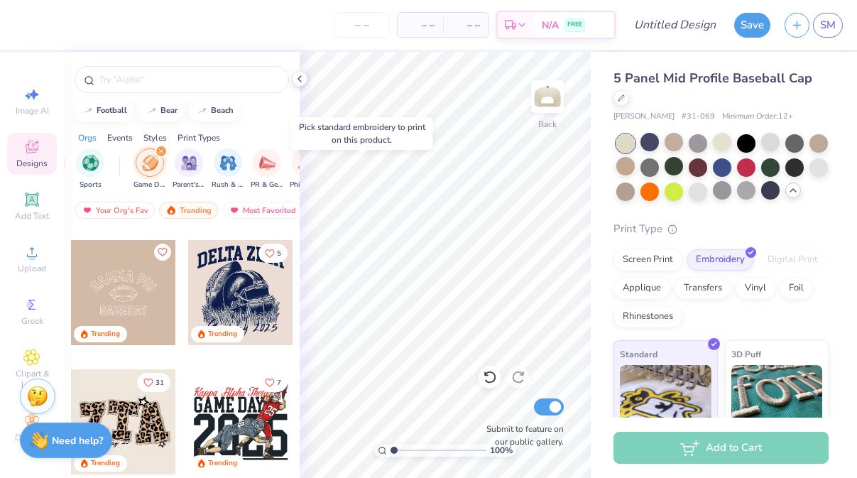
click at [151, 291] on div at bounding box center [123, 292] width 105 height 105
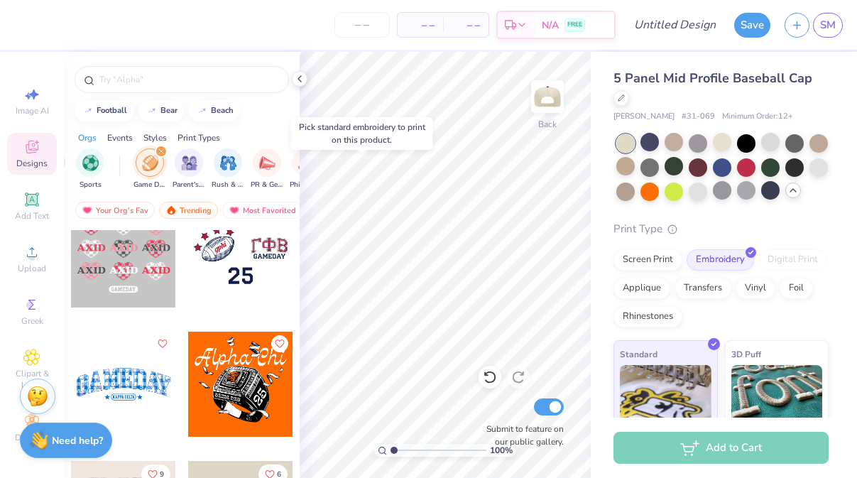
scroll to position [1912, 0]
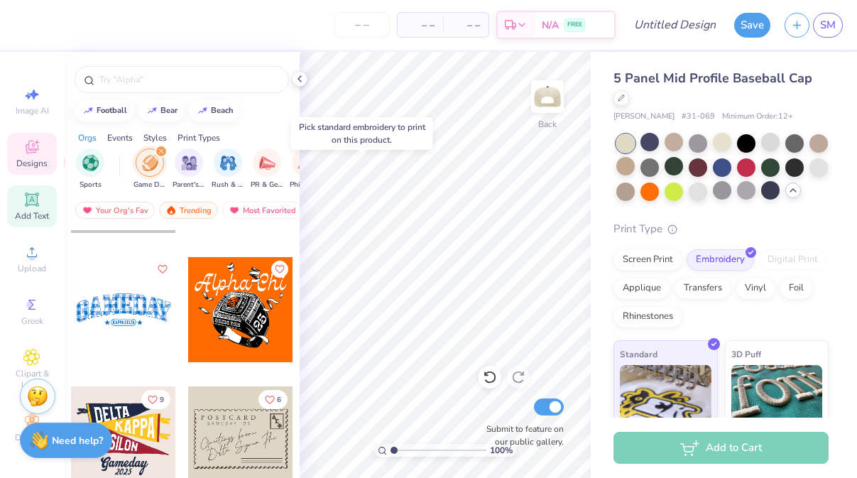
click at [33, 209] on div "Add Text" at bounding box center [32, 206] width 50 height 42
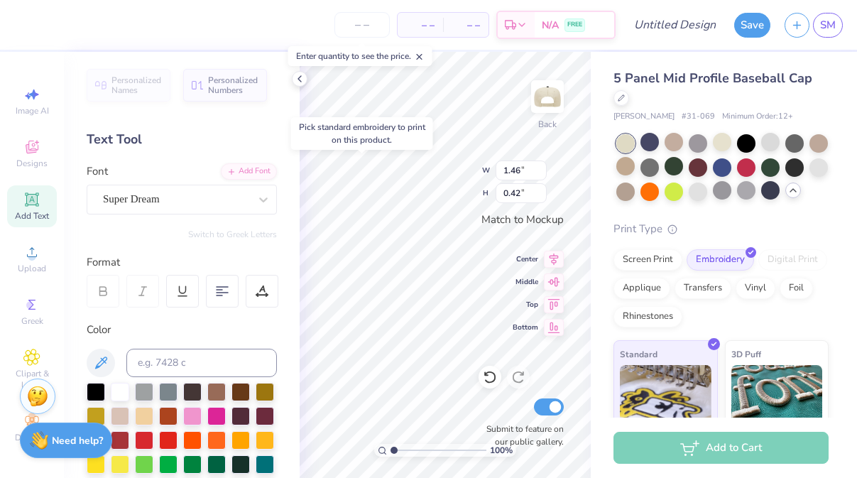
type textarea "TRI."
click at [217, 195] on div "Super Dream" at bounding box center [176, 199] width 149 height 22
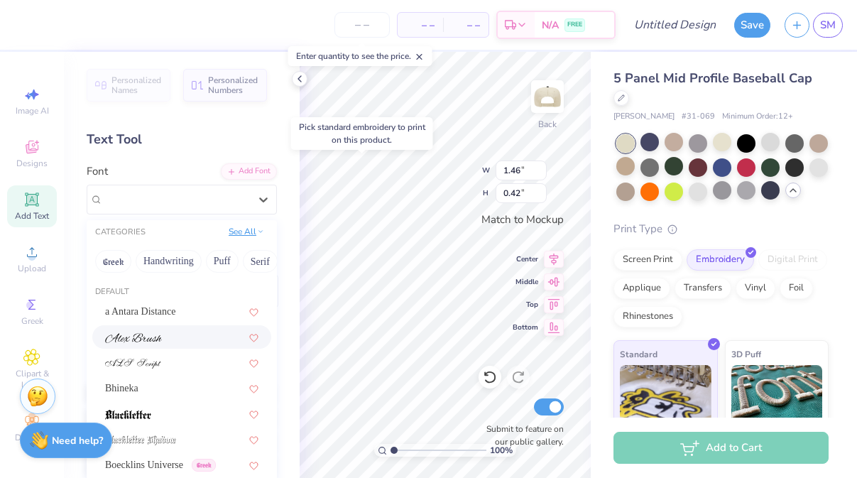
click at [247, 229] on button "See All" at bounding box center [246, 231] width 44 height 14
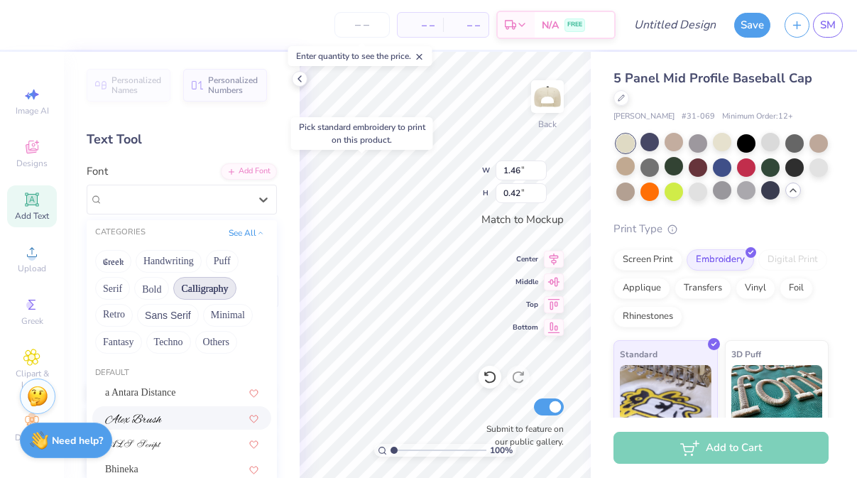
click at [204, 300] on div "Greek Handwriting Puff Serif Bold Calligraphy Retro Sans Serif Minimal Fantasy …" at bounding box center [182, 302] width 190 height 112
click at [202, 292] on button "Calligraphy" at bounding box center [204, 288] width 62 height 23
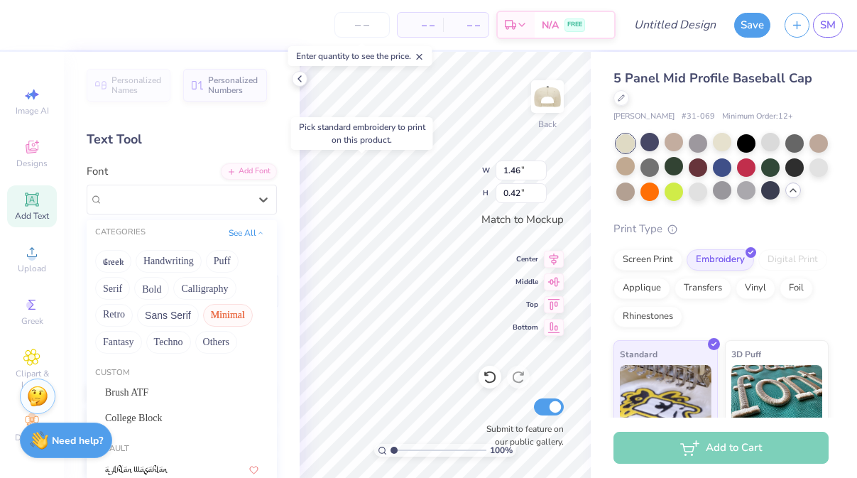
click at [205, 313] on button "Minimal" at bounding box center [228, 315] width 50 height 23
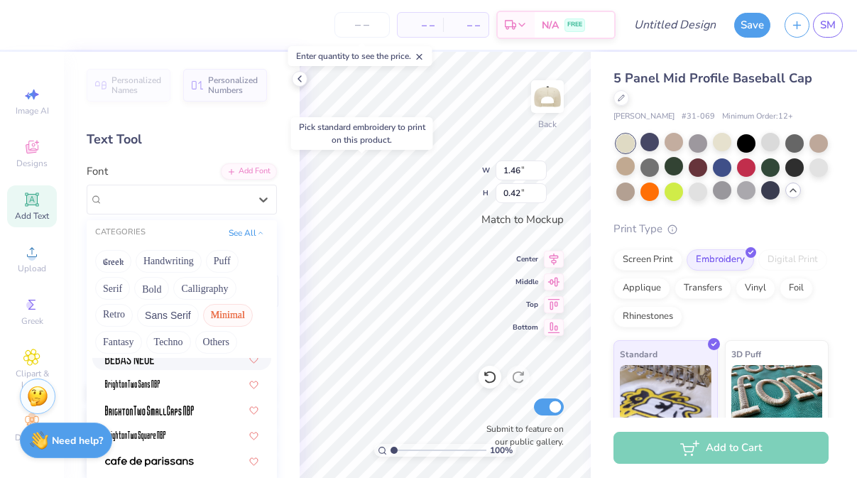
click at [187, 366] on div at bounding box center [181, 357] width 179 height 23
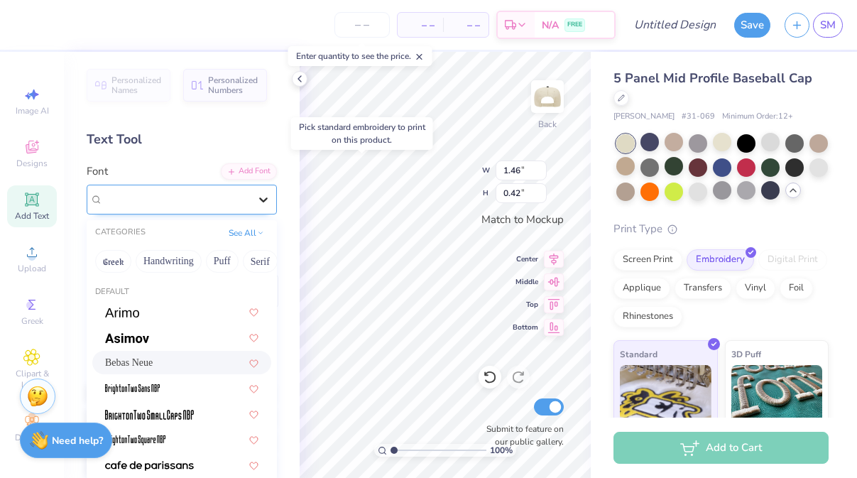
click at [266, 193] on icon at bounding box center [263, 199] width 14 height 14
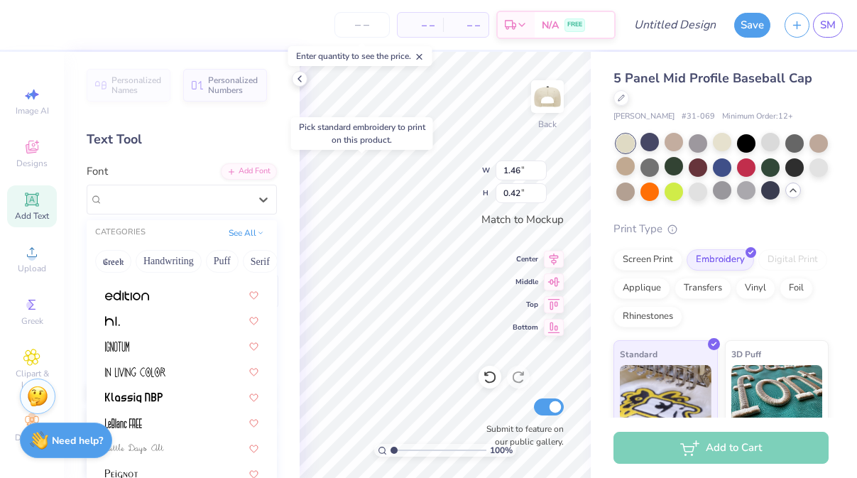
scroll to position [271, 0]
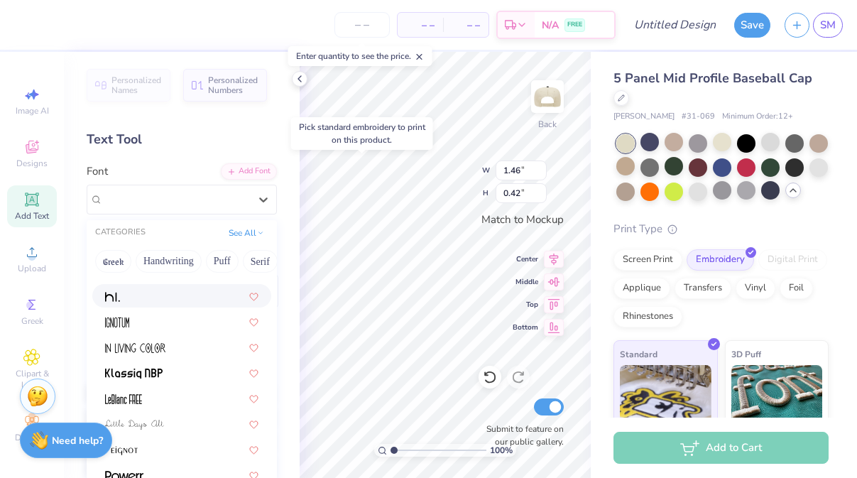
click at [205, 291] on div at bounding box center [181, 295] width 153 height 15
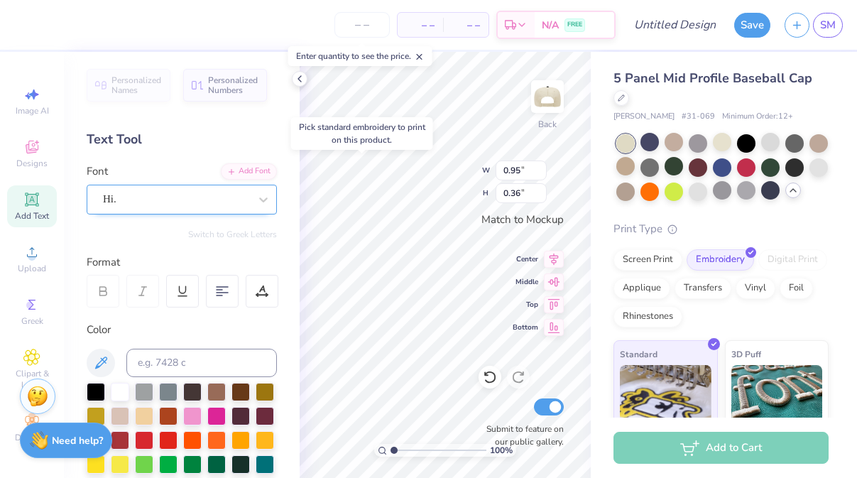
click at [137, 191] on div "Hi." at bounding box center [176, 199] width 149 height 22
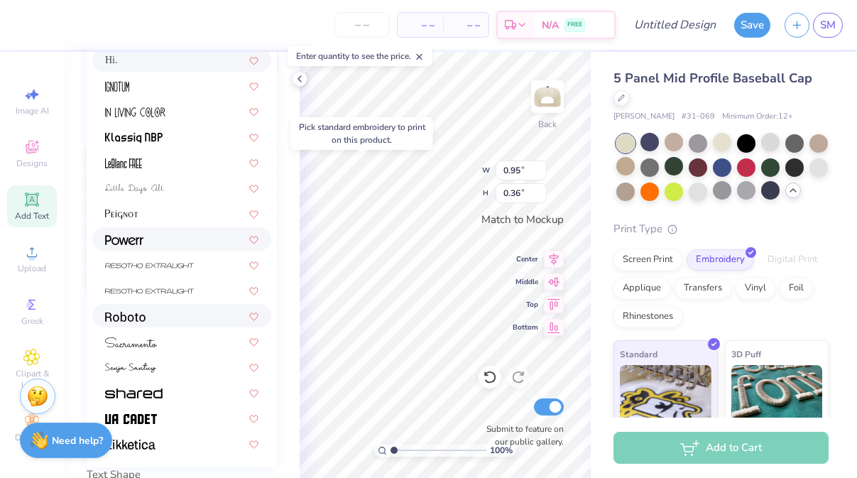
scroll to position [284, 0]
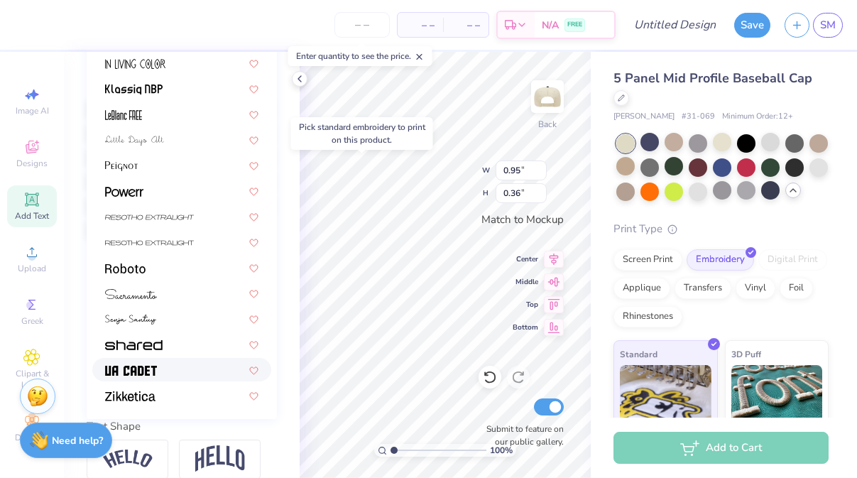
click at [163, 363] on div at bounding box center [181, 369] width 153 height 15
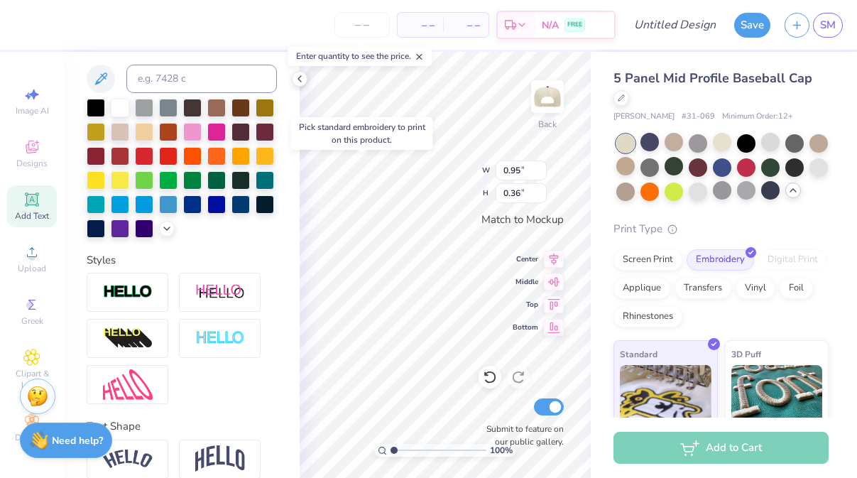
type input "1.02"
type input "0.48"
type input "2.00"
type input "0.95"
type input "1.56"
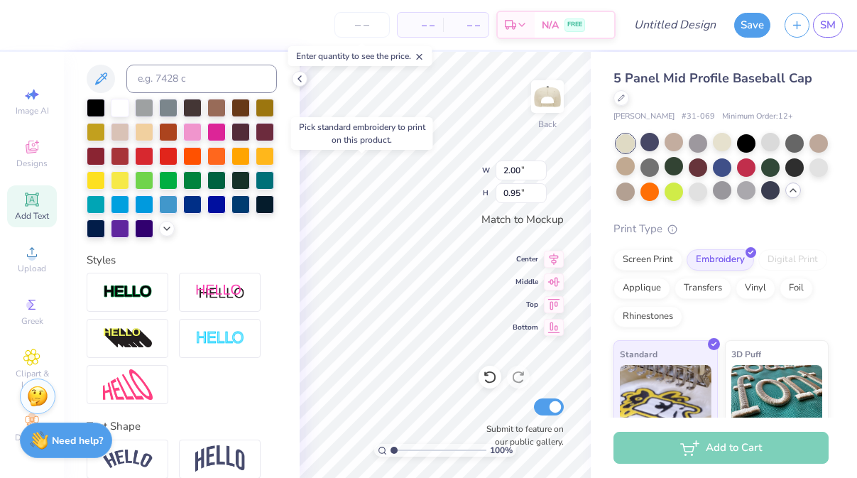
type input "0.74"
type textarea "SIGMA."
click at [470, 163] on div "100 % Back W 2.72 2.72 " H 0.74 0.74 " Match to Mockup Center Middle Top Bottom…" at bounding box center [445, 265] width 291 height 426
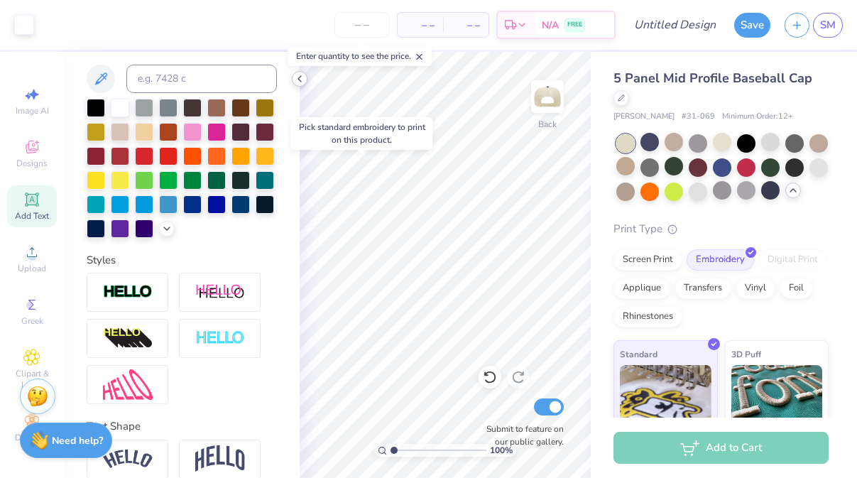
click at [298, 77] on icon at bounding box center [299, 78] width 11 height 11
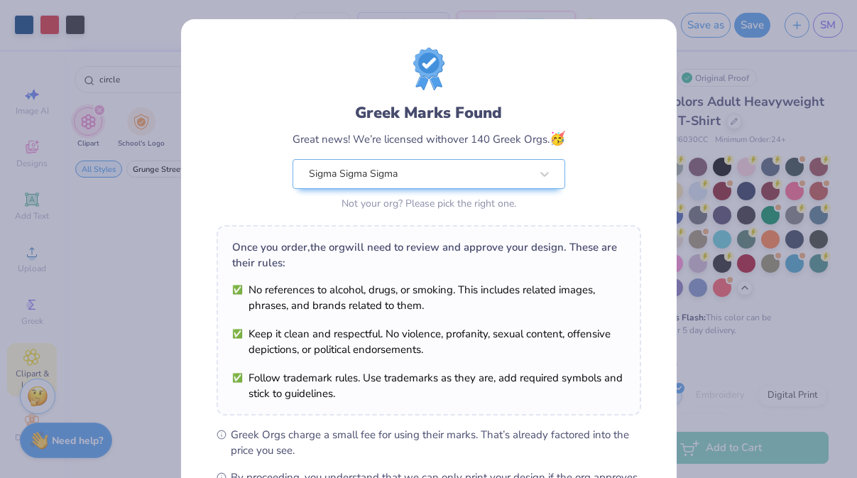
scroll to position [187, 0]
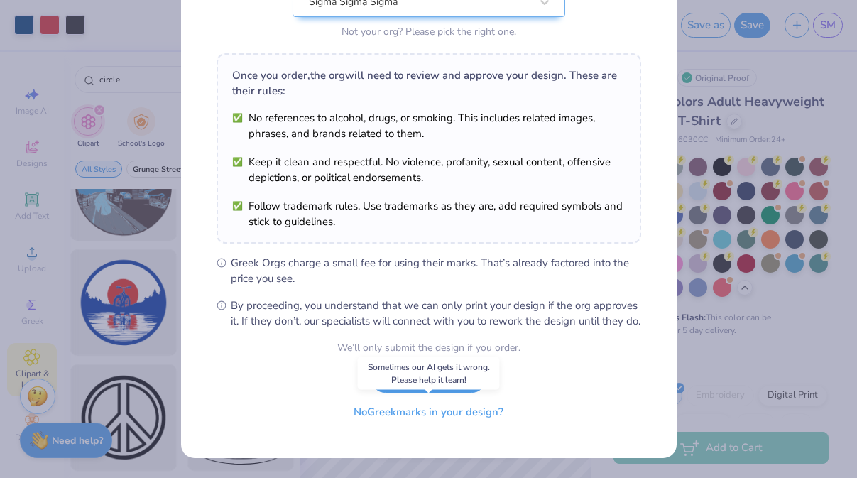
click at [477, 416] on button "No Greek marks in your design?" at bounding box center [428, 412] width 174 height 29
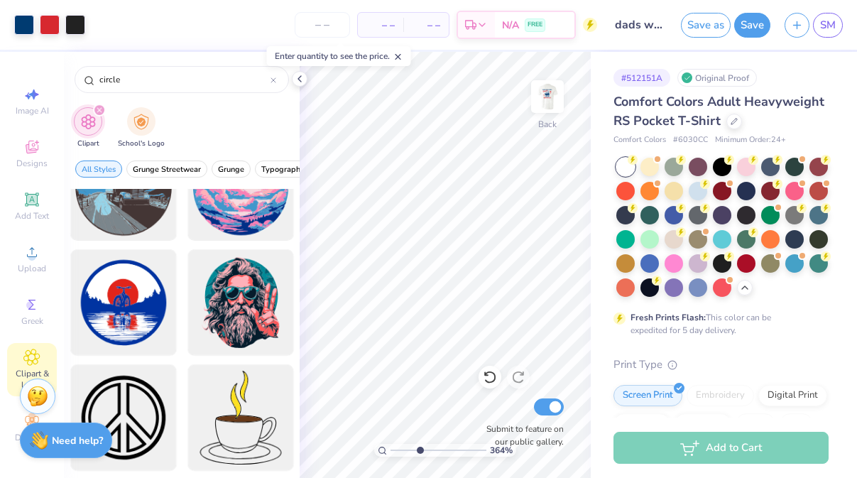
scroll to position [0, 0]
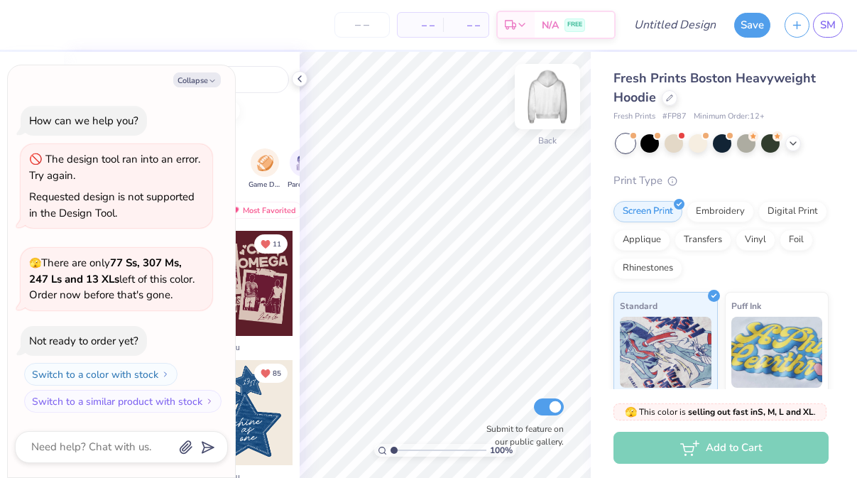
click at [554, 94] on img at bounding box center [547, 96] width 57 height 57
click at [207, 78] on button "Collapse" at bounding box center [197, 79] width 48 height 15
type textarea "x"
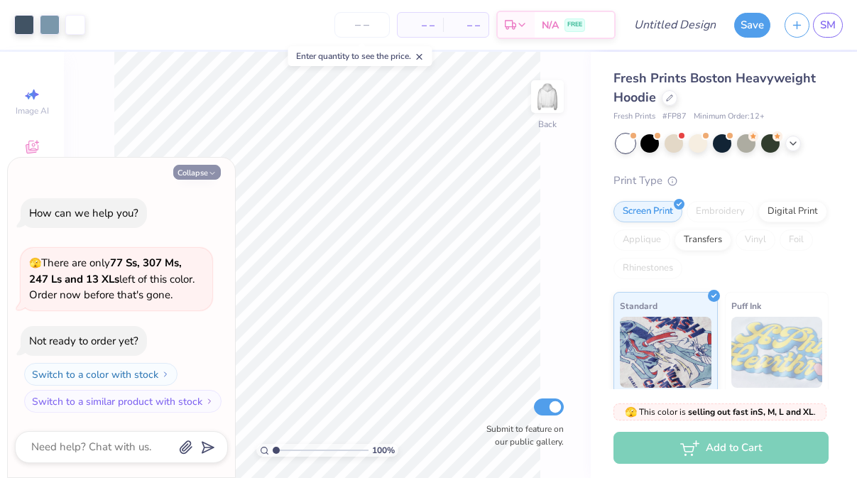
click at [210, 168] on button "Collapse" at bounding box center [197, 172] width 48 height 15
type textarea "x"
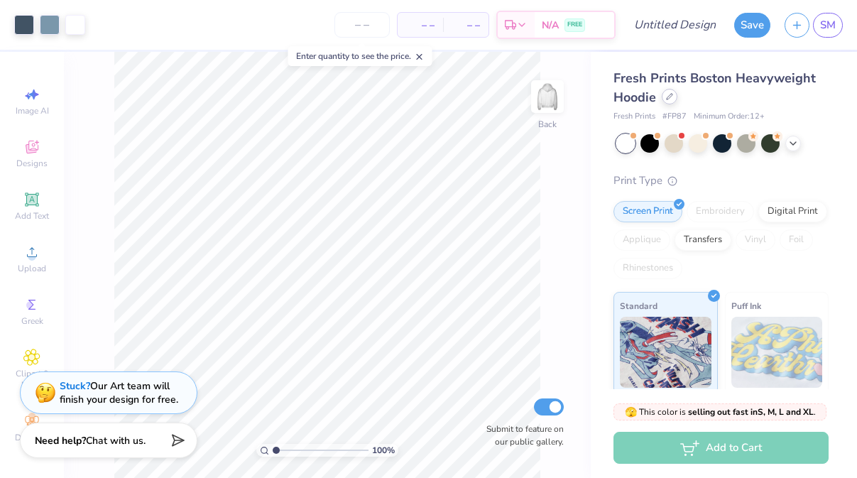
click at [668, 101] on div at bounding box center [670, 97] width 16 height 16
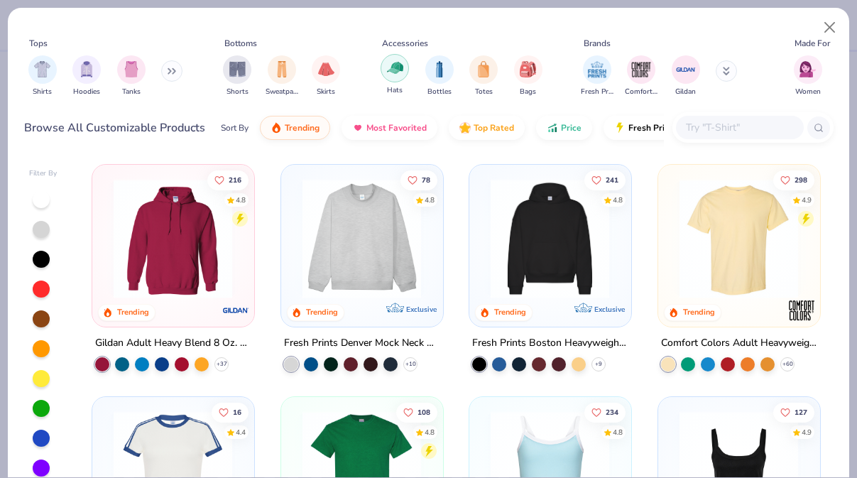
click at [398, 57] on div "filter for Hats" at bounding box center [394, 68] width 28 height 28
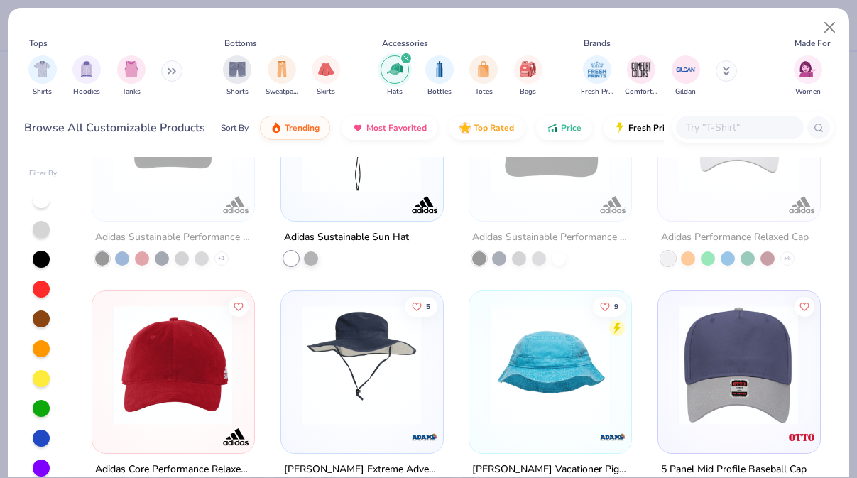
scroll to position [43, 0]
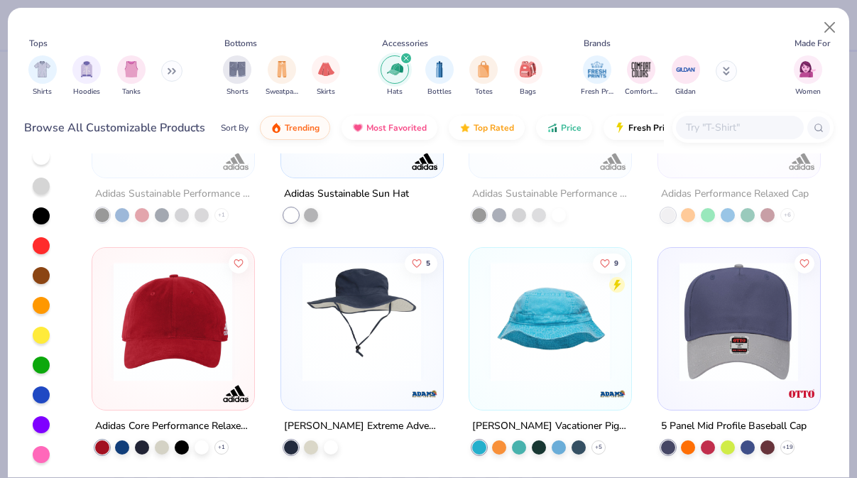
click at [679, 301] on img at bounding box center [738, 320] width 133 height 119
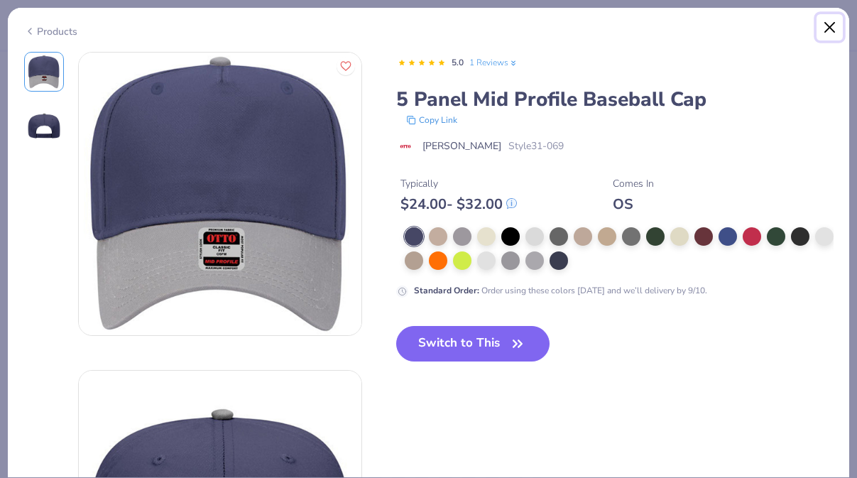
click at [831, 23] on button "Close" at bounding box center [829, 27] width 27 height 27
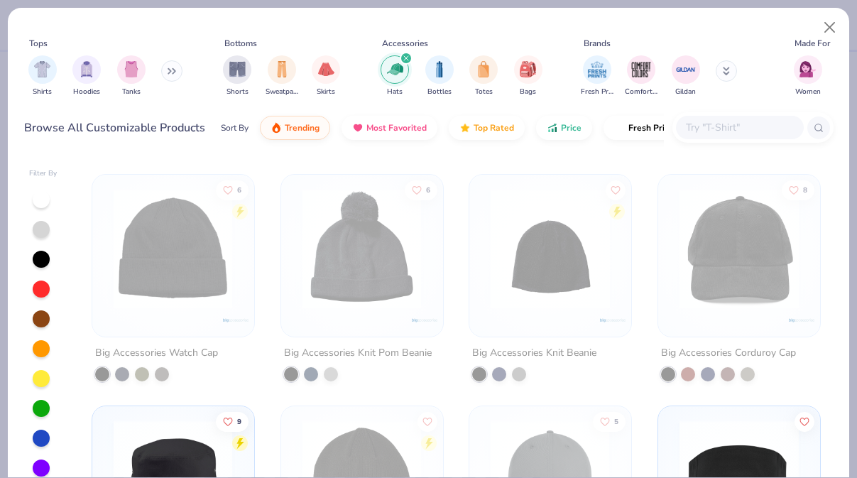
scroll to position [5205, 0]
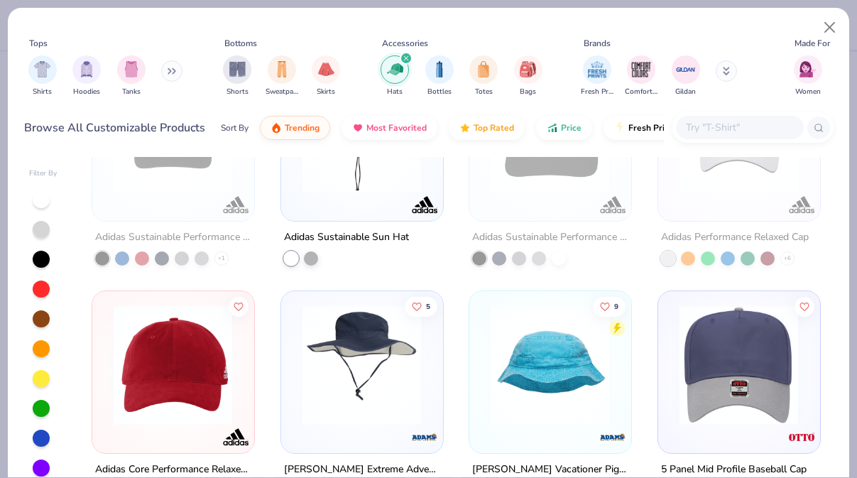
click at [772, 377] on img at bounding box center [738, 364] width 133 height 119
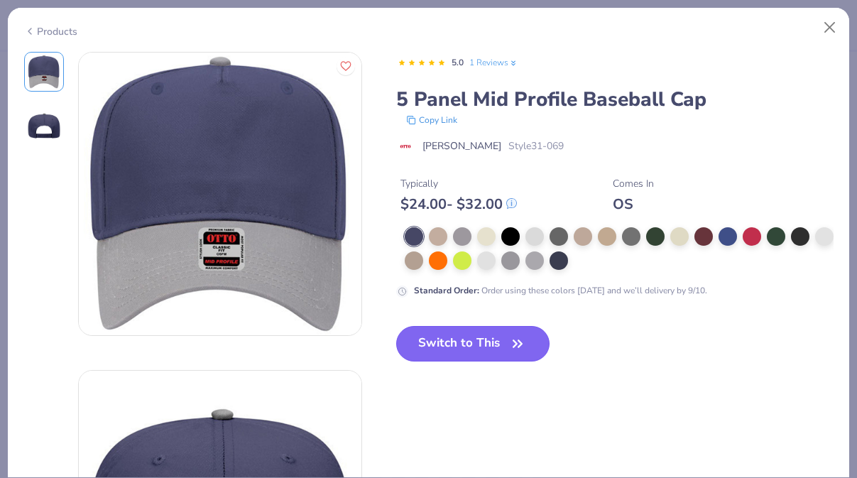
click at [505, 329] on button "Switch to This" at bounding box center [473, 343] width 154 height 35
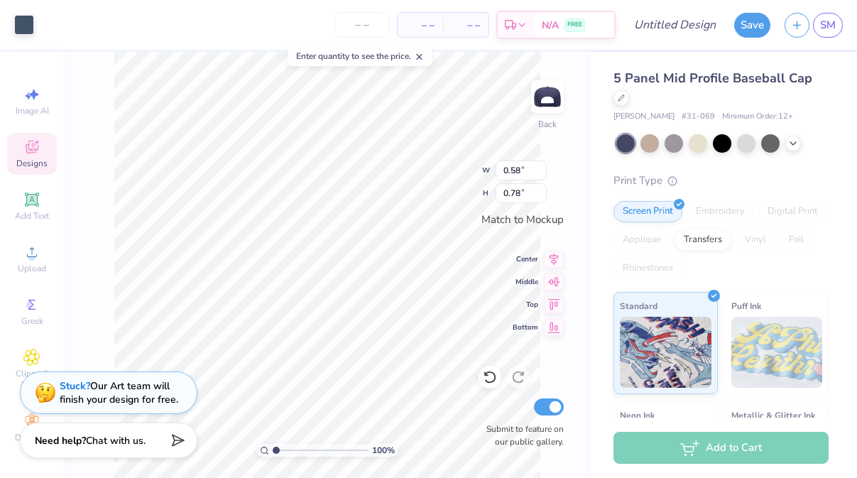
type input "0.01"
type input "0.02"
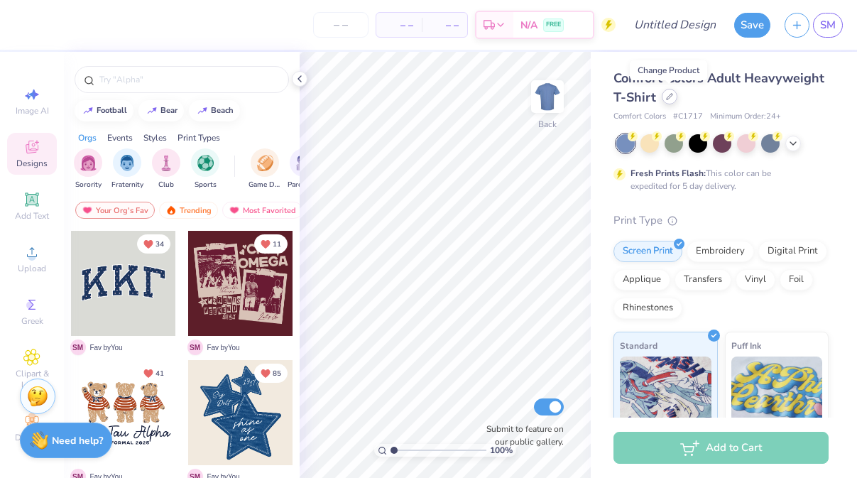
click at [673, 95] on div at bounding box center [670, 97] width 16 height 16
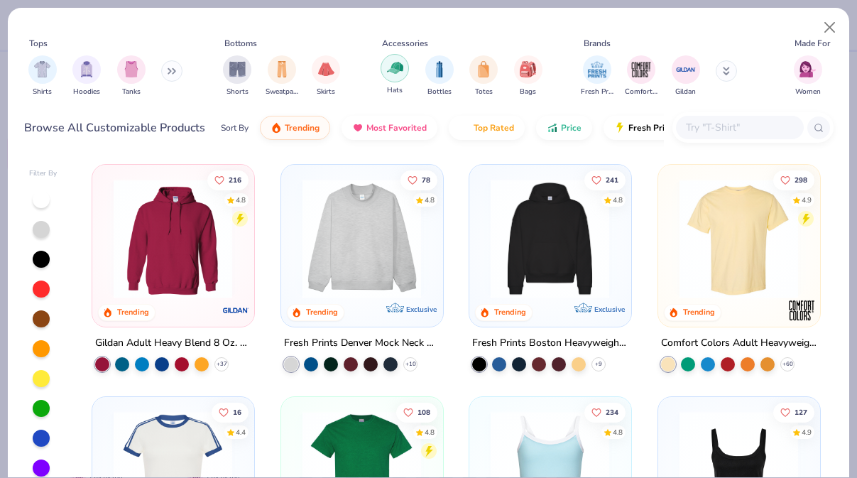
click at [395, 60] on div "filter for Hats" at bounding box center [394, 68] width 28 height 28
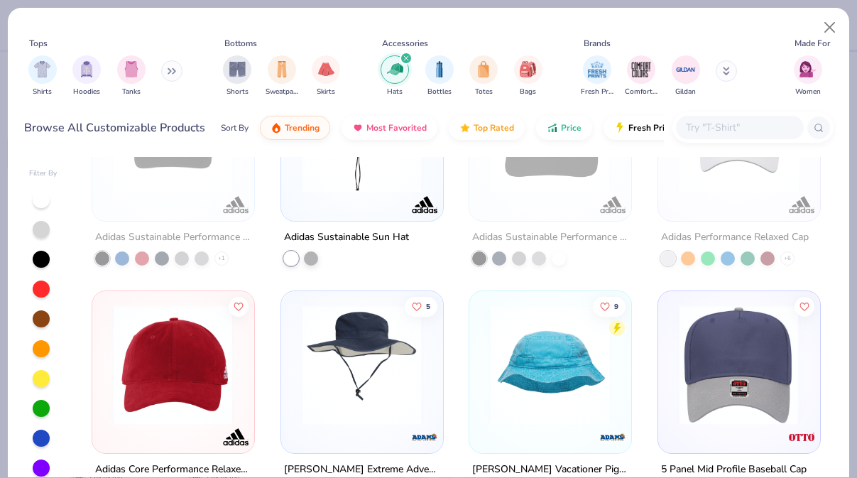
scroll to position [43, 0]
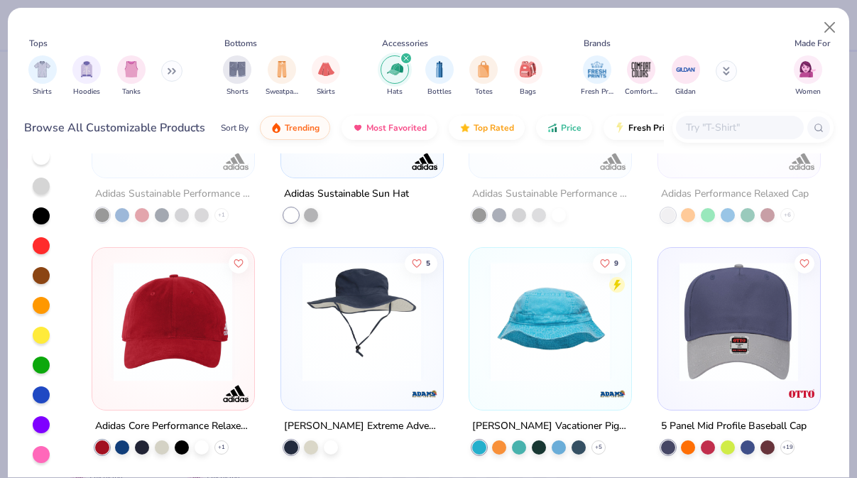
click at [676, 319] on img at bounding box center [738, 320] width 133 height 119
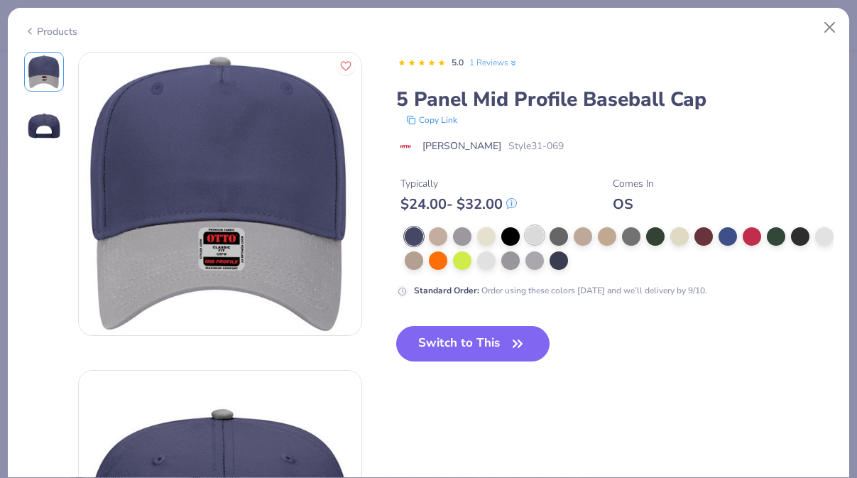
click at [540, 235] on div at bounding box center [534, 235] width 18 height 18
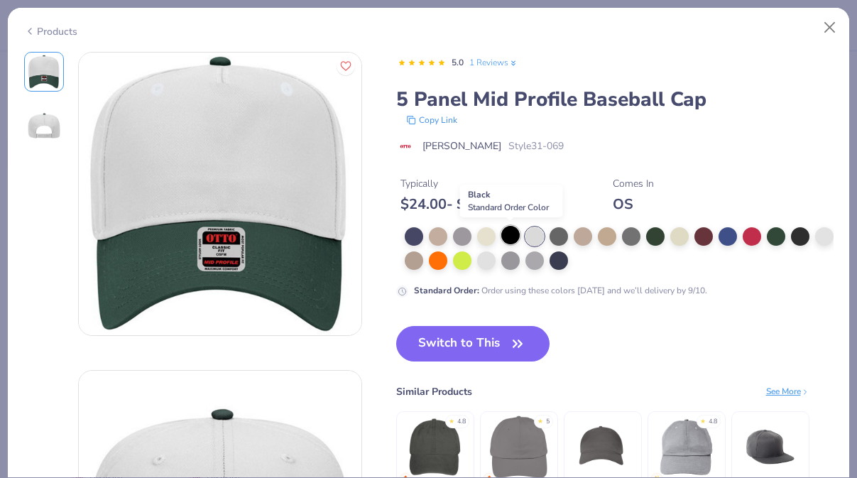
click at [509, 234] on div at bounding box center [510, 235] width 18 height 18
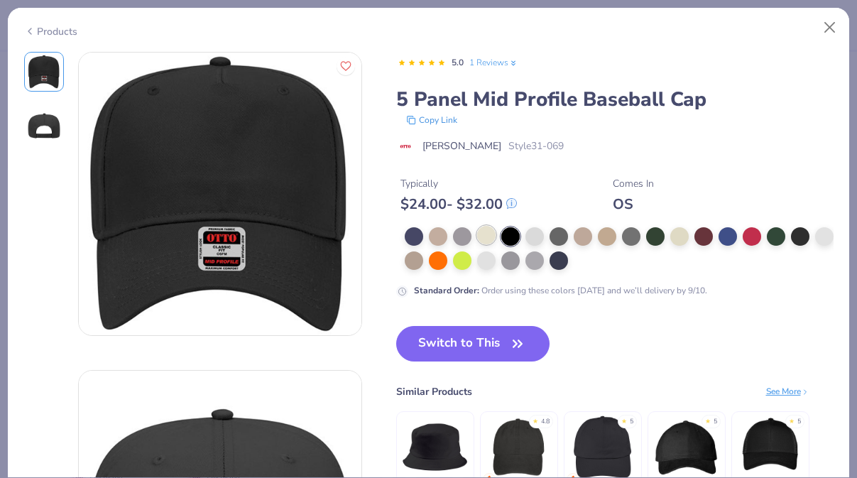
click at [481, 234] on div at bounding box center [486, 235] width 18 height 18
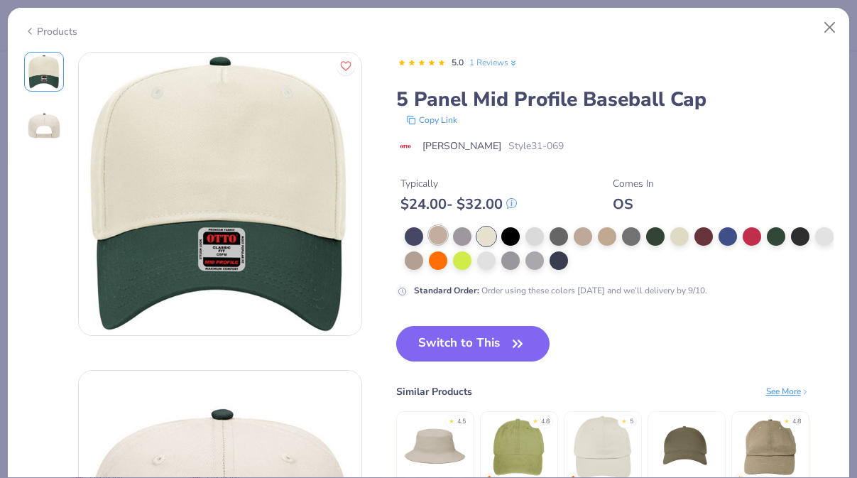
click at [436, 236] on div at bounding box center [438, 235] width 18 height 18
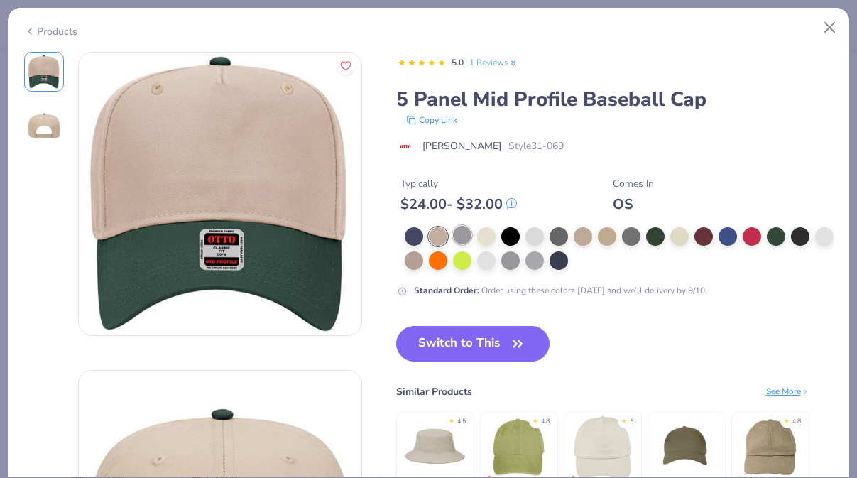
click at [454, 236] on div at bounding box center [462, 235] width 18 height 18
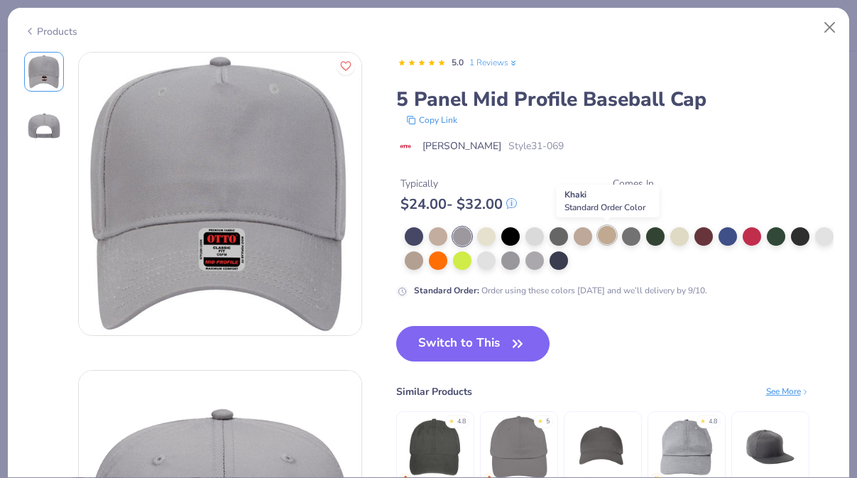
click at [608, 233] on div at bounding box center [607, 235] width 18 height 18
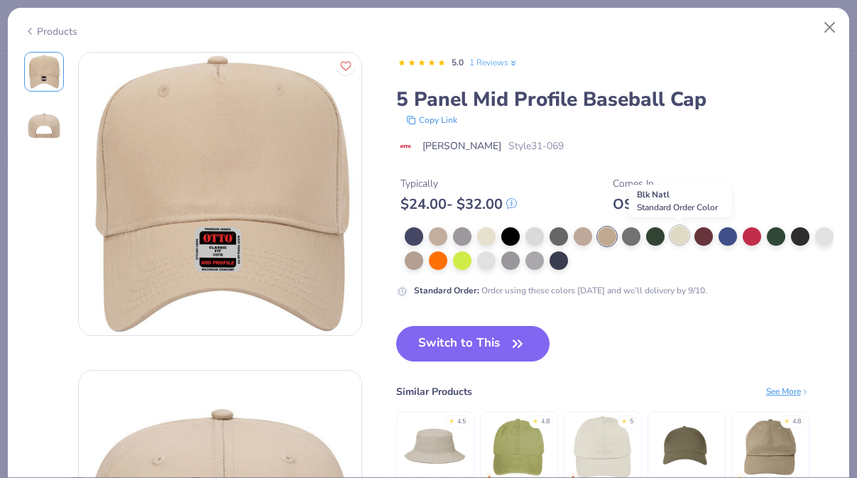
click at [683, 235] on div at bounding box center [679, 235] width 18 height 18
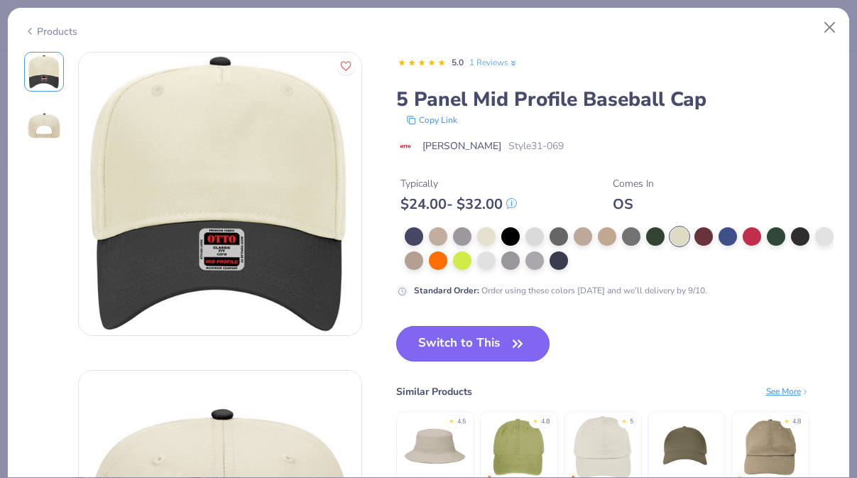
click at [497, 336] on button "Switch to This" at bounding box center [473, 343] width 154 height 35
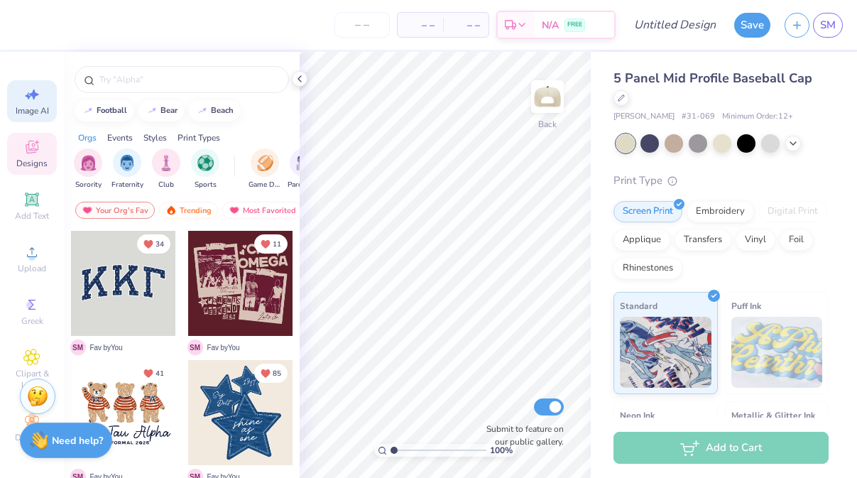
click at [35, 111] on span "Image AI" at bounding box center [32, 110] width 33 height 11
select select "4"
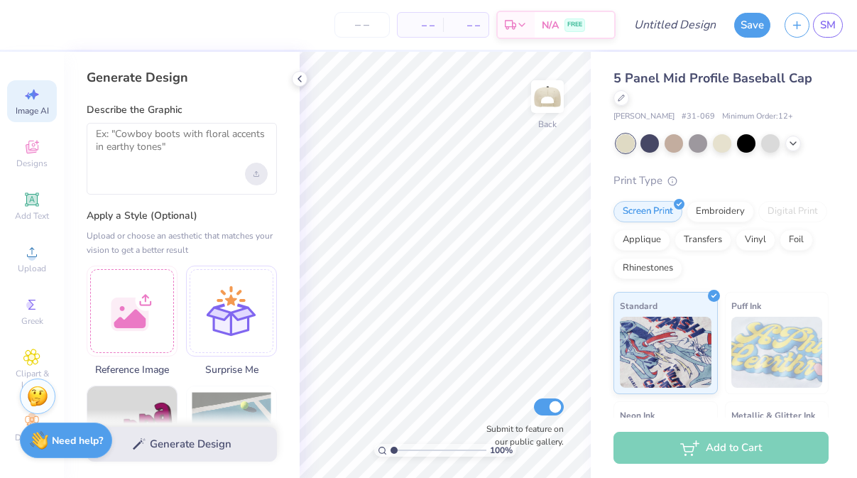
click at [252, 169] on div "Upload image" at bounding box center [256, 174] width 23 height 23
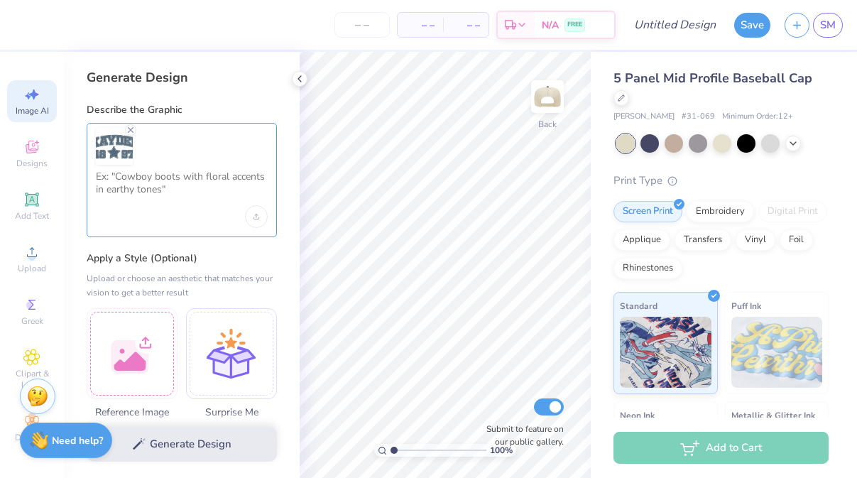
click at [163, 193] on textarea at bounding box center [182, 187] width 172 height 35
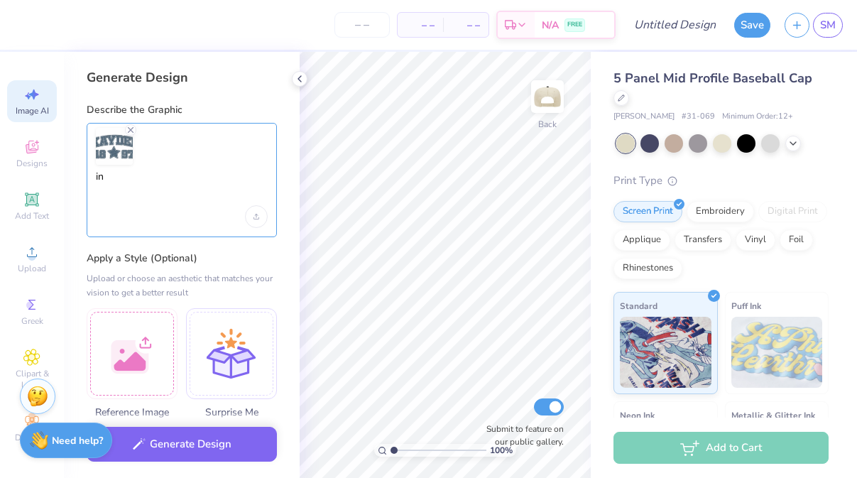
type textarea "i"
type textarea "k"
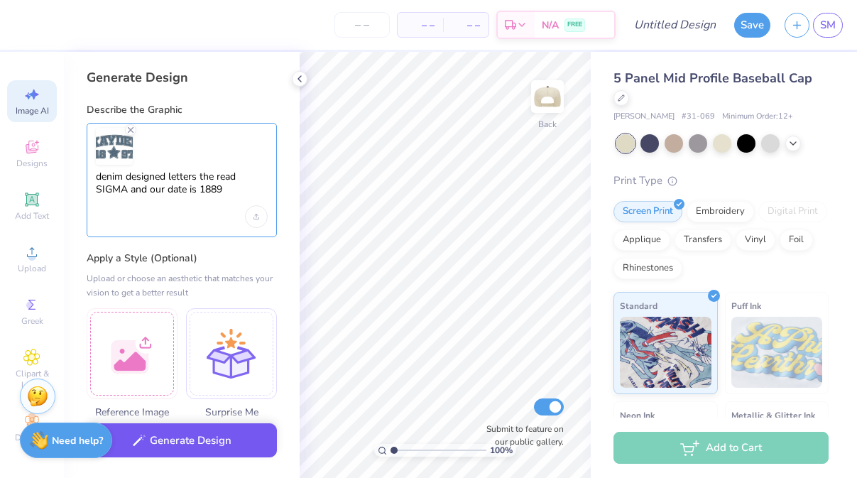
type textarea "denim designed letters the read SIGMA and our date is 1889"
click at [199, 441] on button "Generate Design" at bounding box center [182, 440] width 190 height 35
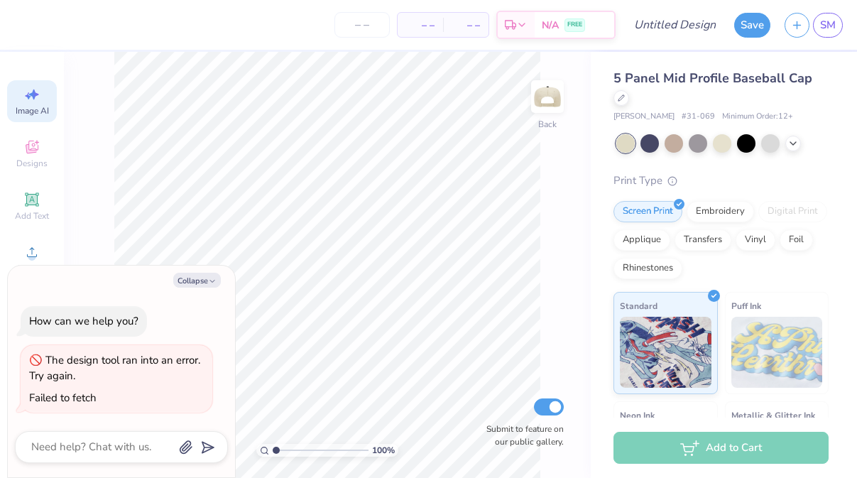
scroll to position [0, 32]
click at [204, 292] on div "Collapse How can we help you? The design tool ran into an error. Try again. Fai…" at bounding box center [121, 371] width 227 height 212
click at [203, 283] on button "Collapse" at bounding box center [197, 280] width 48 height 15
type textarea "x"
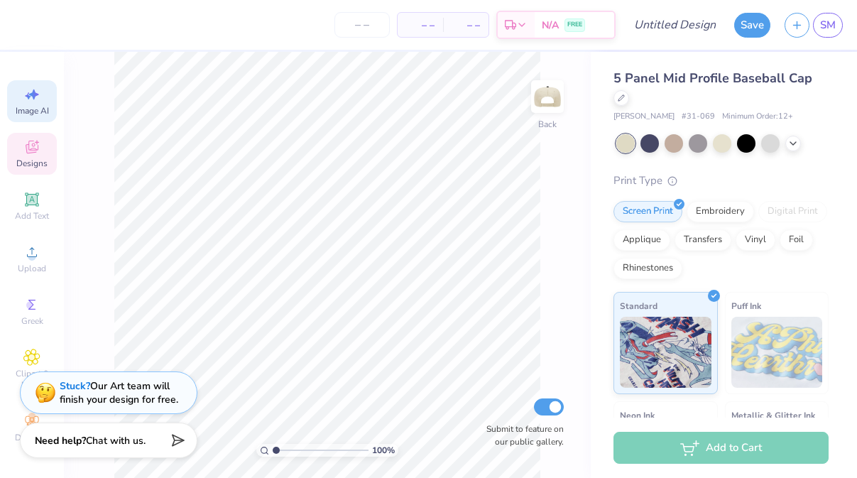
click at [45, 160] on span "Designs" at bounding box center [31, 163] width 31 height 11
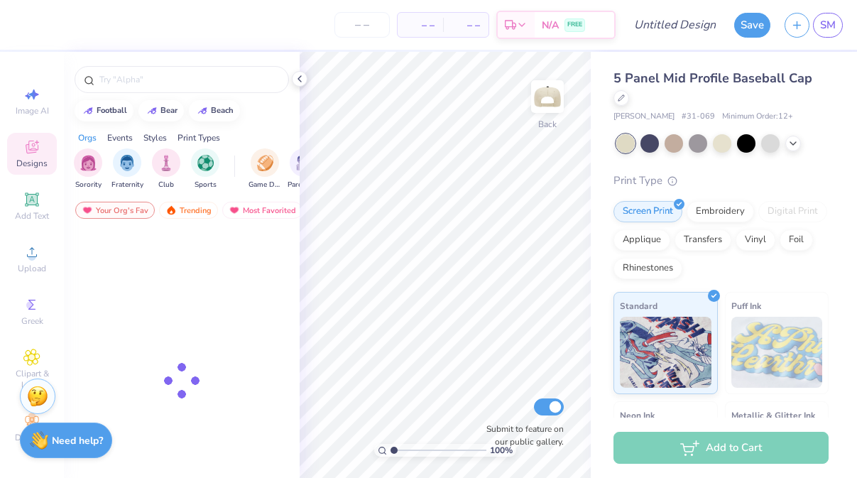
scroll to position [0, 0]
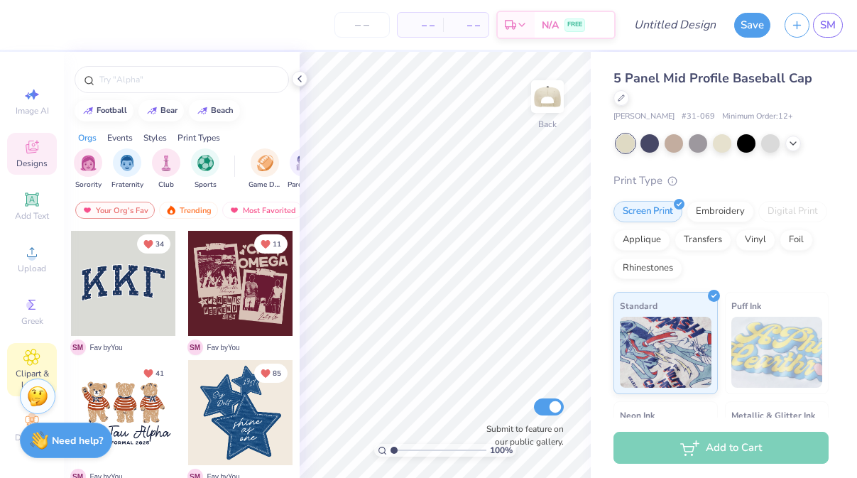
click at [36, 349] on icon at bounding box center [31, 357] width 16 height 17
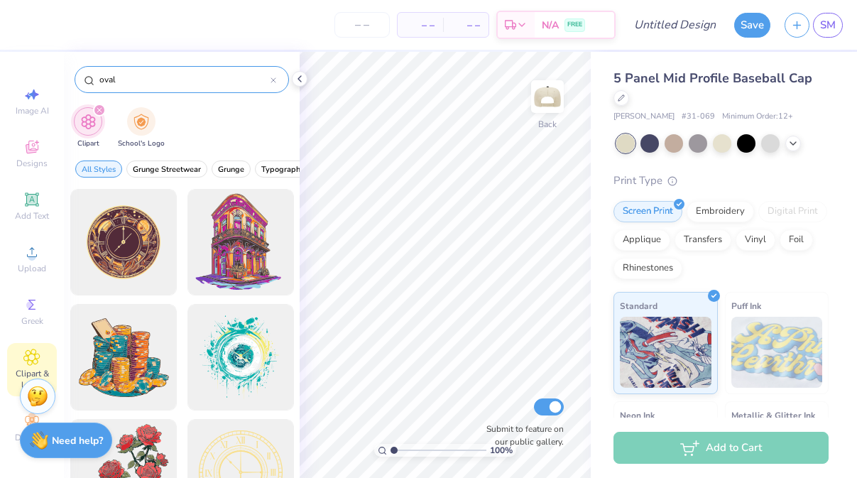
type input "oval"
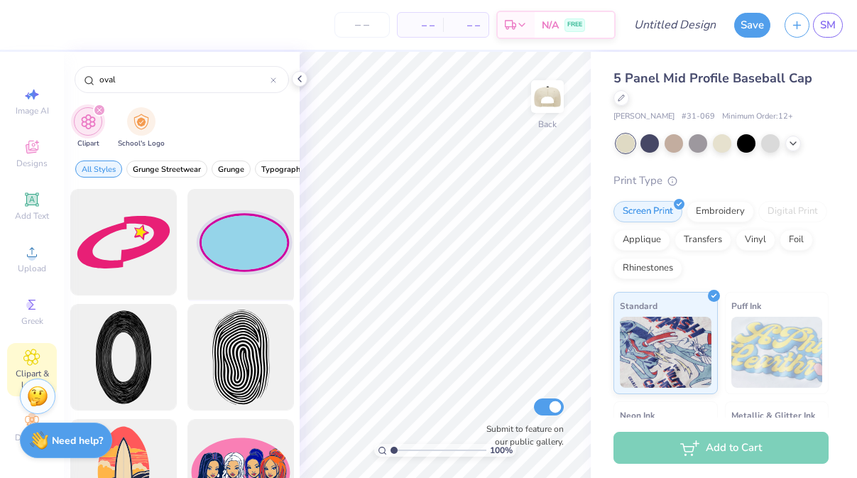
click at [234, 267] on div at bounding box center [240, 242] width 117 height 117
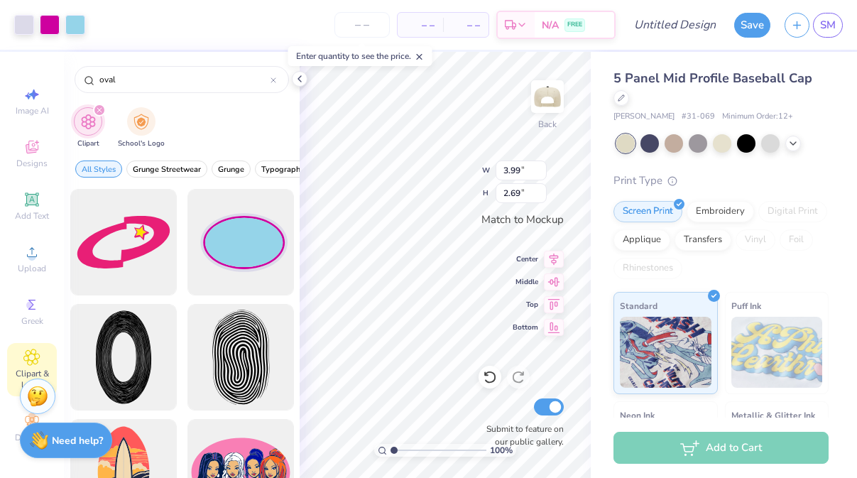
type input "3.29"
type input "2.22"
click at [80, 15] on div at bounding box center [75, 23] width 20 height 20
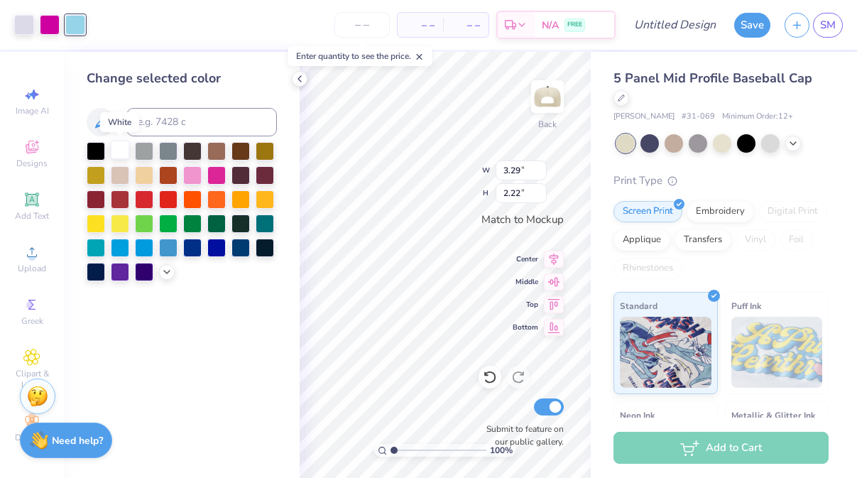
click at [127, 151] on div at bounding box center [120, 150] width 18 height 18
click at [53, 24] on div at bounding box center [50, 23] width 20 height 20
click at [213, 247] on div at bounding box center [216, 246] width 18 height 18
click at [28, 16] on div at bounding box center [24, 23] width 20 height 20
click at [141, 150] on div at bounding box center [144, 150] width 18 height 18
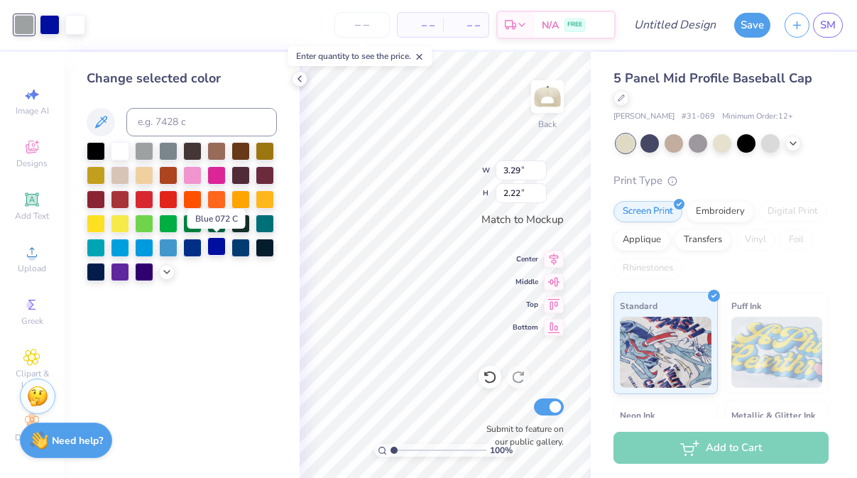
click at [209, 248] on div at bounding box center [216, 246] width 18 height 18
click at [246, 297] on div "Change selected color" at bounding box center [182, 265] width 236 height 426
click at [124, 149] on div at bounding box center [120, 150] width 18 height 18
click at [19, 23] on div at bounding box center [24, 23] width 20 height 20
click at [197, 248] on div at bounding box center [192, 246] width 18 height 18
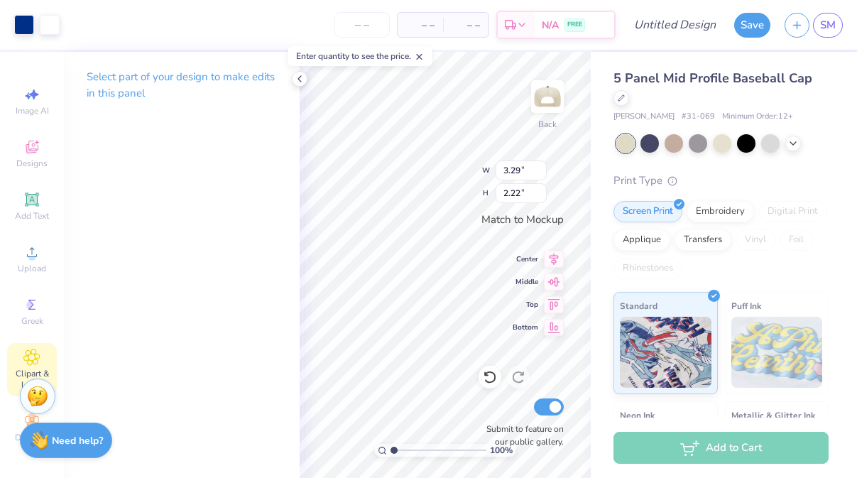
click at [31, 344] on div "Clipart & logos" at bounding box center [32, 369] width 50 height 53
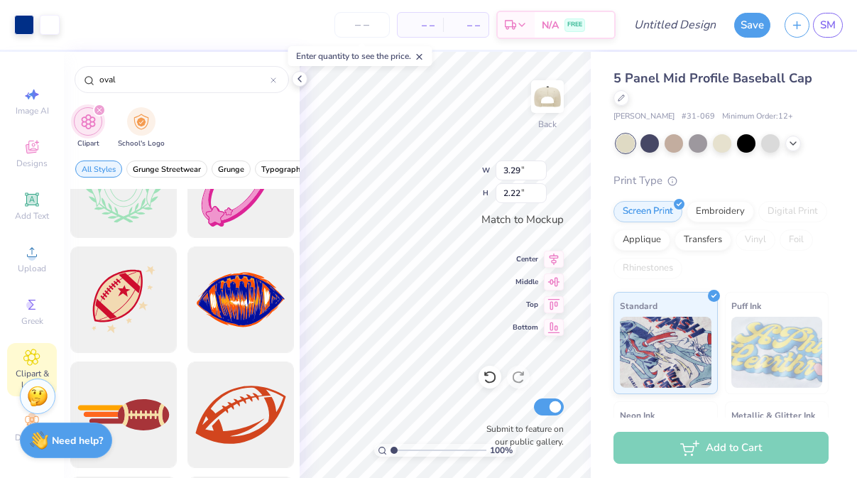
scroll to position [1773, 0]
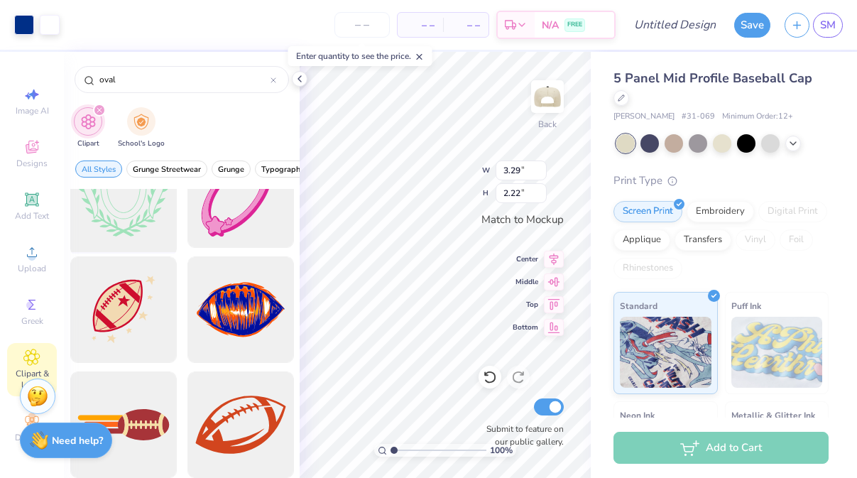
click at [146, 217] on div at bounding box center [123, 194] width 117 height 117
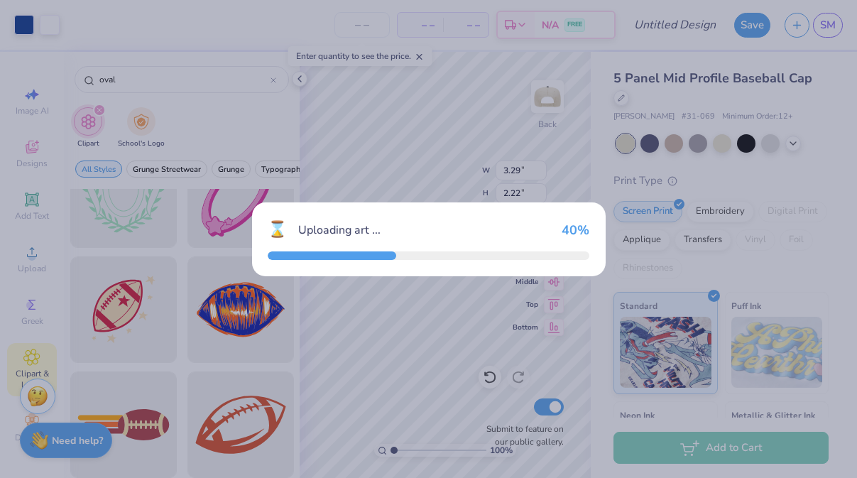
type input "3.12"
type input "2.78"
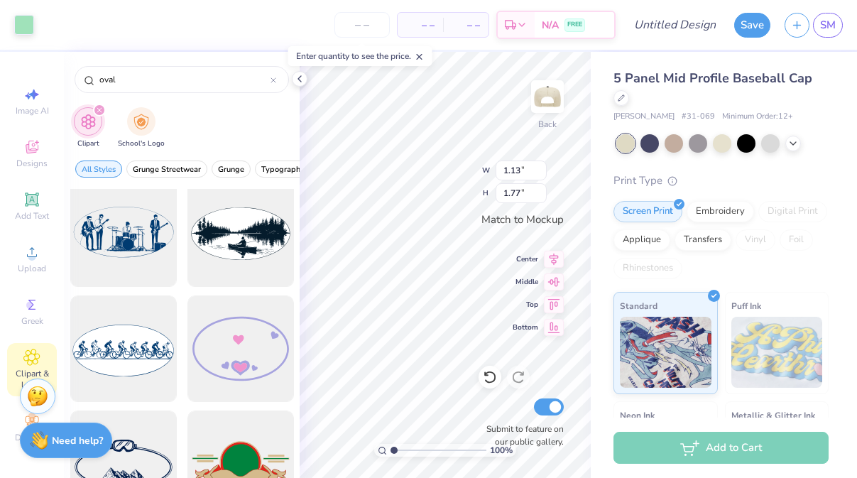
scroll to position [825, 0]
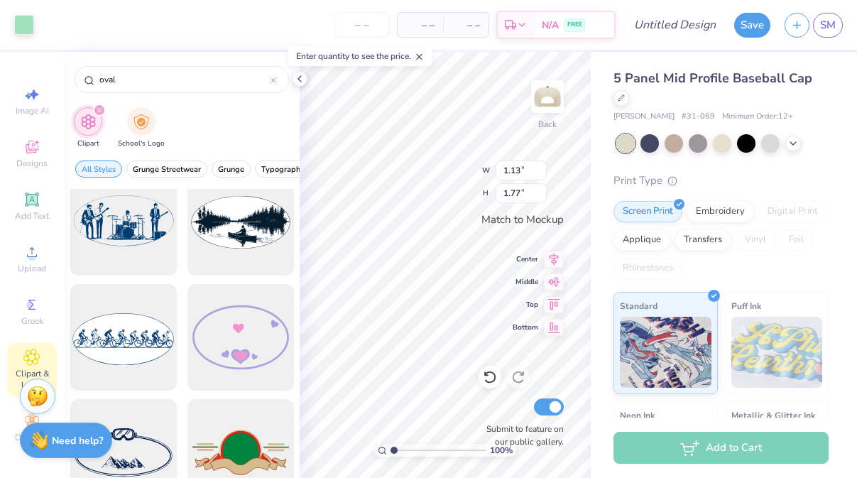
click at [144, 318] on div at bounding box center [123, 337] width 106 height 106
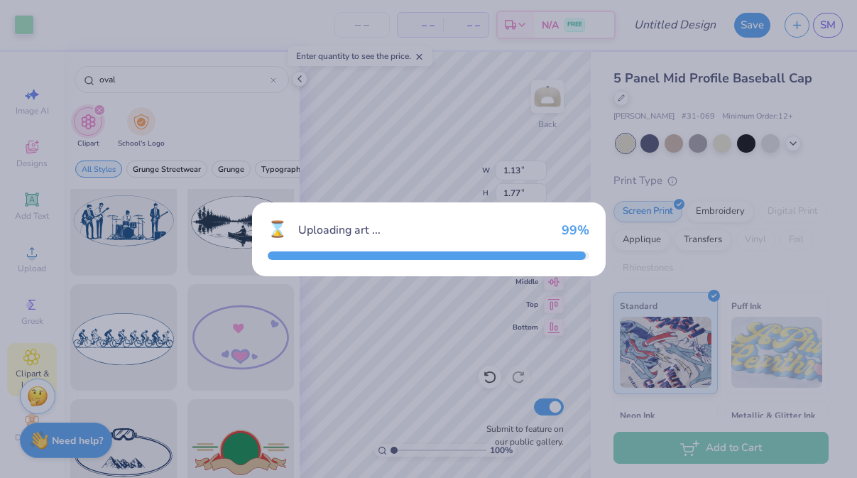
type input "3.99"
type input "2.05"
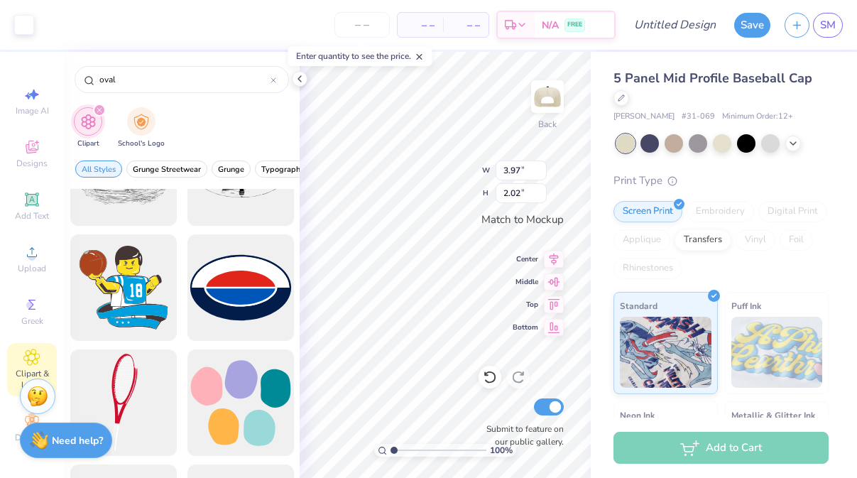
scroll to position [0, 0]
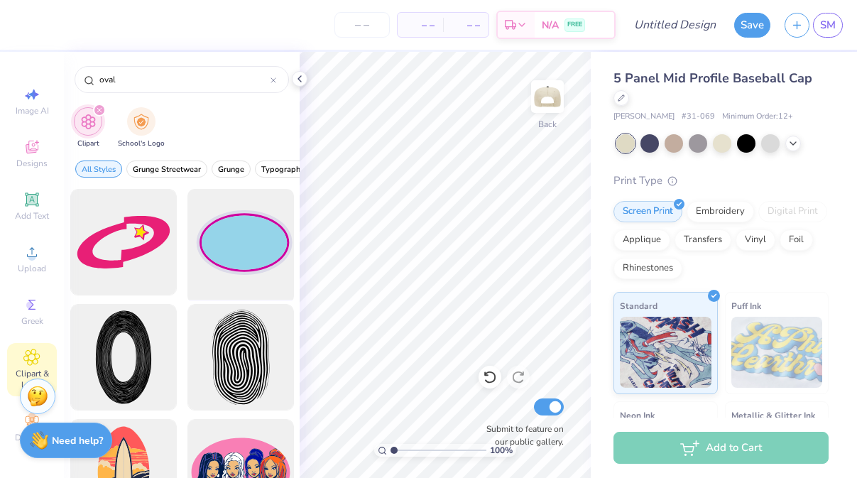
click at [264, 236] on div at bounding box center [240, 242] width 117 height 117
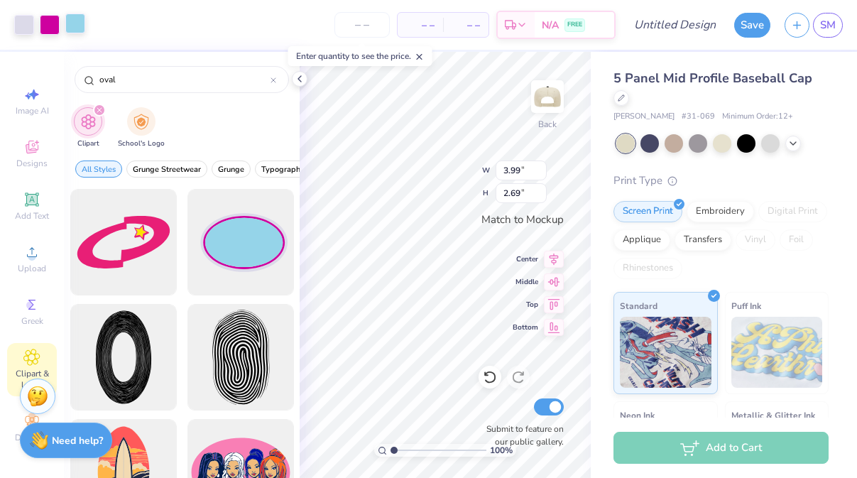
click at [71, 25] on div at bounding box center [75, 23] width 20 height 20
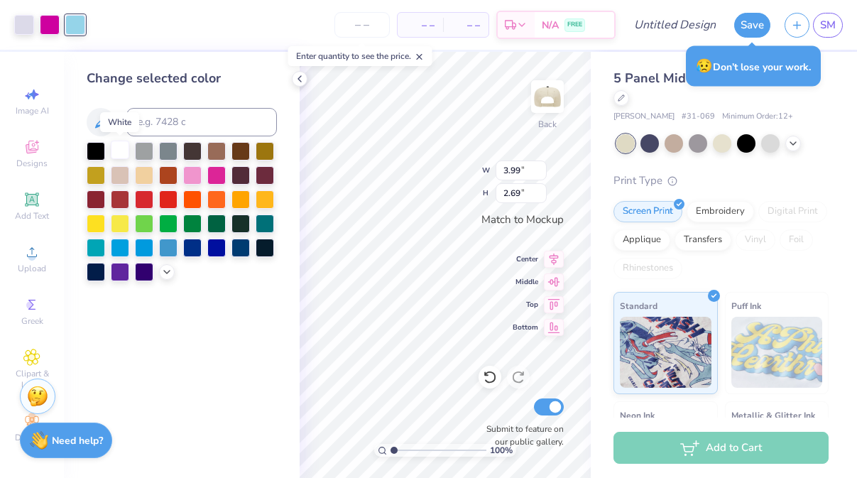
click at [127, 154] on div at bounding box center [120, 150] width 18 height 18
click at [55, 28] on div at bounding box center [50, 23] width 20 height 20
click at [116, 147] on div at bounding box center [120, 150] width 18 height 18
click at [20, 23] on div at bounding box center [24, 23] width 20 height 20
click at [199, 246] on div at bounding box center [192, 246] width 18 height 18
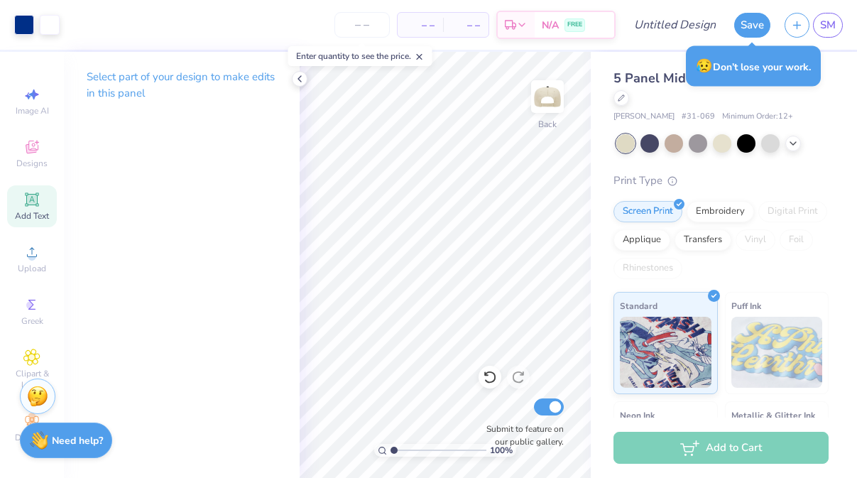
click at [34, 192] on icon at bounding box center [31, 199] width 17 height 17
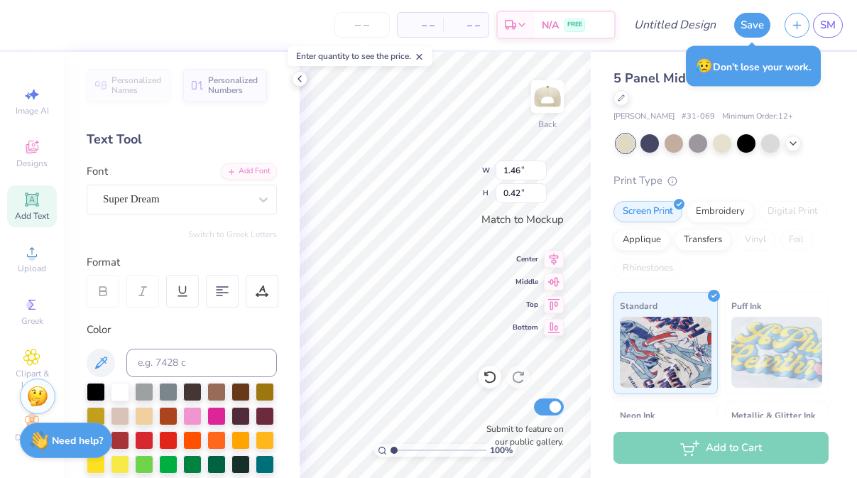
scroll to position [0, 1]
type textarea "Tri Sigma"
click at [207, 202] on div "Super Dream" at bounding box center [176, 199] width 149 height 22
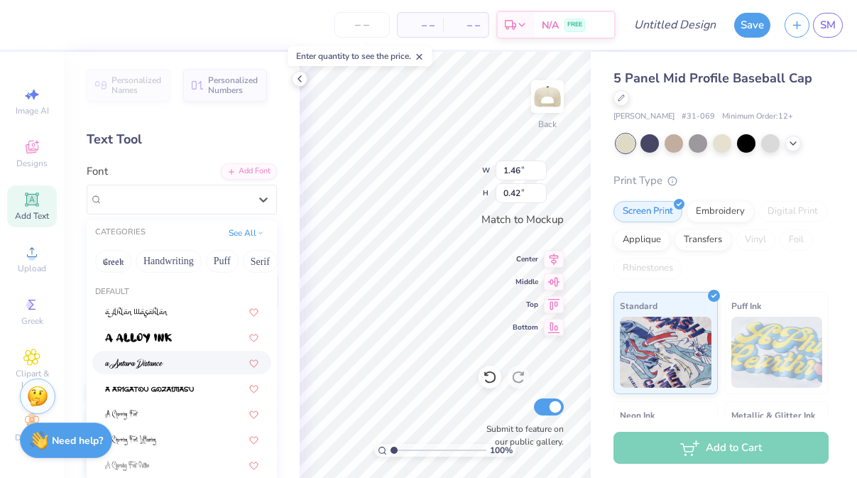
click at [204, 364] on div at bounding box center [181, 362] width 153 height 15
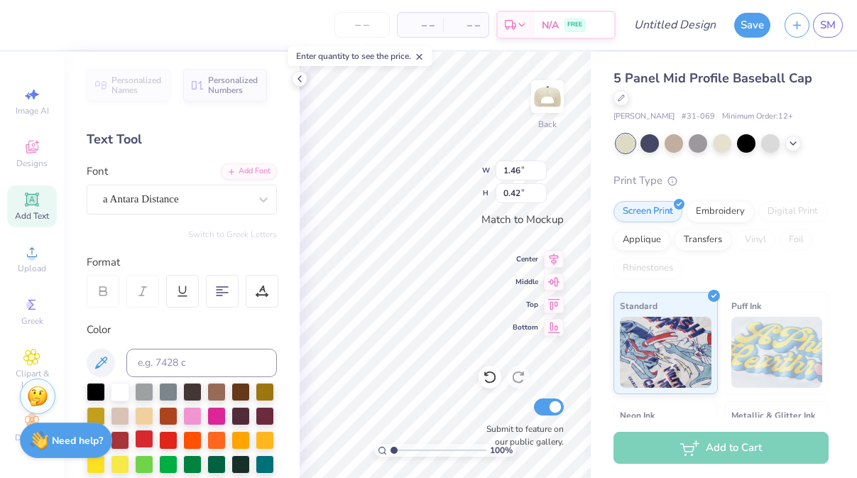
click at [146, 434] on div at bounding box center [144, 438] width 18 height 18
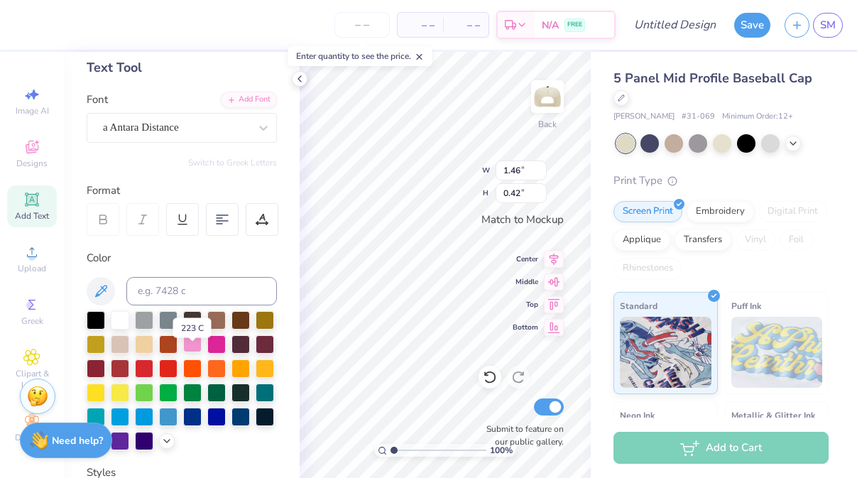
scroll to position [87, 0]
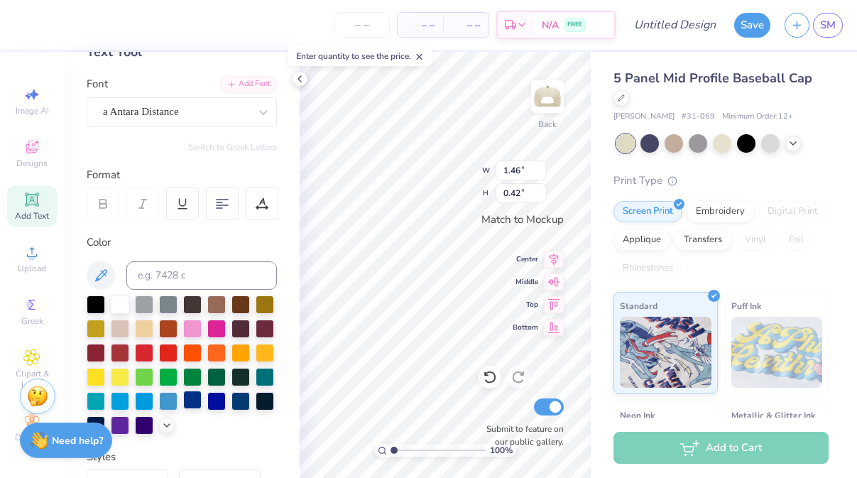
click at [193, 398] on div at bounding box center [192, 399] width 18 height 18
click at [263, 109] on icon at bounding box center [263, 112] width 14 height 14
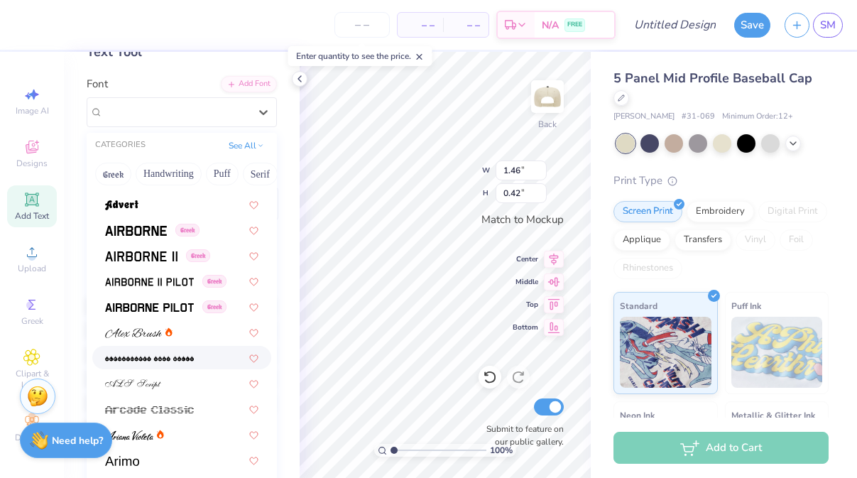
scroll to position [325, 0]
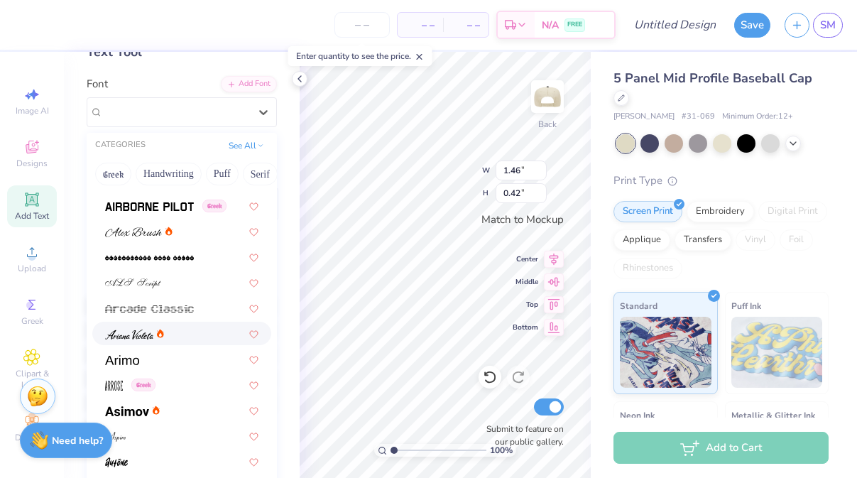
click at [176, 339] on div at bounding box center [181, 333] width 153 height 15
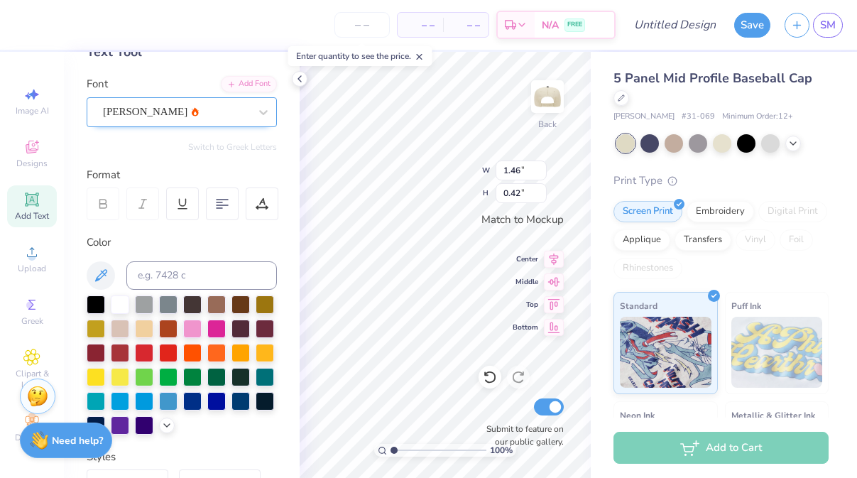
click at [185, 114] on div "Ariana Violeta" at bounding box center [176, 112] width 149 height 22
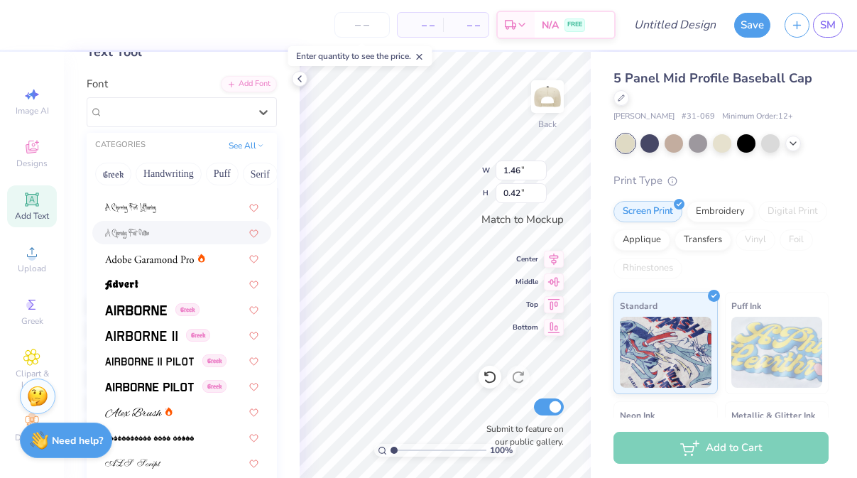
scroll to position [175, 0]
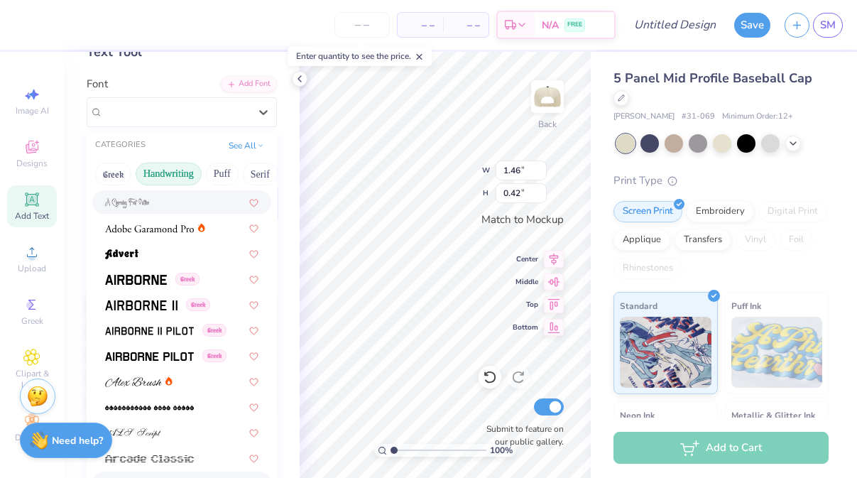
click at [182, 166] on button "Handwriting" at bounding box center [169, 174] width 66 height 23
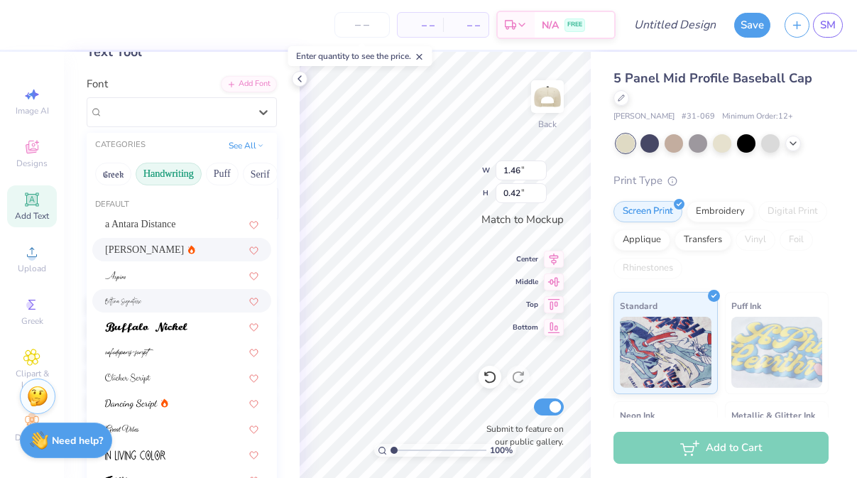
click at [160, 308] on div at bounding box center [181, 300] width 179 height 23
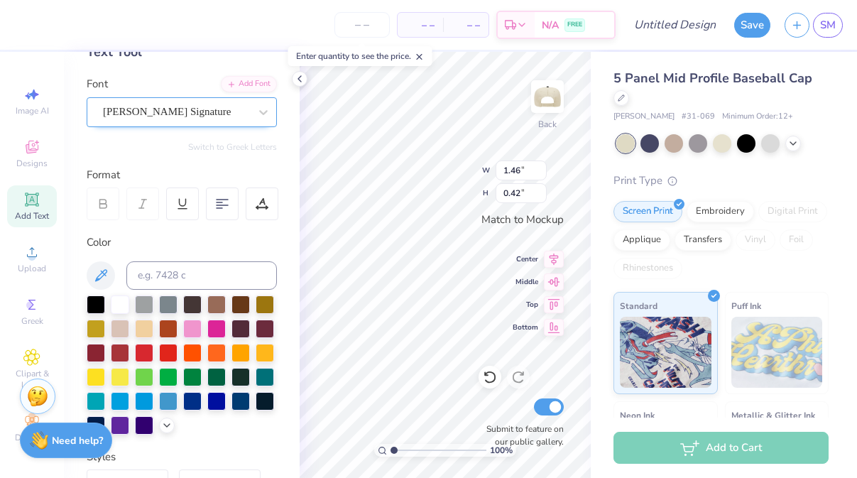
click at [185, 105] on div "Bettina Signature" at bounding box center [176, 112] width 149 height 22
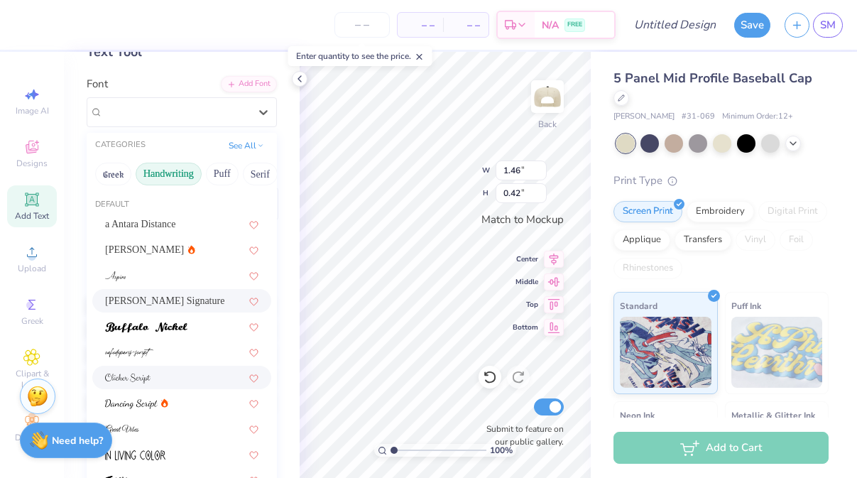
click at [157, 385] on div at bounding box center [181, 377] width 179 height 23
click at [227, 109] on div "Clicker Script" at bounding box center [176, 112] width 149 height 22
click at [174, 398] on div at bounding box center [181, 402] width 153 height 15
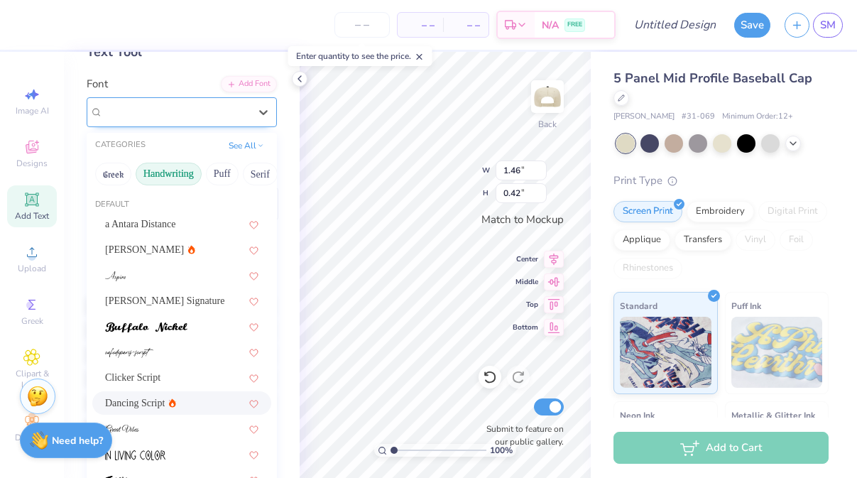
click at [232, 103] on div at bounding box center [176, 111] width 146 height 19
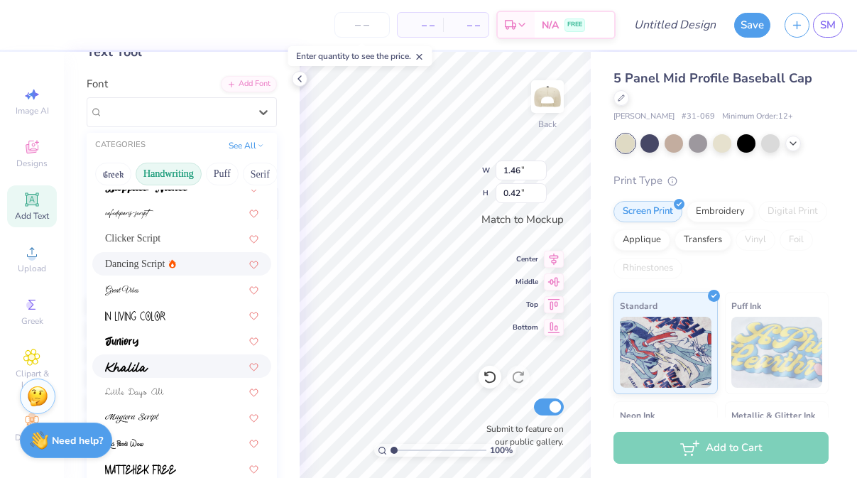
click at [173, 367] on div at bounding box center [181, 365] width 153 height 15
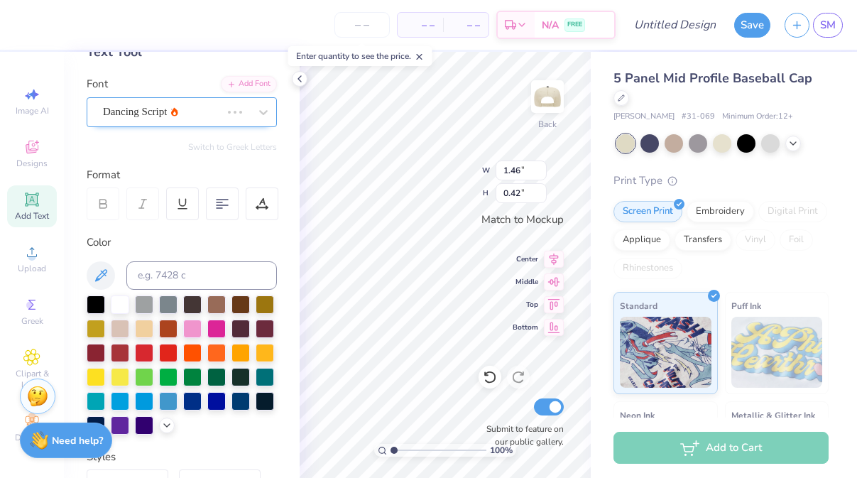
click at [218, 106] on div at bounding box center [162, 111] width 118 height 19
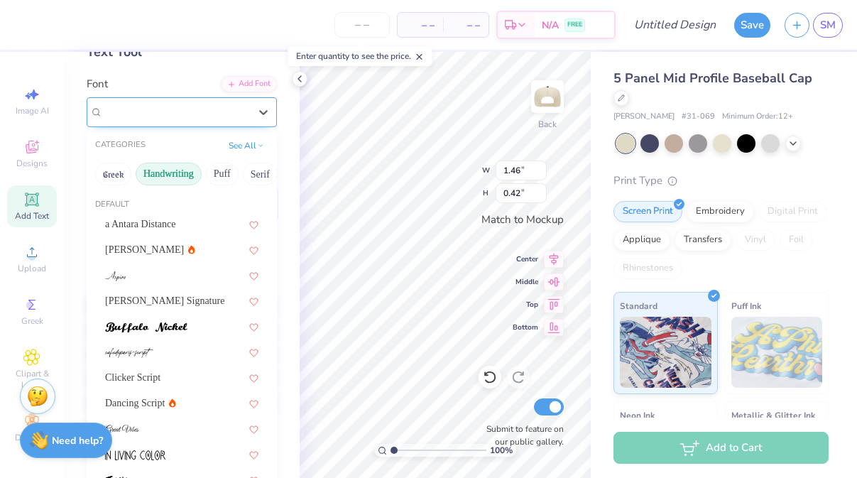
click at [208, 115] on div "Khalila" at bounding box center [176, 112] width 149 height 22
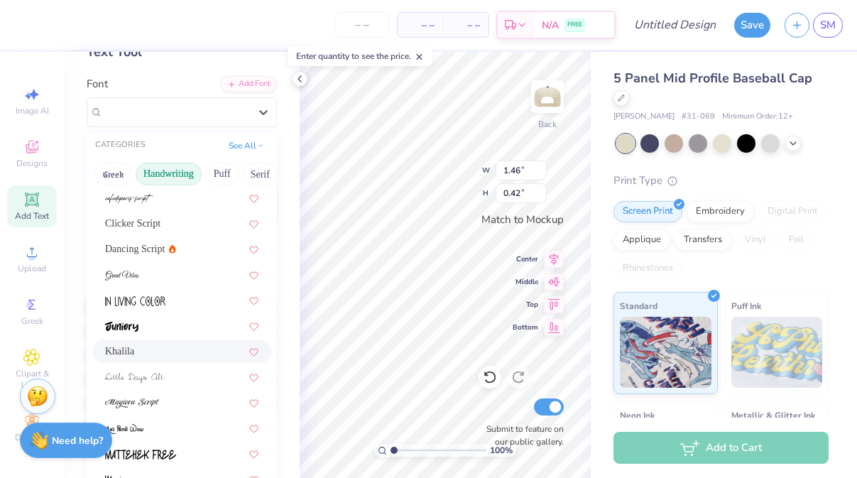
scroll to position [217, 0]
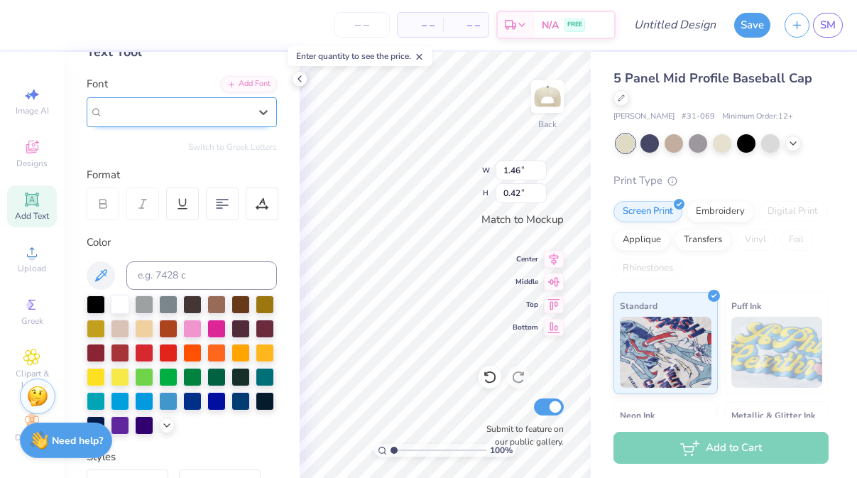
click at [230, 104] on div "Khalila" at bounding box center [176, 112] width 146 height 16
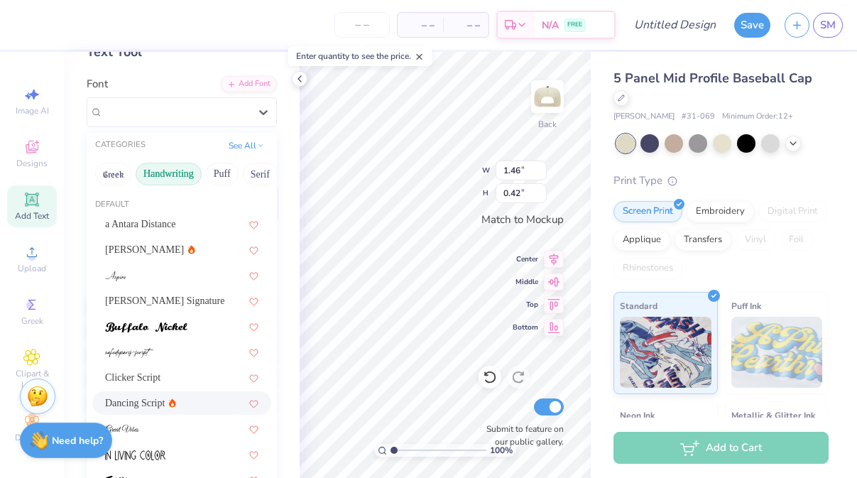
scroll to position [185, 0]
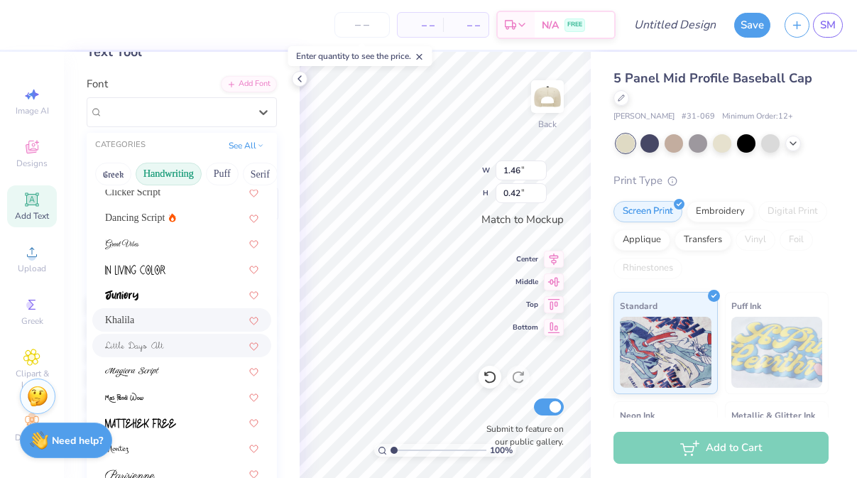
click at [168, 350] on div at bounding box center [181, 345] width 153 height 15
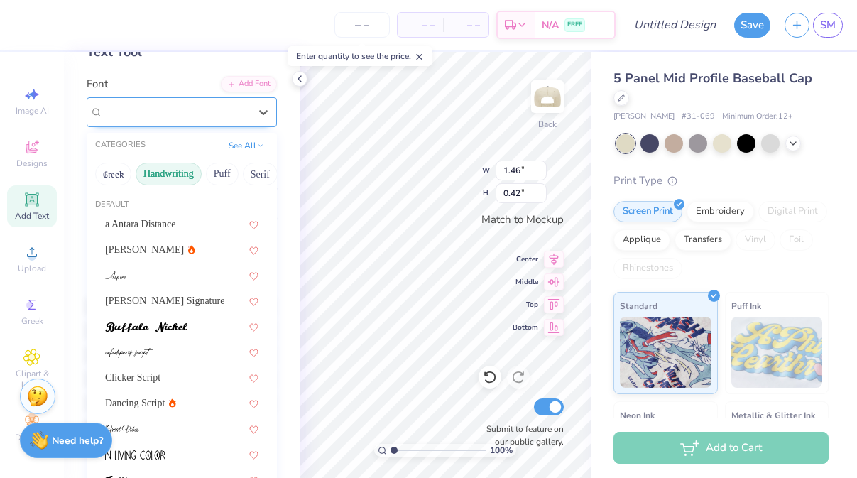
click at [233, 114] on div "Little Days Alt" at bounding box center [176, 112] width 149 height 22
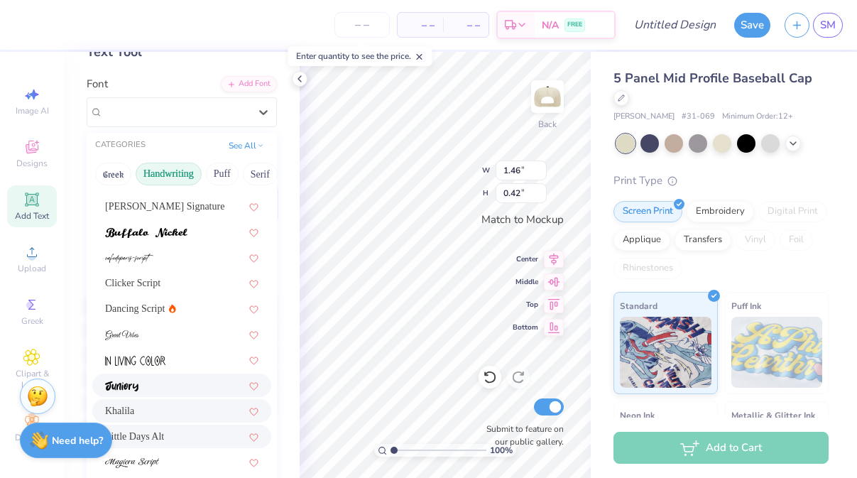
scroll to position [97, 0]
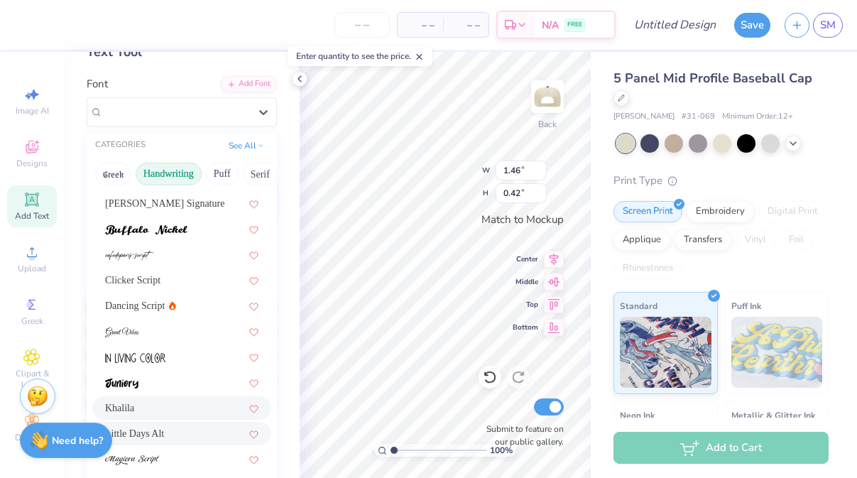
click at [163, 405] on div "Khalila" at bounding box center [181, 407] width 153 height 15
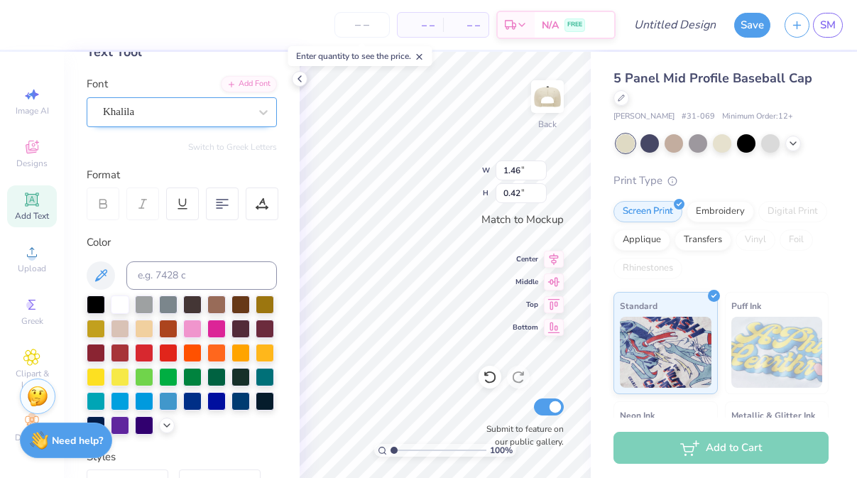
click at [217, 111] on div "Khalila" at bounding box center [176, 112] width 149 height 22
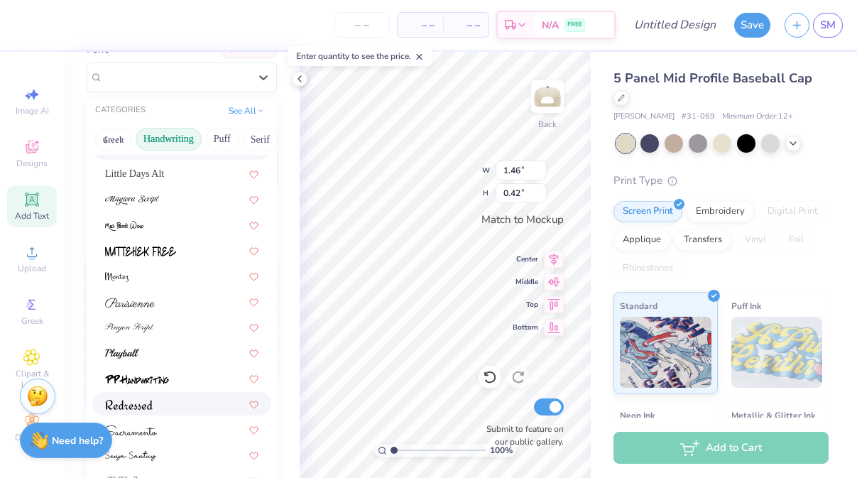
scroll to position [155, 0]
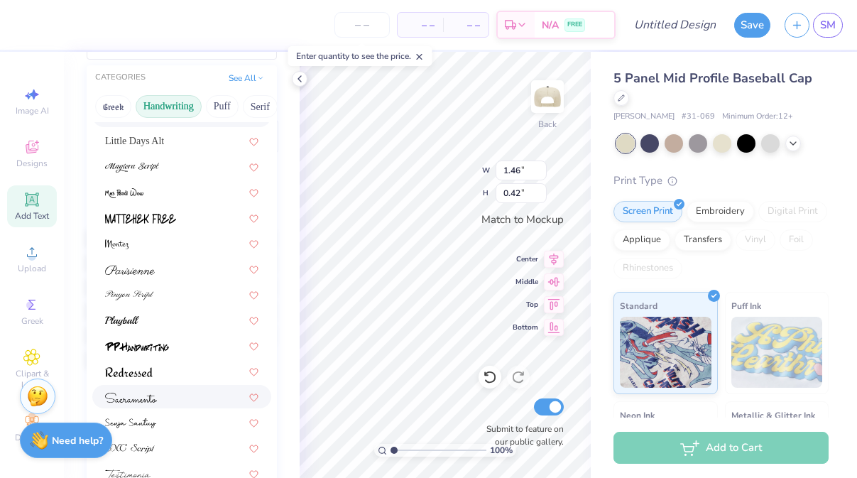
click at [193, 400] on div at bounding box center [181, 396] width 153 height 15
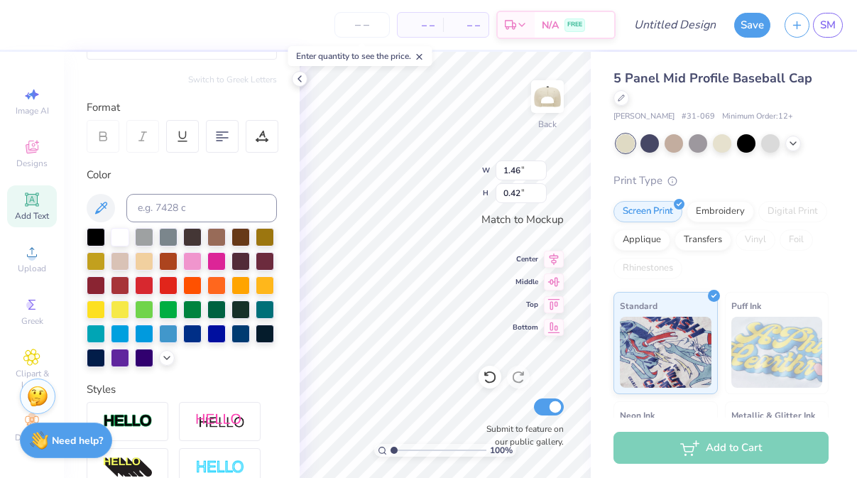
scroll to position [116, 0]
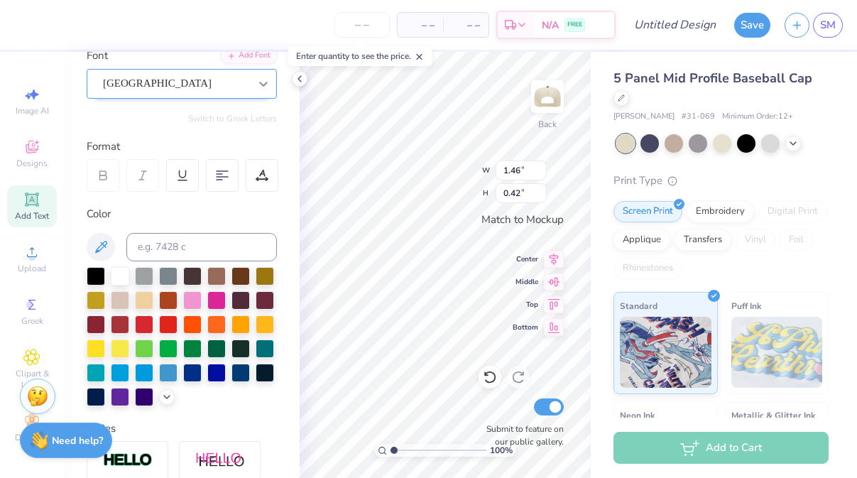
click at [261, 85] on icon at bounding box center [263, 84] width 14 height 14
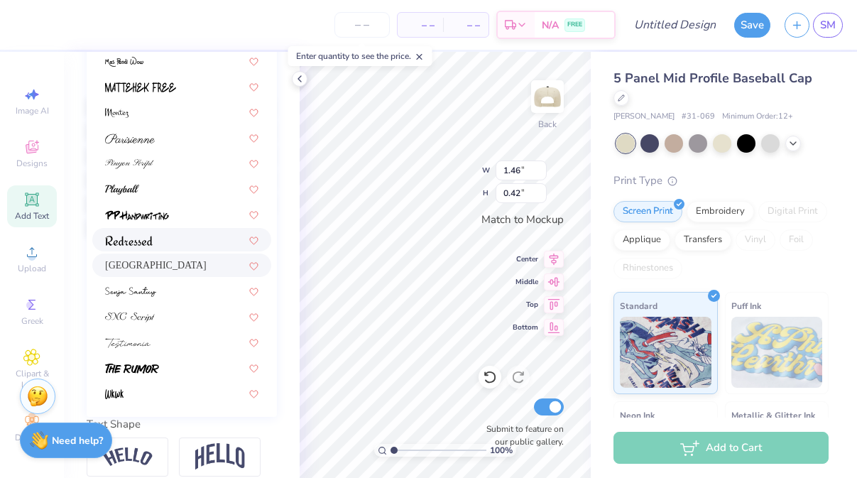
scroll to position [347, 0]
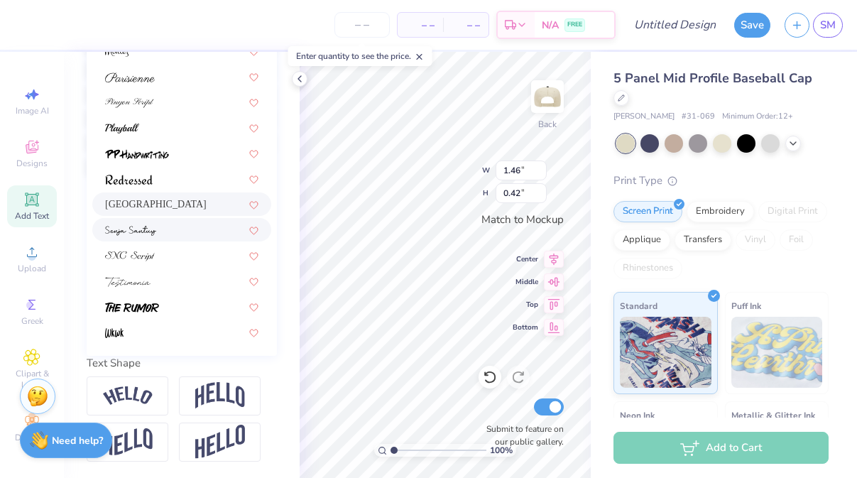
click at [206, 235] on div at bounding box center [181, 229] width 153 height 15
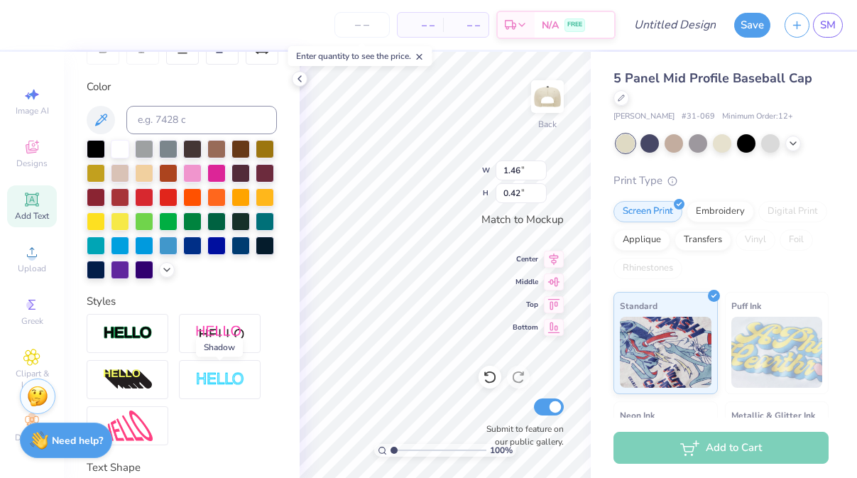
scroll to position [83, 0]
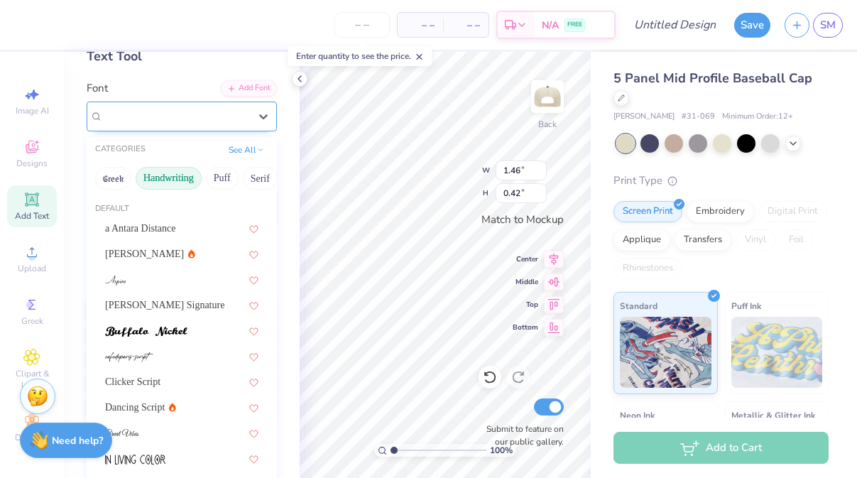
click at [250, 106] on div "Senja Santuy" at bounding box center [176, 116] width 149 height 22
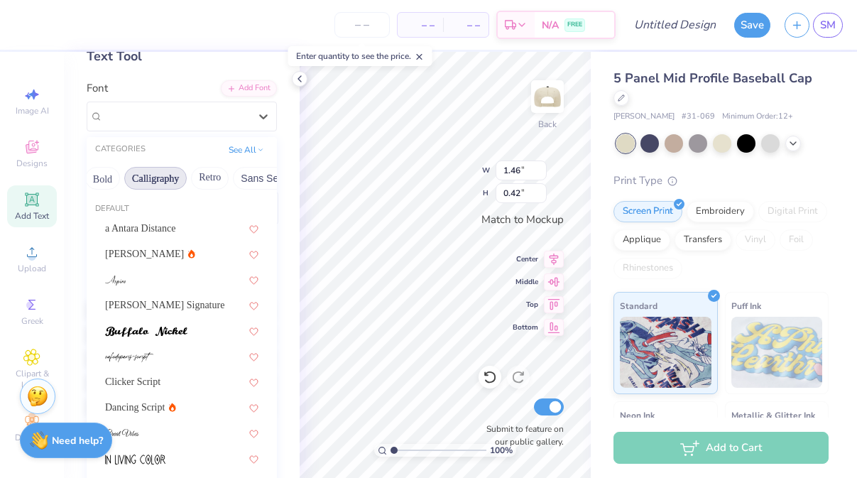
click at [159, 175] on button "Calligraphy" at bounding box center [155, 178] width 62 height 23
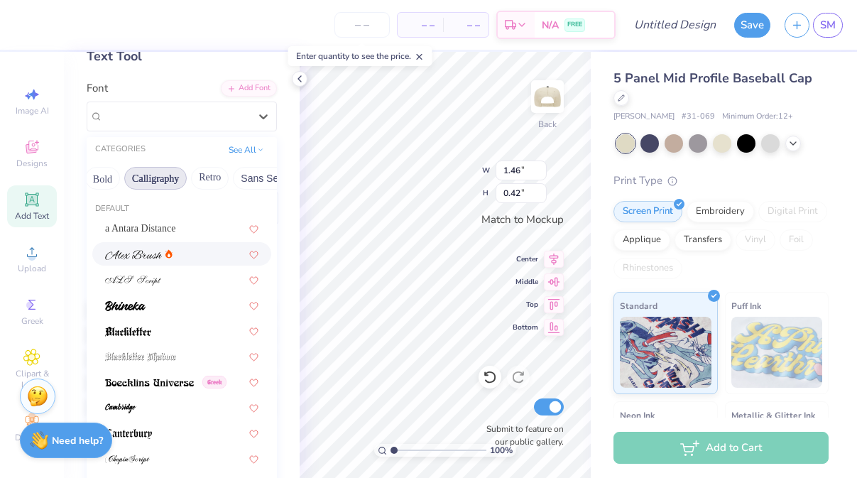
click at [148, 256] on img at bounding box center [133, 255] width 57 height 10
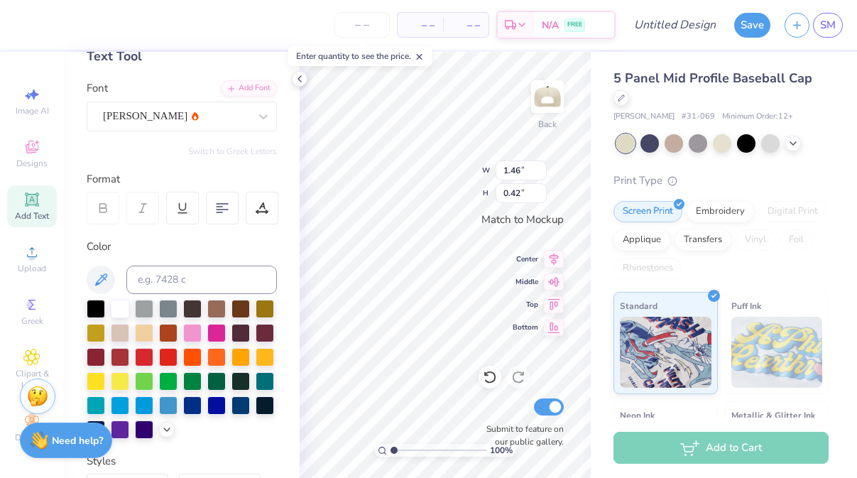
type input "2.37"
type input "0.56"
type input "2.64"
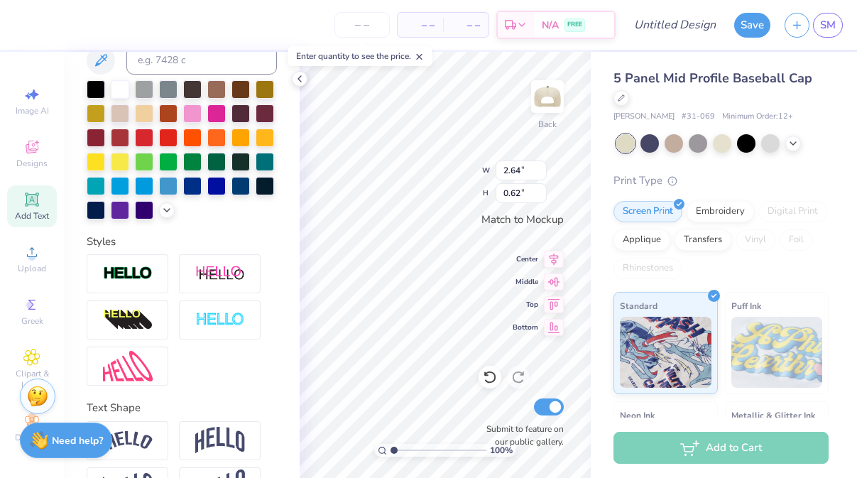
scroll to position [347, 0]
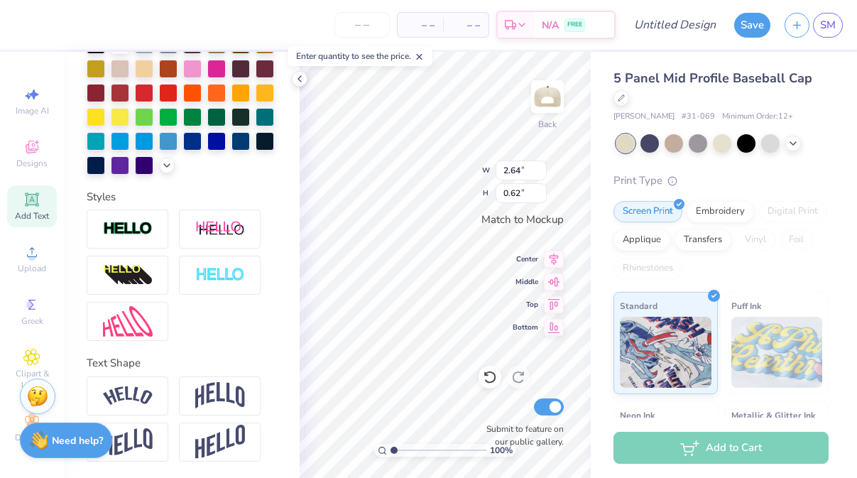
click at [203, 363] on div "Text Shape" at bounding box center [182, 363] width 190 height 16
click at [204, 386] on img at bounding box center [220, 395] width 50 height 27
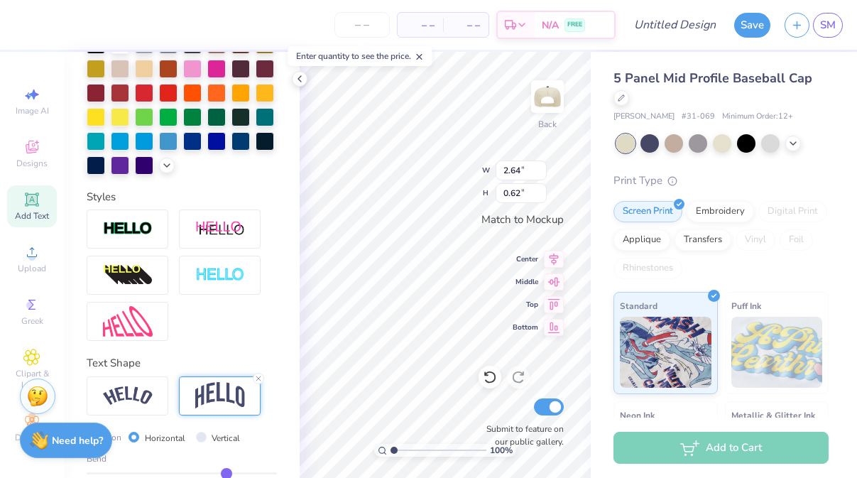
type input "0.98"
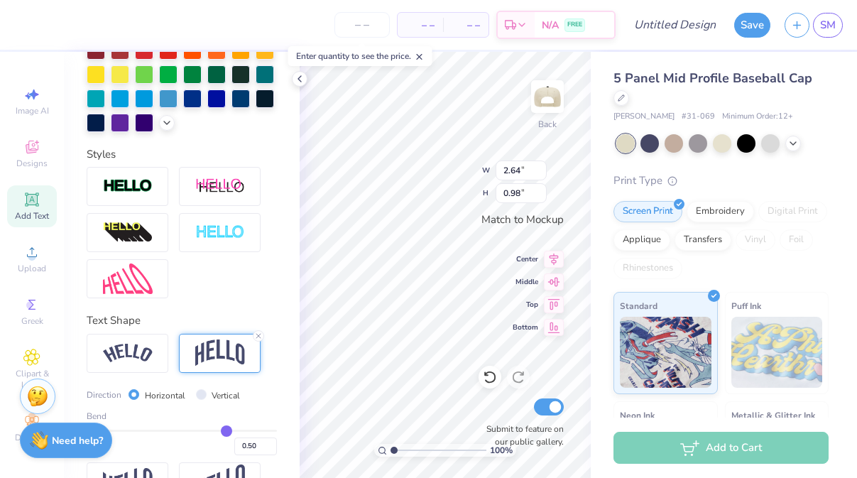
scroll to position [430, 0]
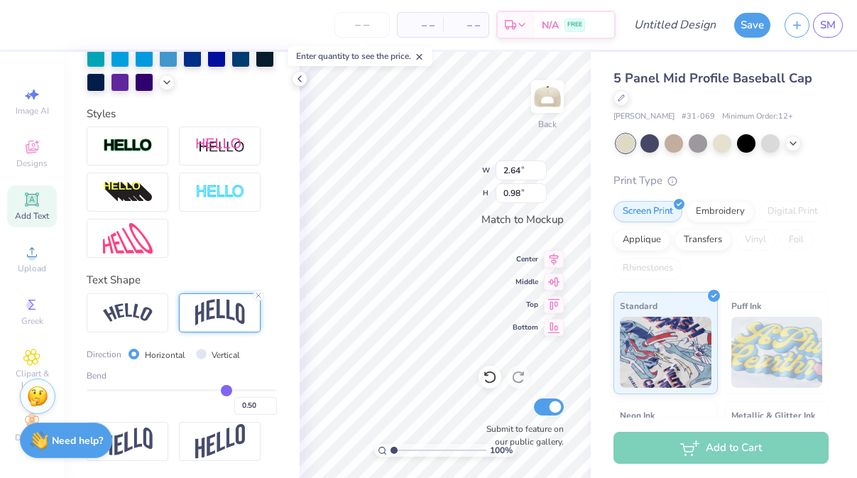
type input "0.49"
type input "0.47"
type input "0.46"
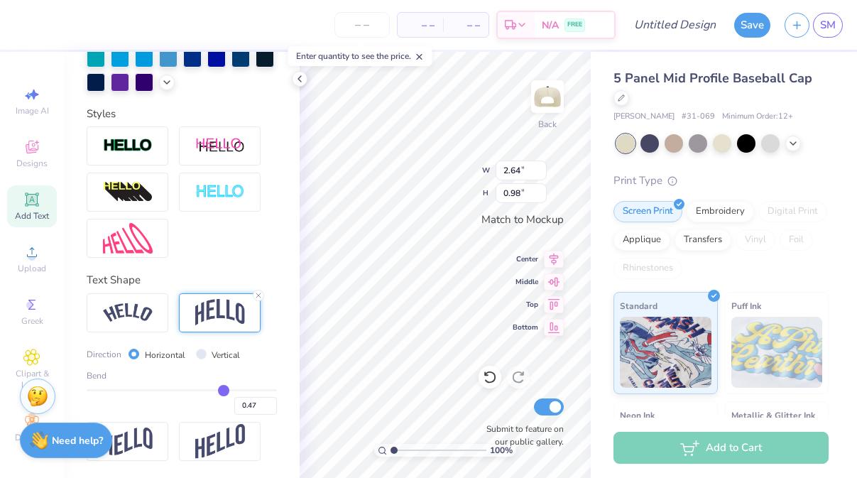
type input "0.46"
type input "0.43"
type input "0.4"
type input "0.40"
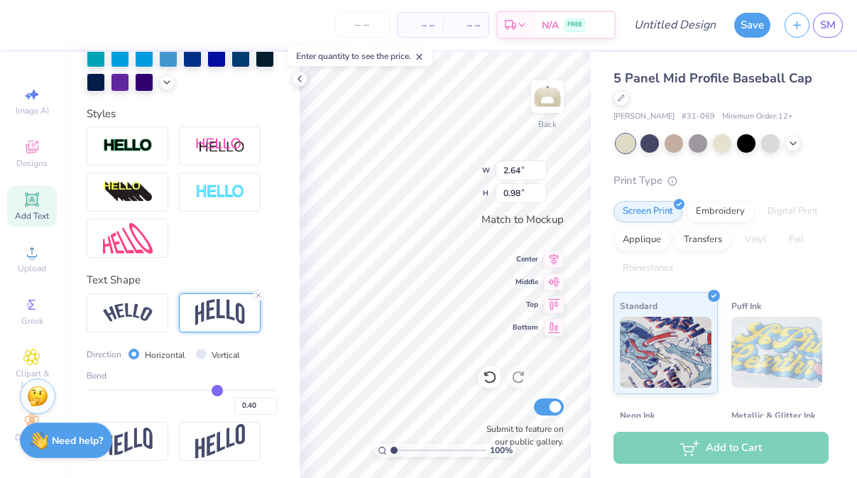
type input "0.39"
type input "0.38"
drag, startPoint x: 226, startPoint y: 387, endPoint x: 215, endPoint y: 387, distance: 11.4
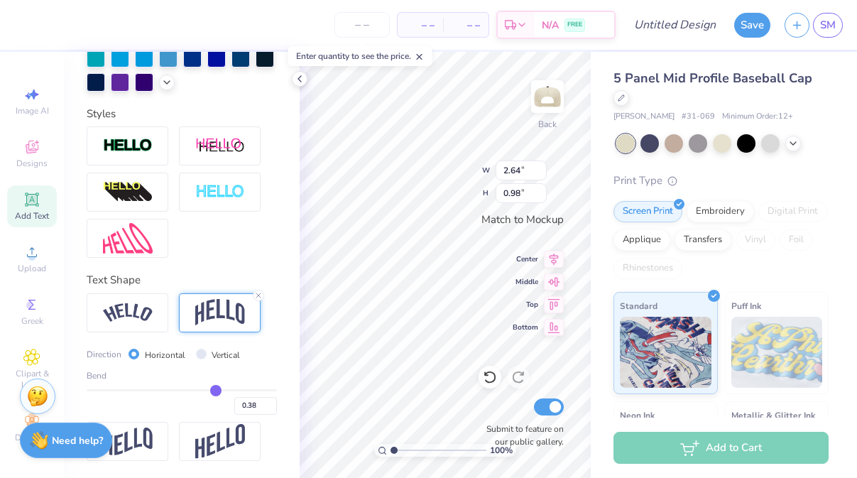
type input "0.38"
click at [215, 389] on input "range" at bounding box center [182, 390] width 190 height 2
type input "0.85"
type input "0.37"
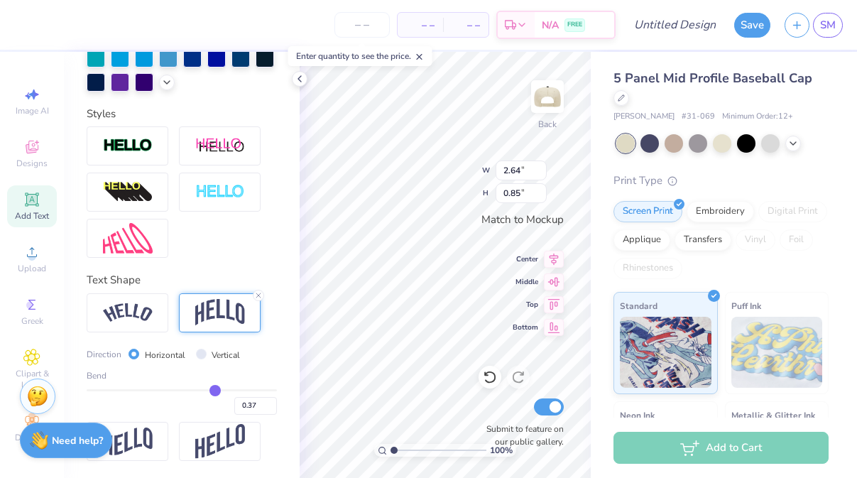
type input "0.35"
type input "0.31"
type input "0.27"
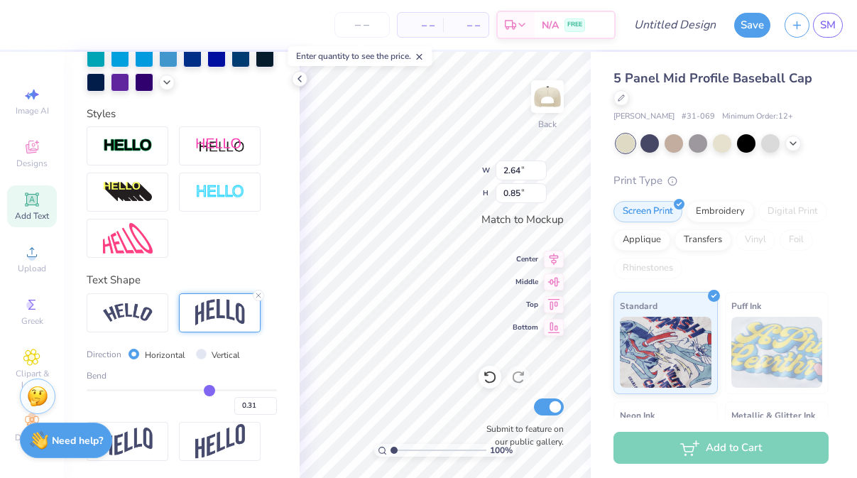
type input "0.27"
type input "0.24"
type input "0.23"
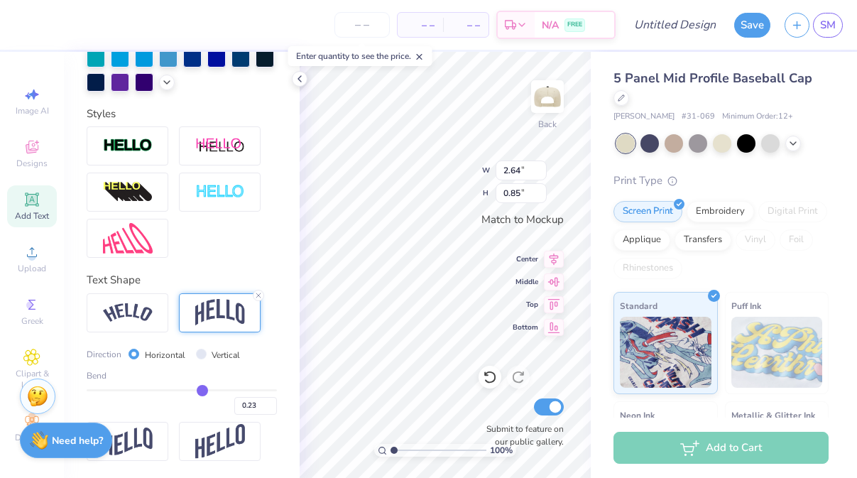
type input "0.21"
type input "0.2"
type input "0.20"
type input "0.19"
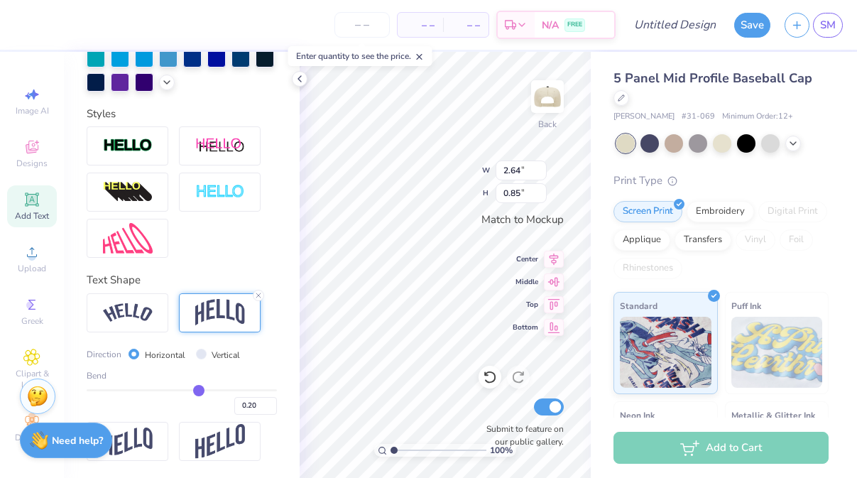
type input "0.19"
type input "0.17"
type input "0.14"
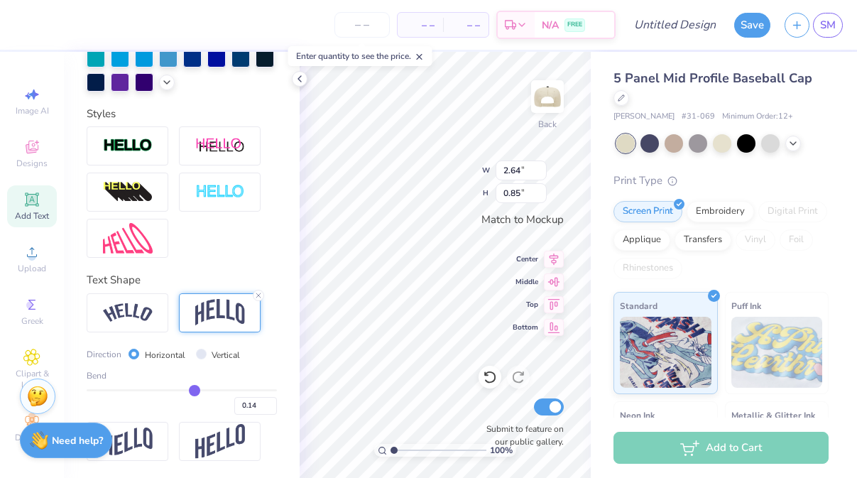
type input "0.12"
type input "0.11"
type input "0.1"
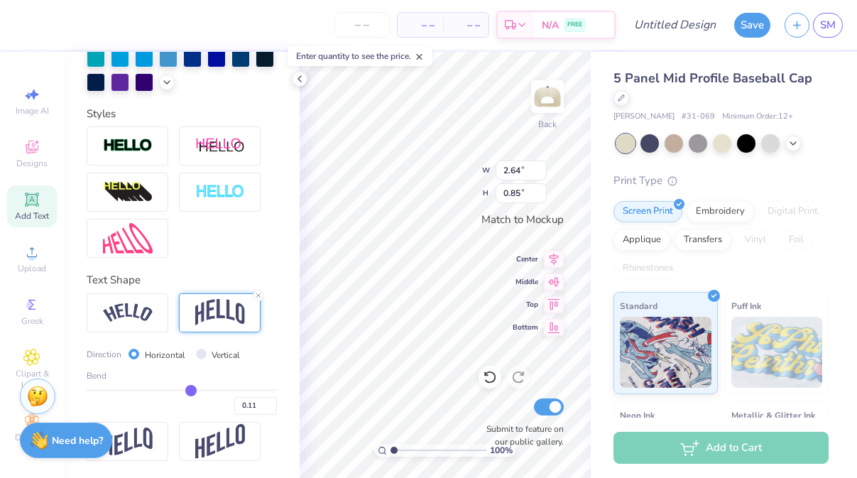
type input "0.10"
type input "0.09"
drag, startPoint x: 215, startPoint y: 387, endPoint x: 189, endPoint y: 385, distance: 26.3
type input "0.09"
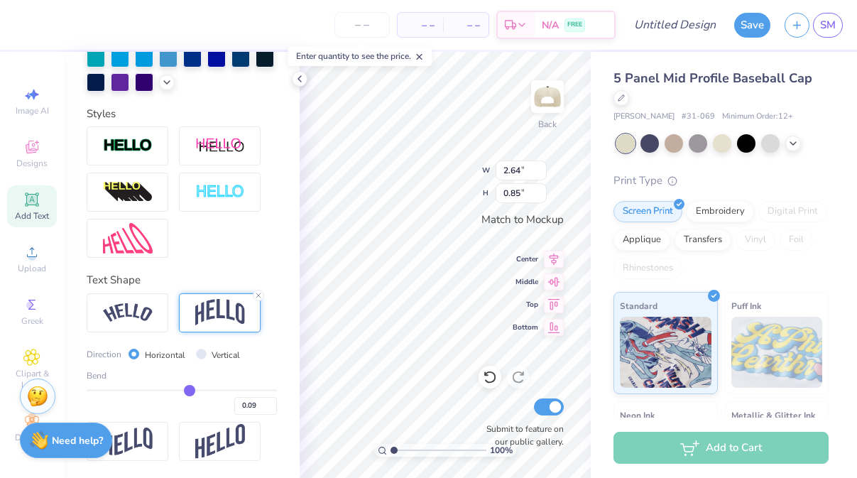
click at [189, 389] on input "range" at bounding box center [182, 390] width 190 height 2
type input "0.57"
type input "0.1"
type input "0.10"
type input "0.12"
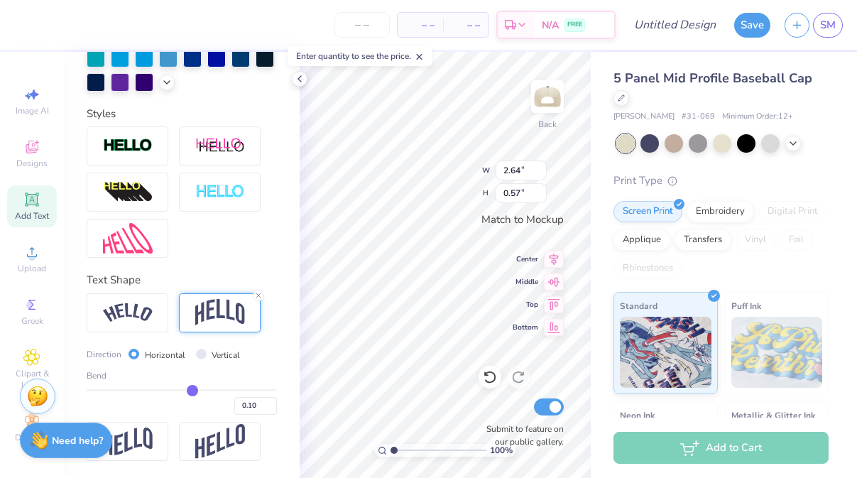
type input "0.12"
click at [192, 389] on input "range" at bounding box center [182, 390] width 190 height 2
type input "0.60"
type input "0.14"
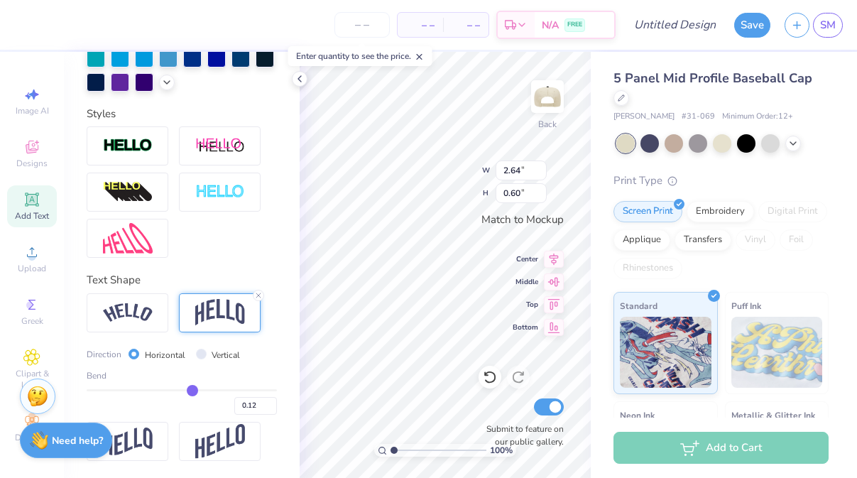
type input "0.14"
type input "0.15"
type input "0.16"
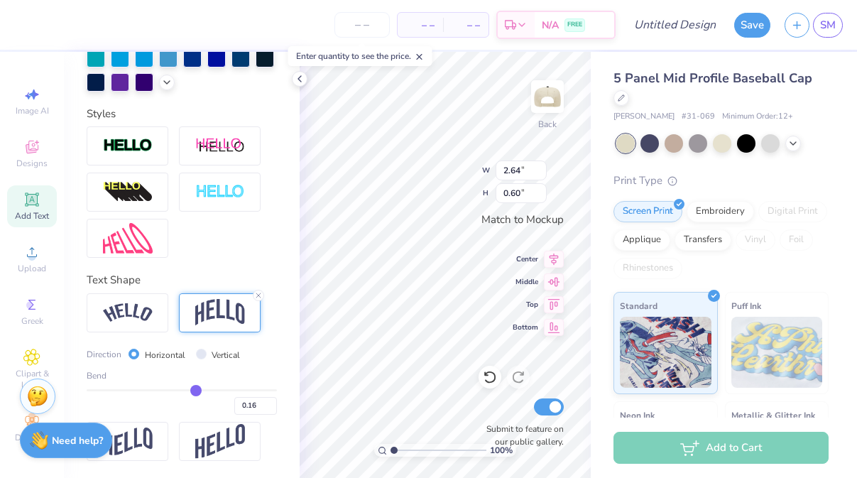
type input "0.17"
type input "0.18"
type input "0.19"
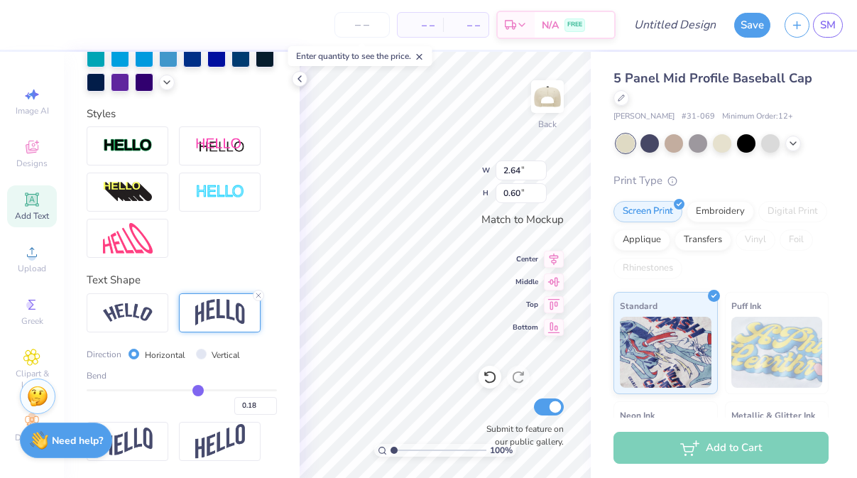
type input "0.19"
click at [199, 391] on input "range" at bounding box center [182, 390] width 190 height 2
type input "0.66"
type input "0.2"
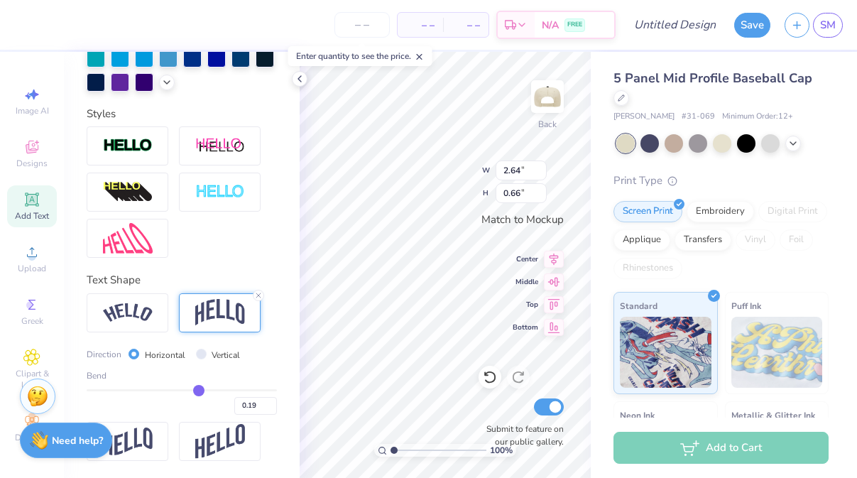
type input "0.20"
type input "0.21"
click at [200, 391] on input "range" at bounding box center [182, 390] width 190 height 2
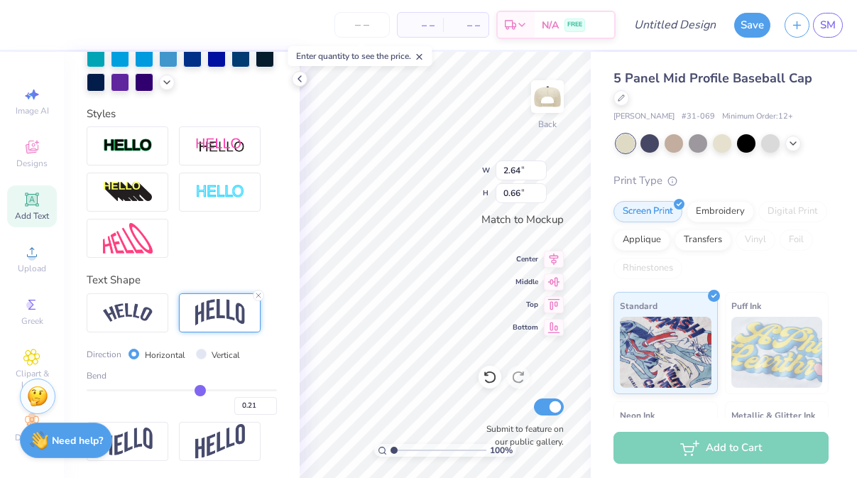
type input "0.68"
click at [258, 295] on line at bounding box center [258, 295] width 4 height 4
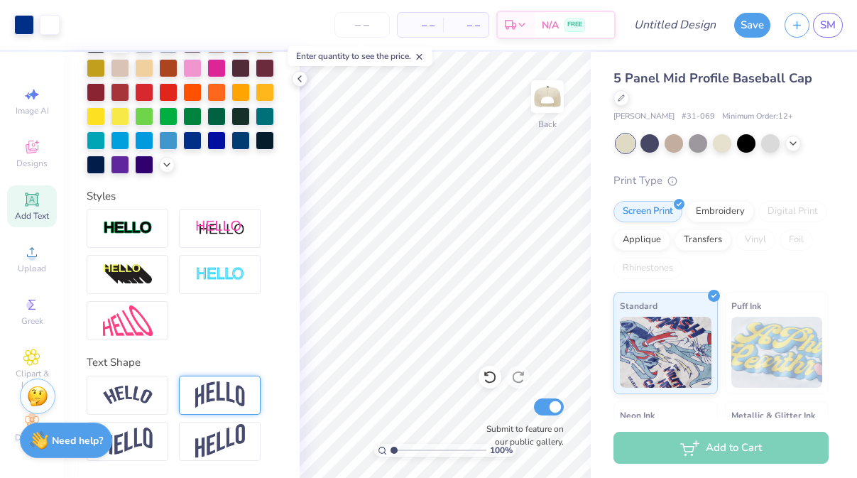
scroll to position [347, 0]
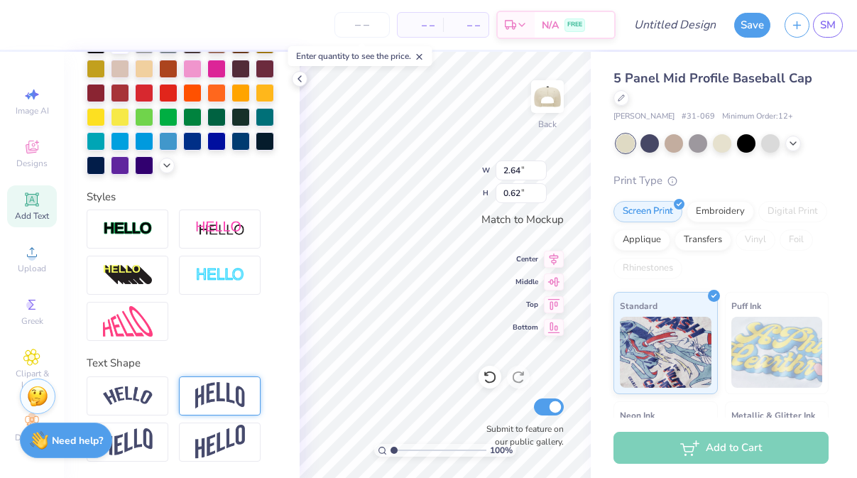
type input "3.08"
type input "0.72"
type input "3.51"
type input "0.82"
type input "3.34"
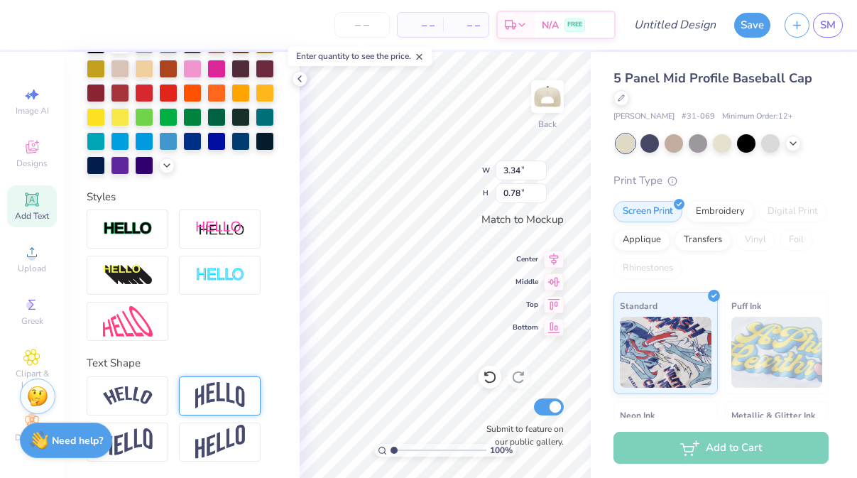
type input "0.78"
type input "3.99"
type input "2.69"
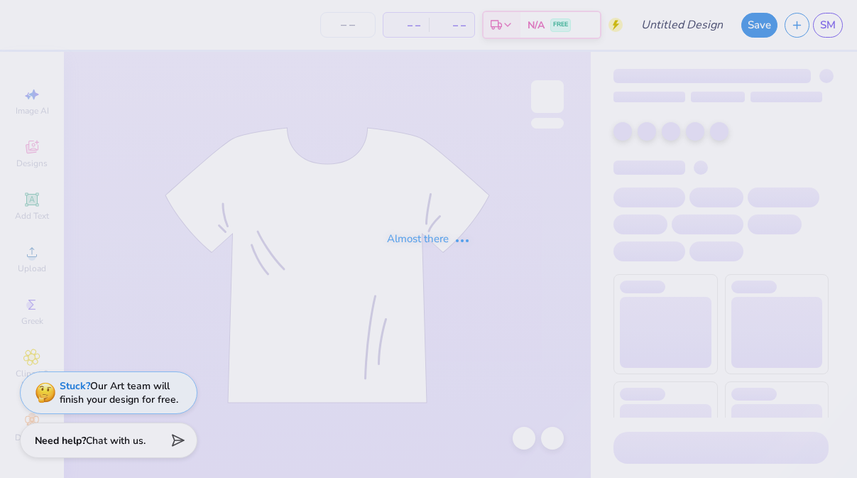
type input "dads weekend"
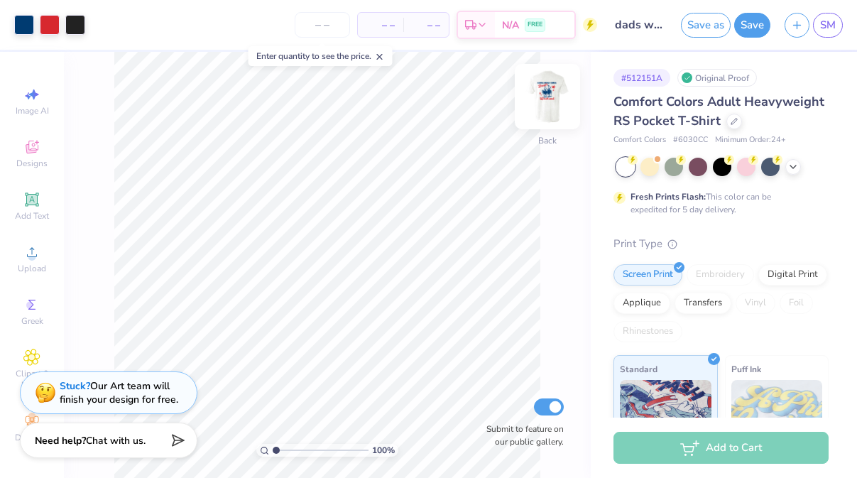
click at [557, 99] on img at bounding box center [547, 96] width 57 height 57
click at [542, 102] on img at bounding box center [547, 96] width 57 height 57
drag, startPoint x: 277, startPoint y: 448, endPoint x: 298, endPoint y: 448, distance: 21.3
click at [298, 448] on input "range" at bounding box center [321, 450] width 96 height 13
drag, startPoint x: 298, startPoint y: 448, endPoint x: 261, endPoint y: 446, distance: 37.7
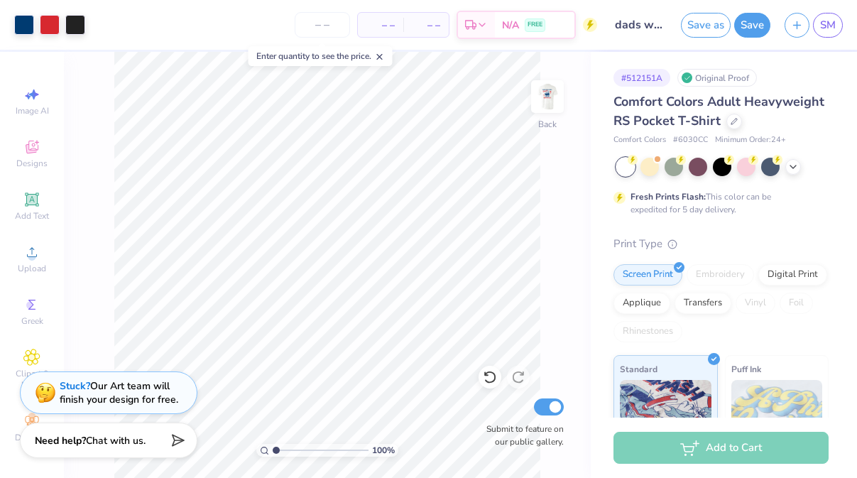
type input "1"
click at [273, 446] on input "range" at bounding box center [321, 450] width 96 height 13
click at [382, 23] on span "– –" at bounding box center [380, 25] width 28 height 15
click at [333, 23] on input "number" at bounding box center [322, 25] width 55 height 26
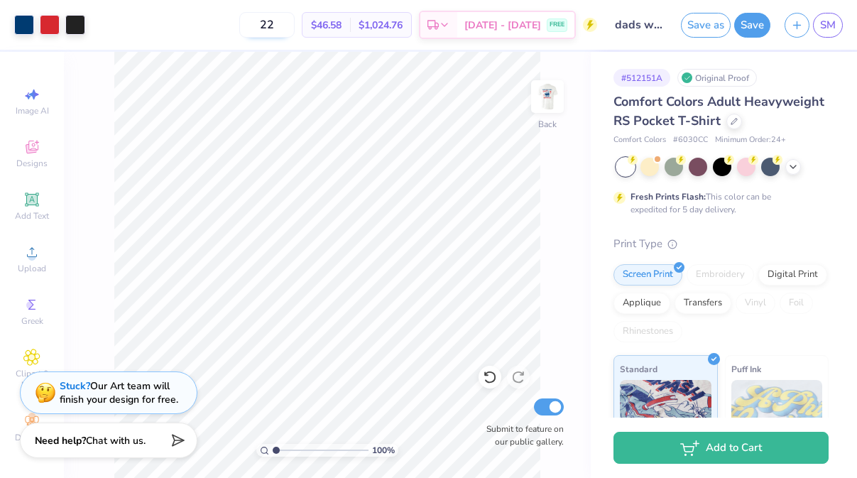
type input "2"
type input "1"
